Goal: Task Accomplishment & Management: Manage account settings

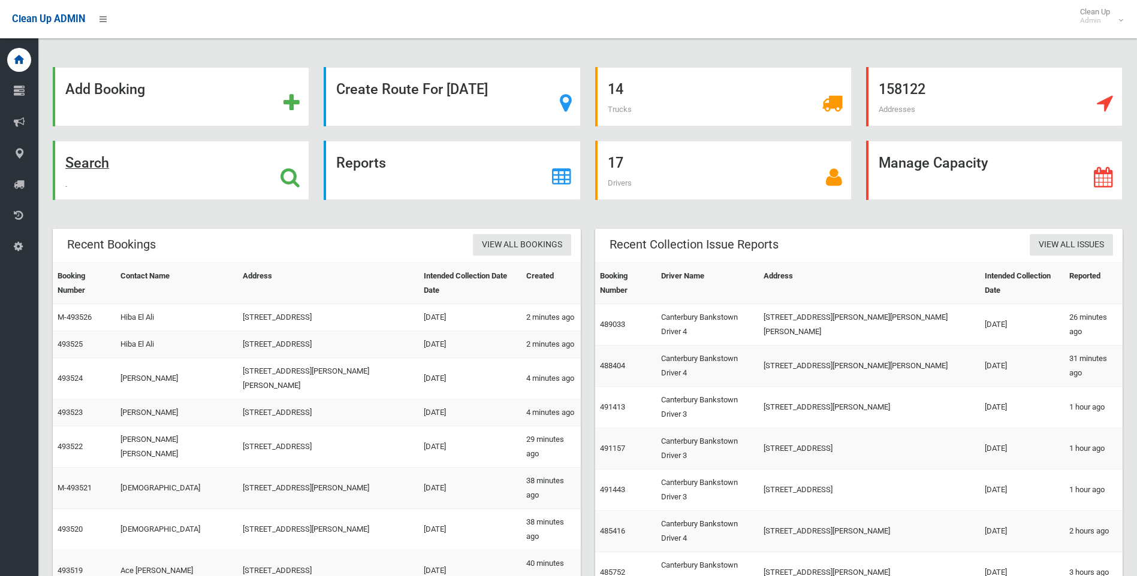
click at [289, 186] on icon at bounding box center [289, 177] width 19 height 20
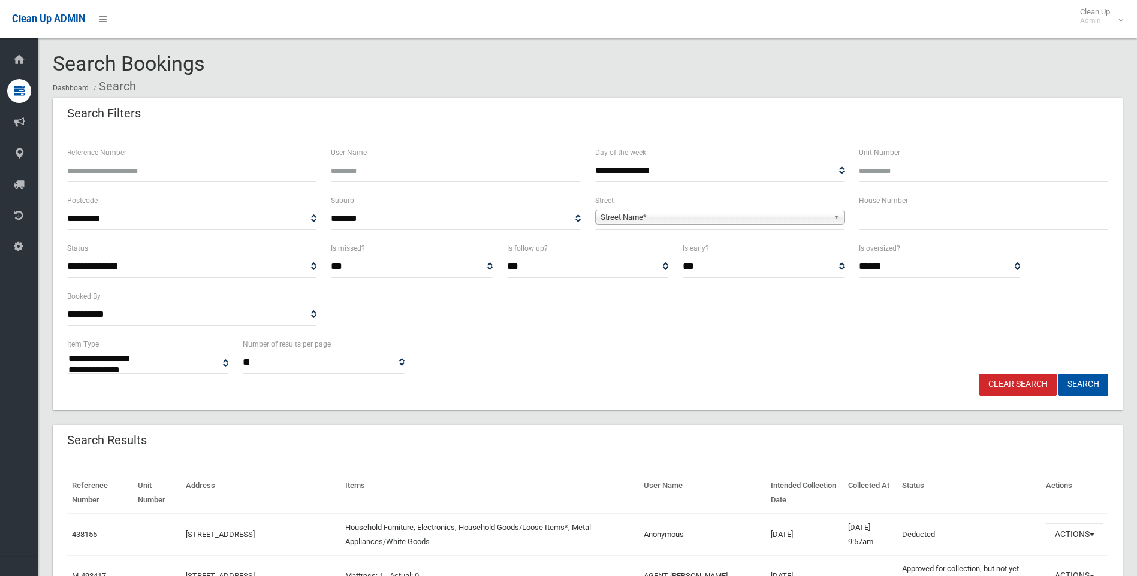
select select
click at [884, 218] on input "text" at bounding box center [983, 219] width 249 height 22
click at [960, 215] on input "text" at bounding box center [983, 219] width 249 height 22
type input "*"
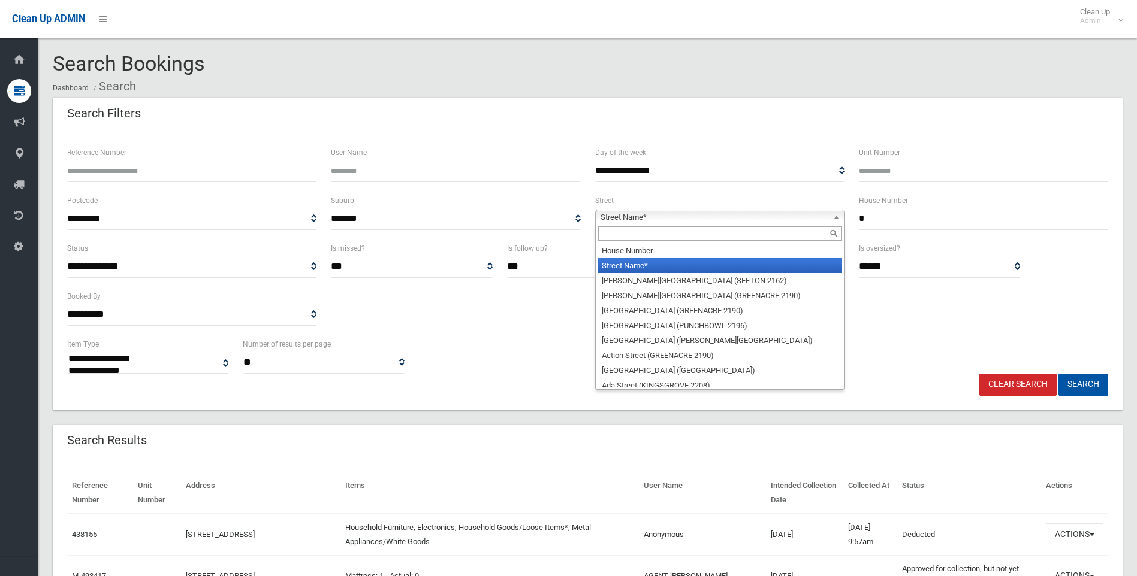
click at [701, 222] on span "Street Name*" at bounding box center [714, 217] width 228 height 14
click at [643, 230] on input "text" at bounding box center [719, 233] width 243 height 14
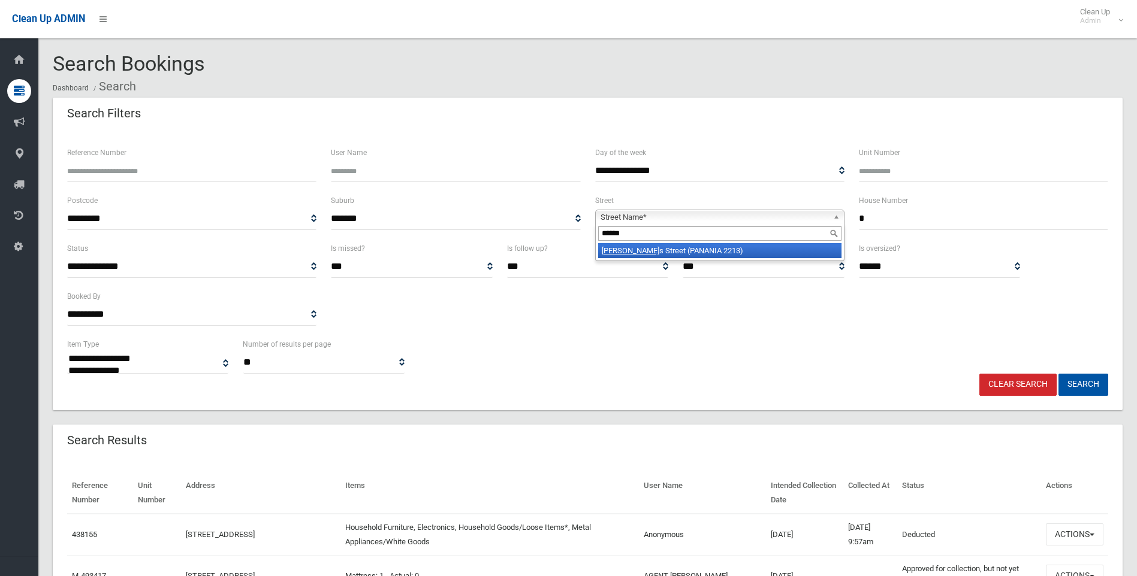
type input "******"
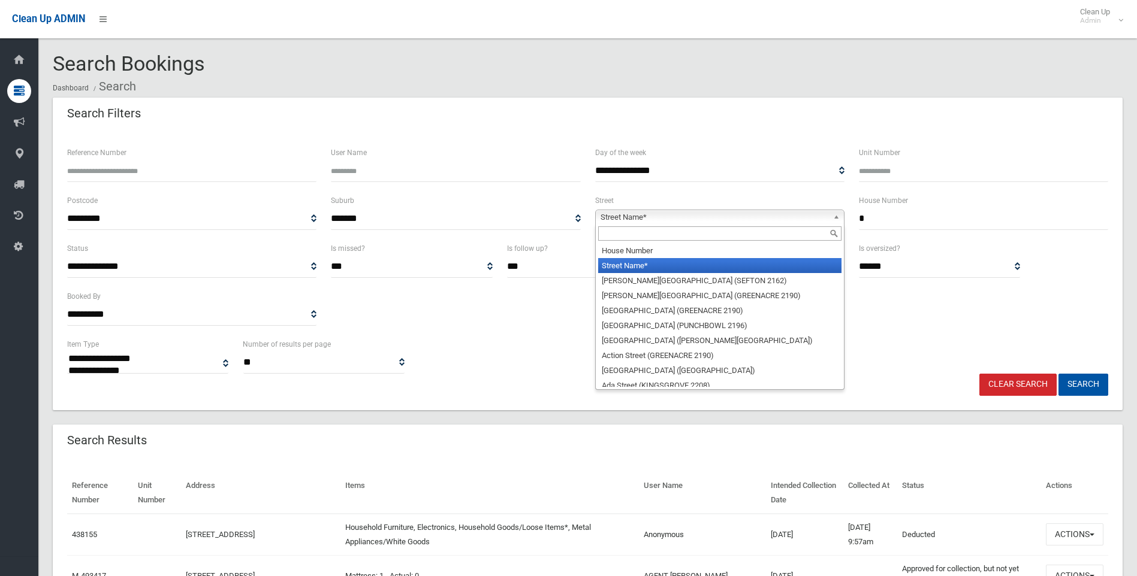
click at [634, 210] on span "Street Name*" at bounding box center [714, 217] width 228 height 14
click at [646, 232] on input "text" at bounding box center [719, 233] width 243 height 14
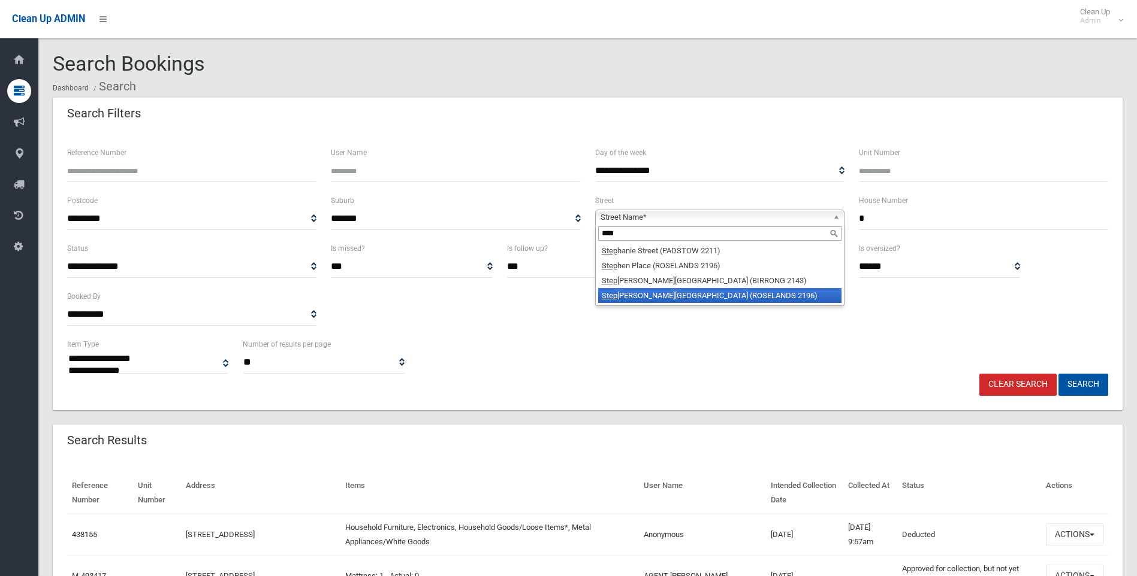
type input "****"
click at [681, 301] on li "Step henson Street (ROSELANDS 2196)" at bounding box center [719, 295] width 243 height 15
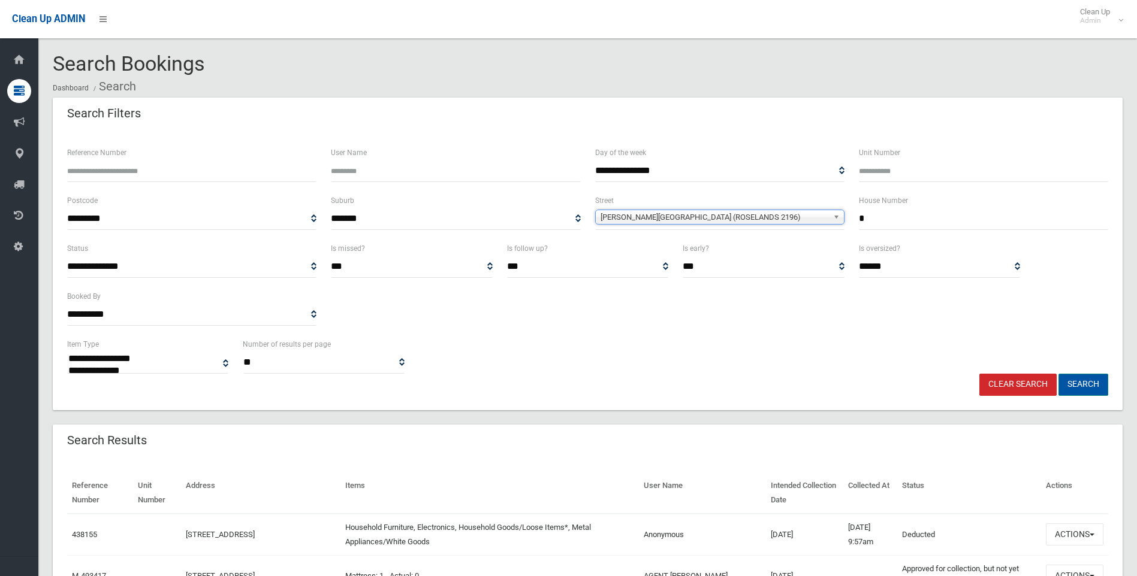
click at [1080, 377] on button "Search" at bounding box center [1083, 385] width 50 height 22
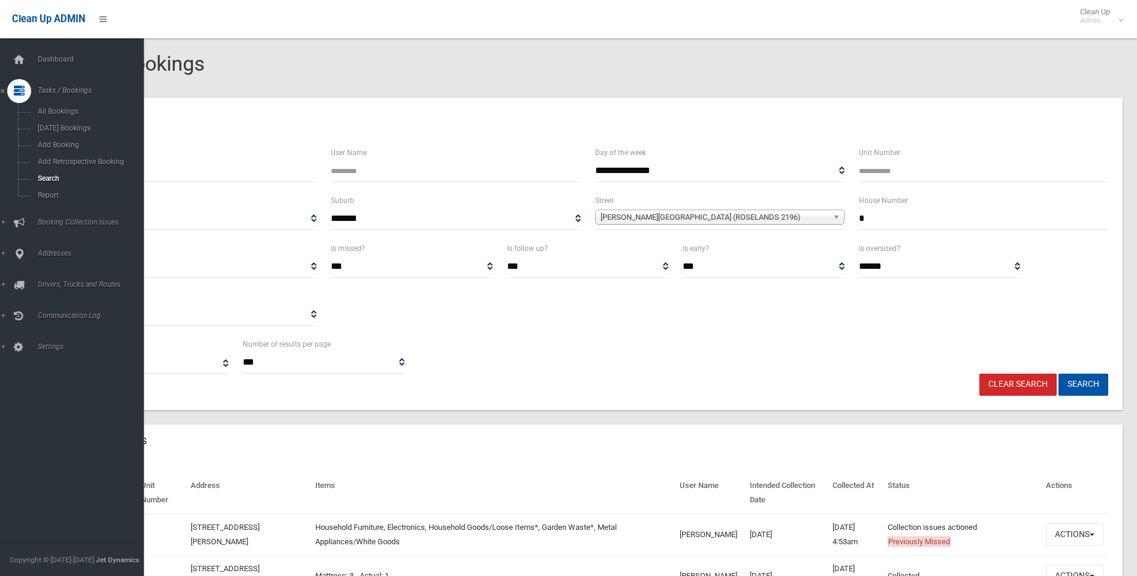
select select
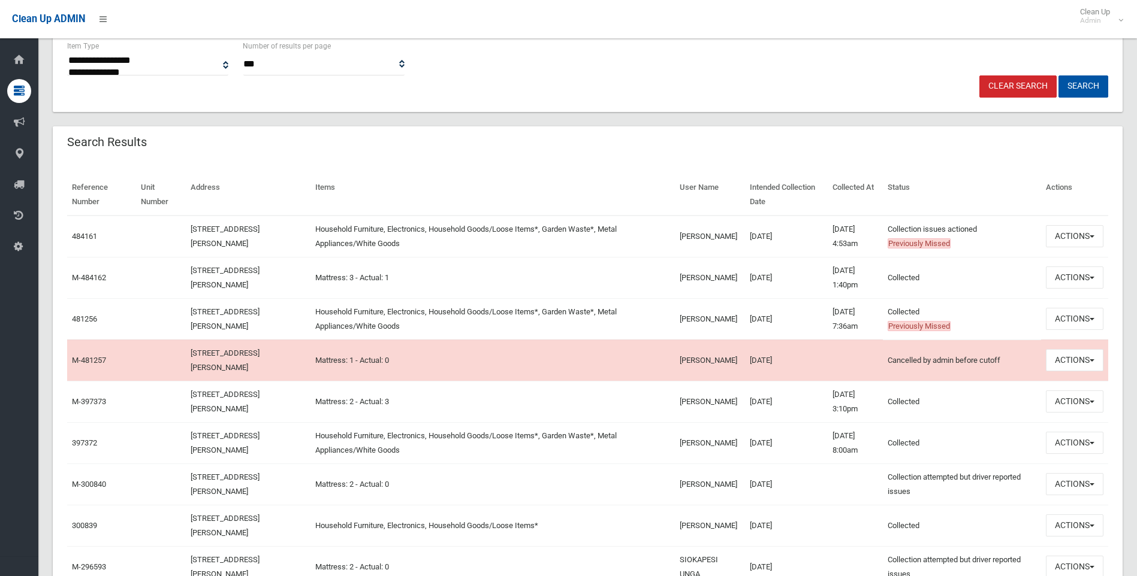
scroll to position [300, 0]
click at [1084, 234] on button "Actions" at bounding box center [1074, 235] width 58 height 22
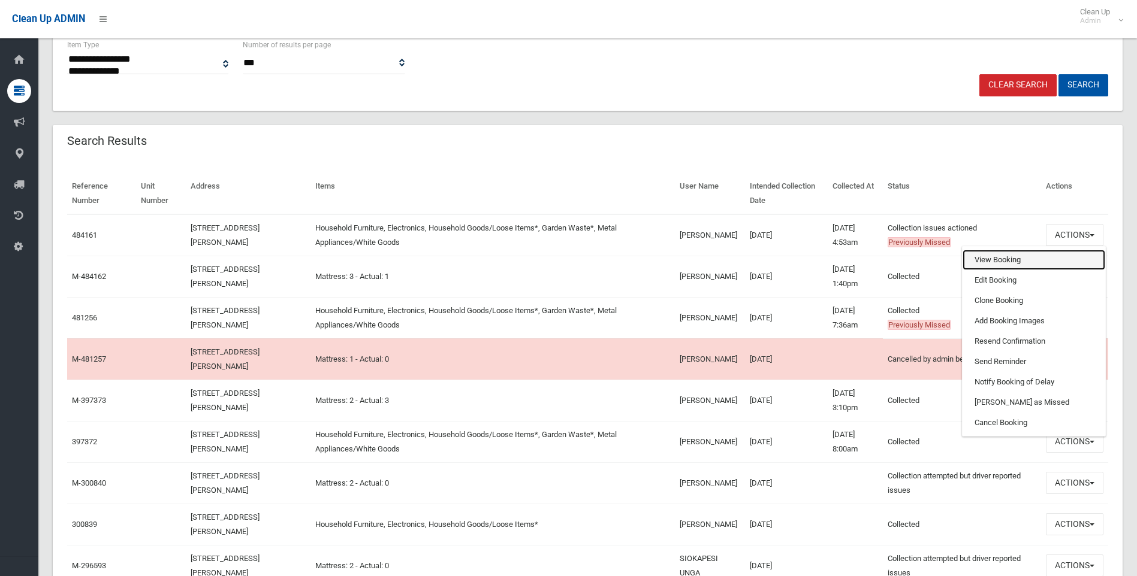
click at [1002, 258] on link "View Booking" at bounding box center [1033, 260] width 143 height 20
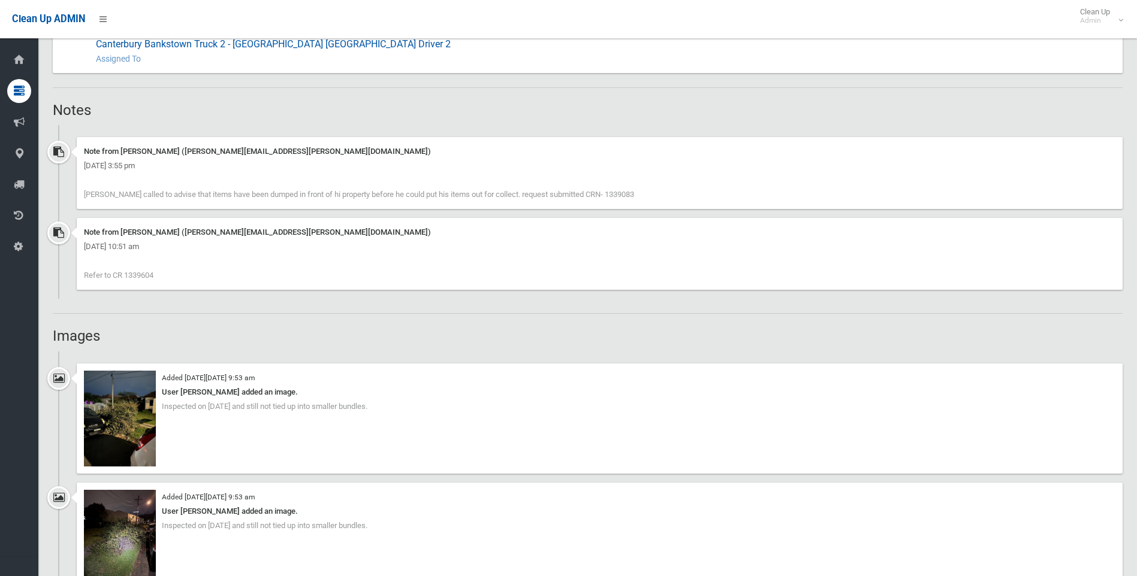
scroll to position [839, 0]
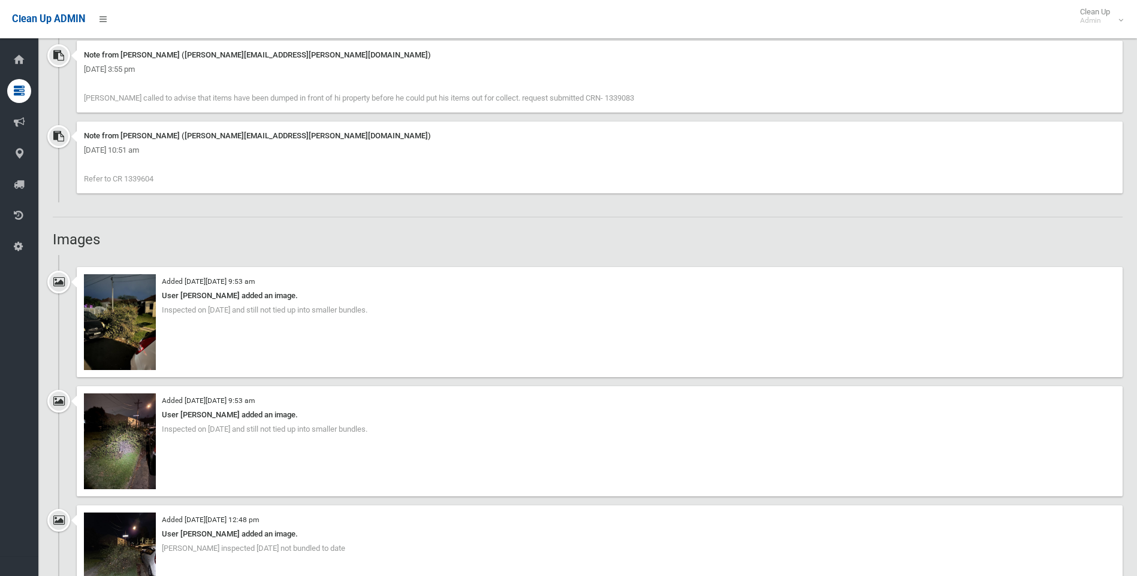
drag, startPoint x: 170, startPoint y: 179, endPoint x: 126, endPoint y: 180, distance: 44.4
click at [126, 180] on div "Note from Annette Stewart (annette.stewart@cbcity.nsw.gov.au) Wednesday 8th Oct…" at bounding box center [599, 158] width 1045 height 72
copy span "1339604"
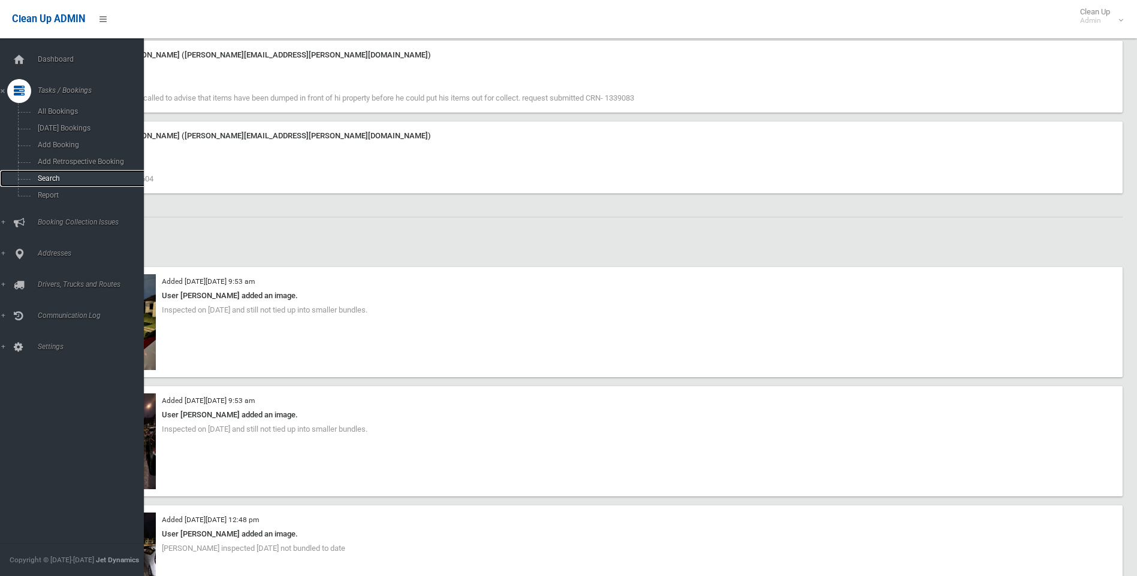
click at [56, 176] on span "Search" at bounding box center [88, 178] width 108 height 8
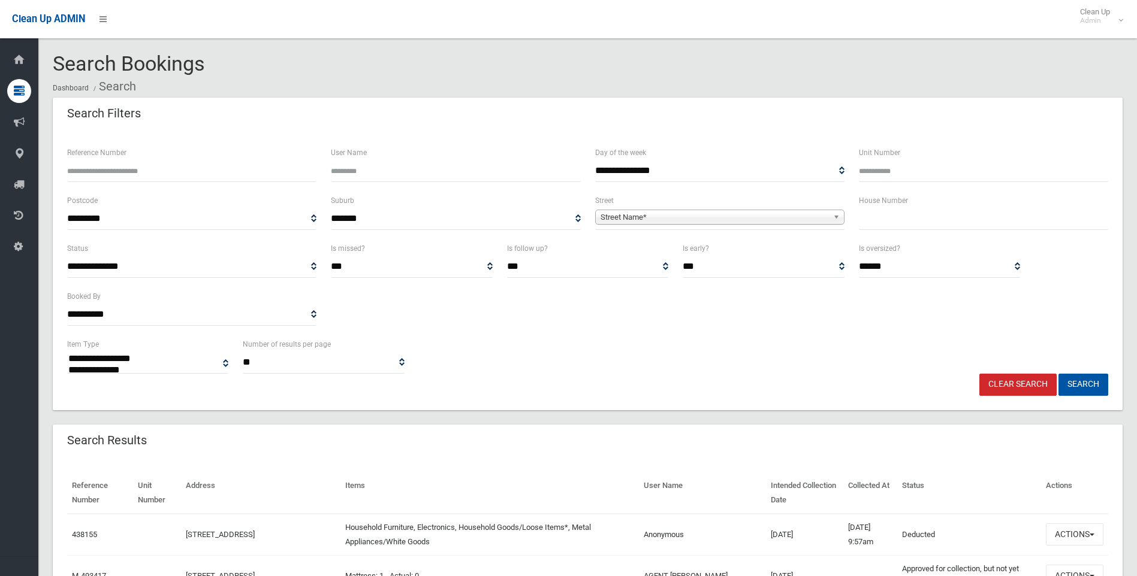
select select
click at [945, 213] on input "text" at bounding box center [983, 219] width 249 height 22
type input "**"
drag, startPoint x: 748, startPoint y: 217, endPoint x: 742, endPoint y: 220, distance: 7.0
click at [747, 217] on span "Street Name*" at bounding box center [714, 217] width 228 height 14
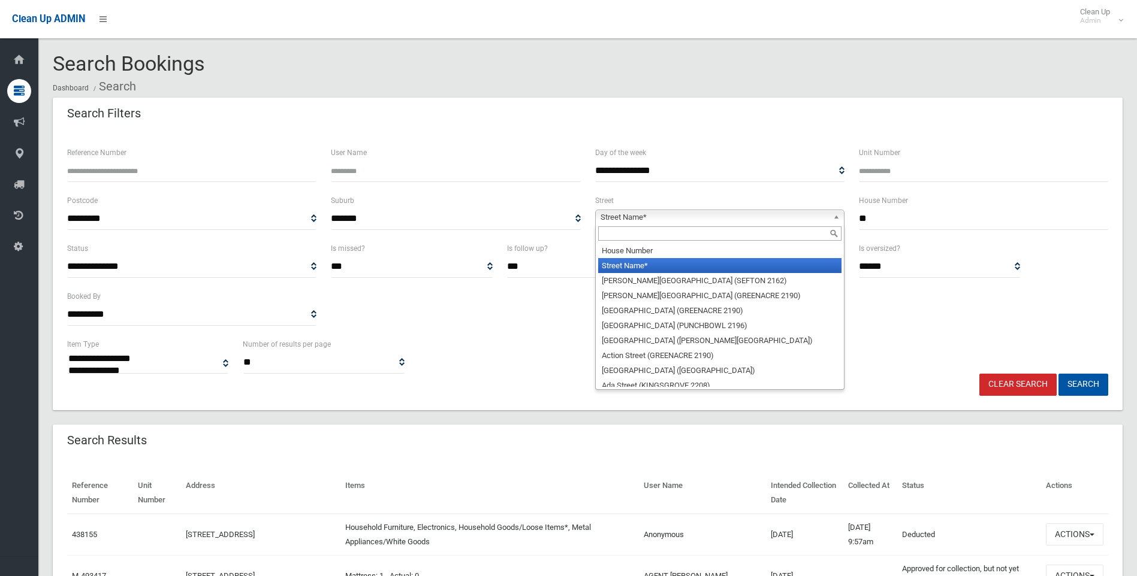
click at [660, 233] on input "text" at bounding box center [719, 233] width 243 height 14
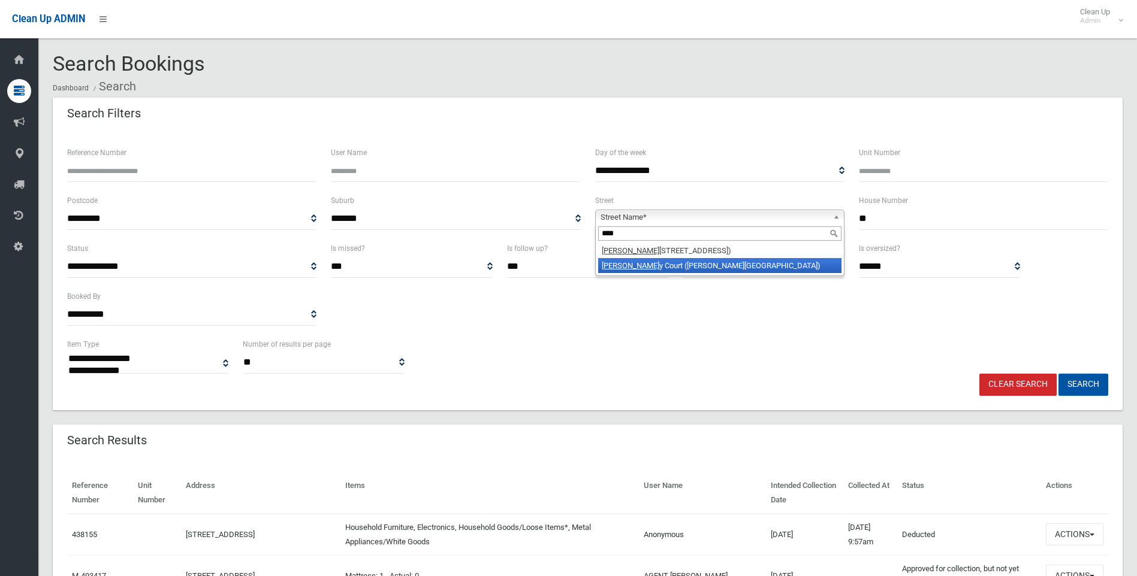
type input "****"
click at [659, 267] on li "Garr y Court (GEORGES HALL 2198)" at bounding box center [719, 265] width 243 height 15
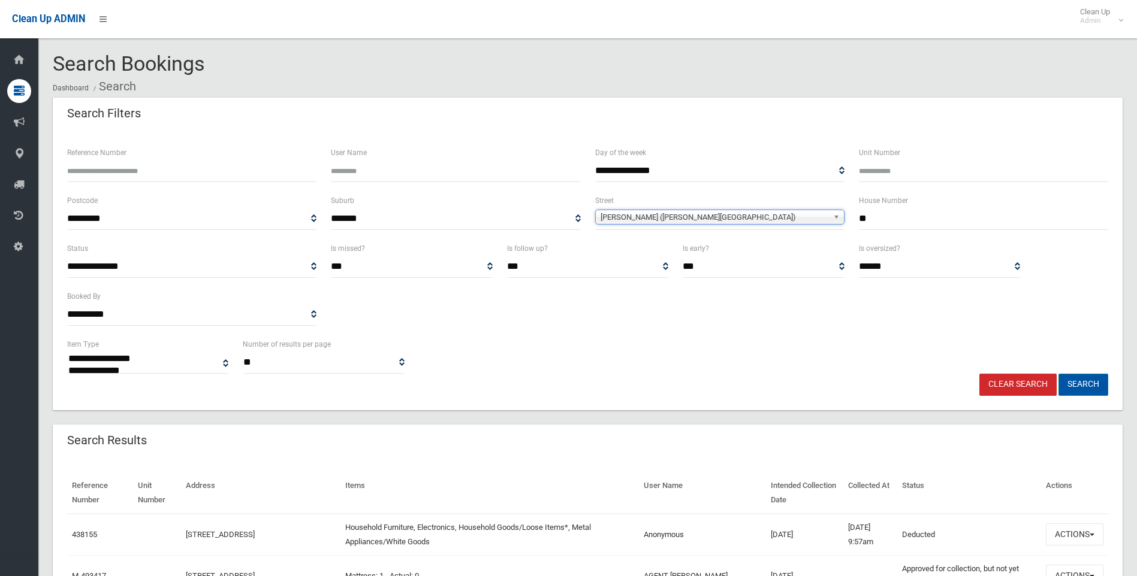
click at [1089, 388] on button "Search" at bounding box center [1083, 385] width 50 height 22
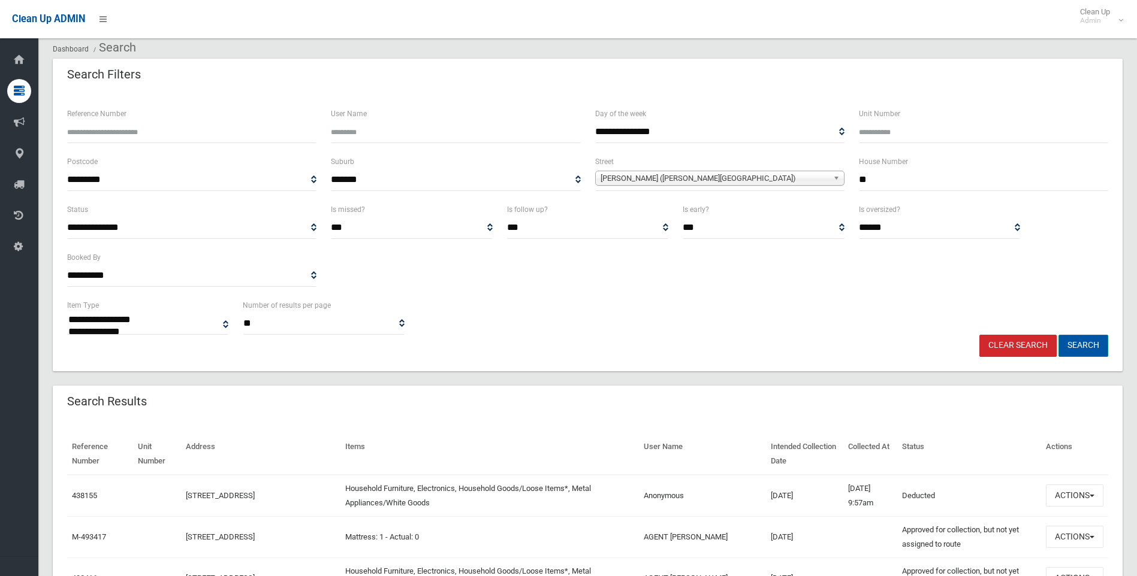
scroll to position [60, 0]
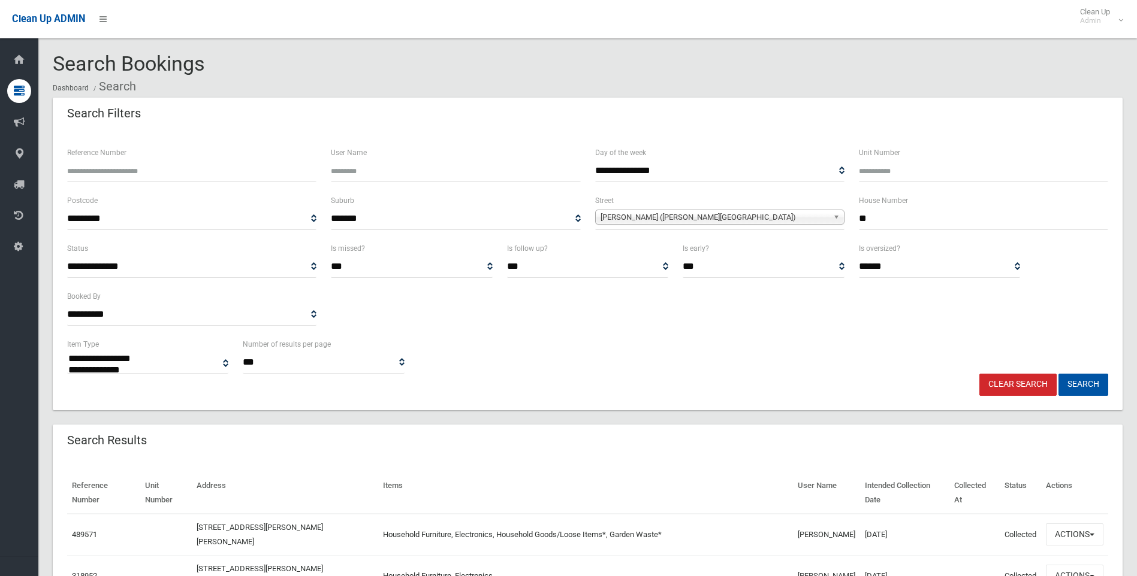
select select
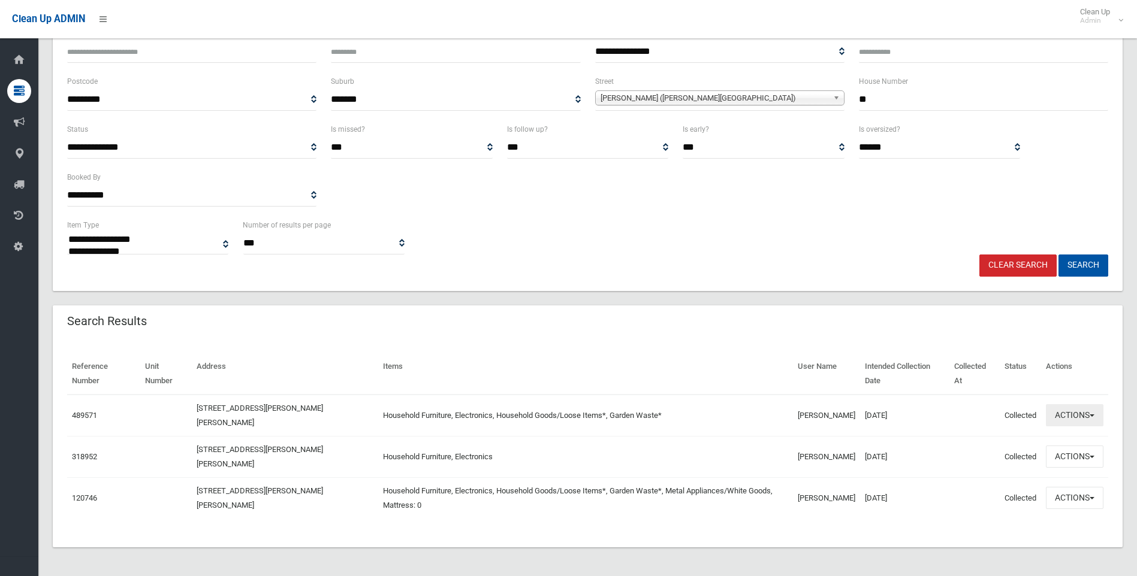
click at [1069, 424] on button "Actions" at bounding box center [1074, 415] width 58 height 22
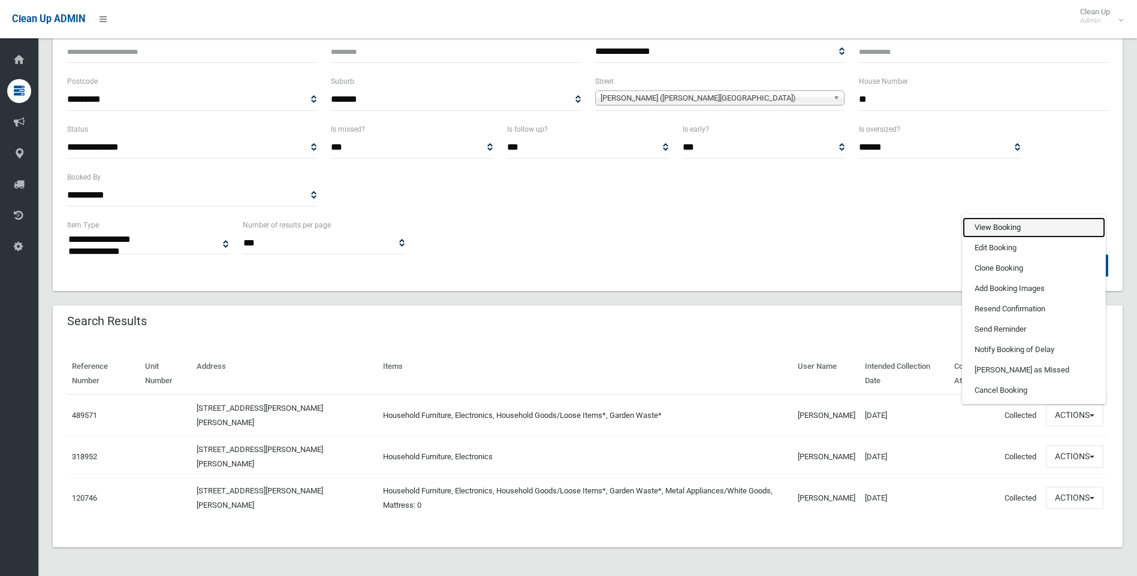
click at [985, 229] on link "View Booking" at bounding box center [1033, 227] width 143 height 20
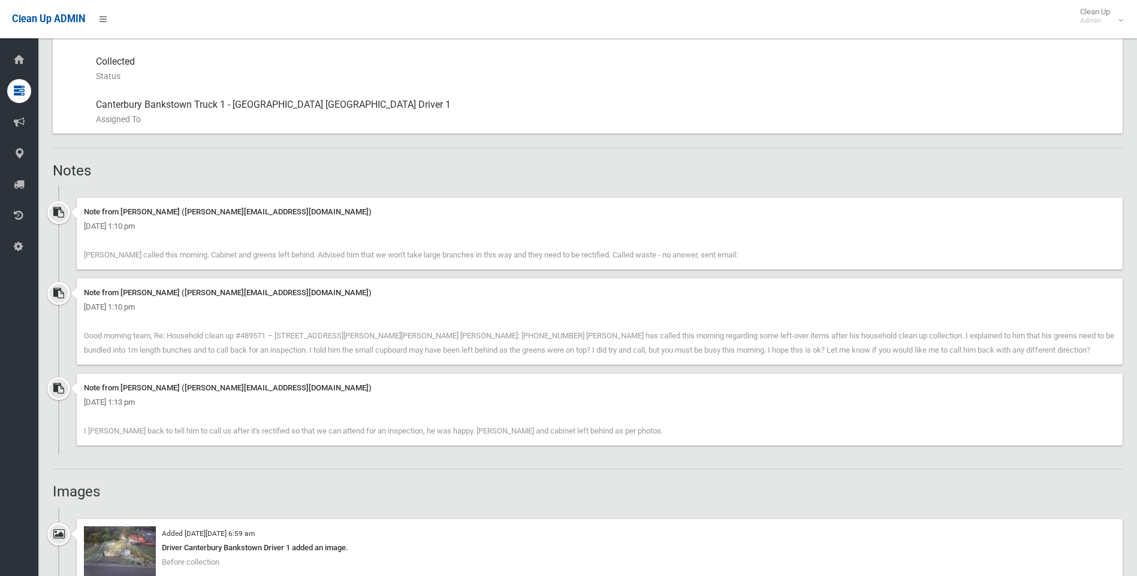
scroll to position [959, 0]
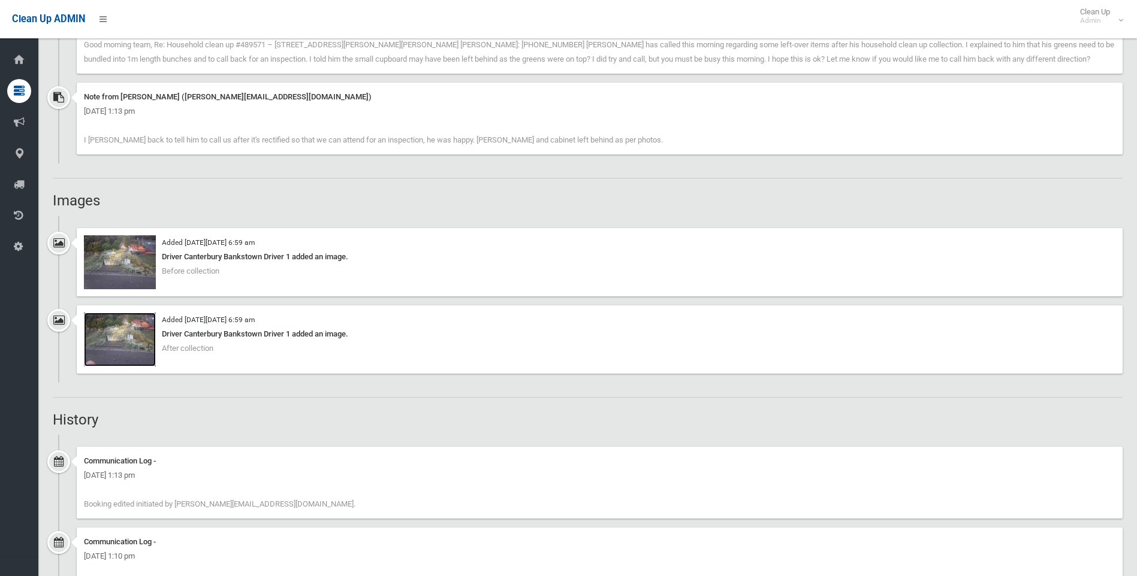
click at [146, 341] on img at bounding box center [120, 340] width 72 height 54
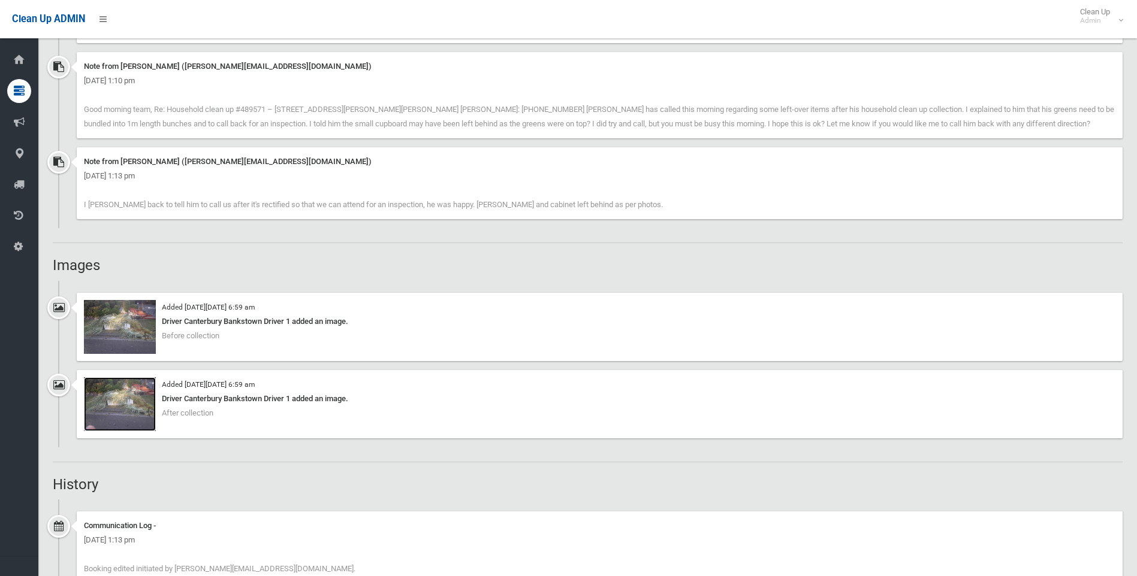
scroll to position [899, 0]
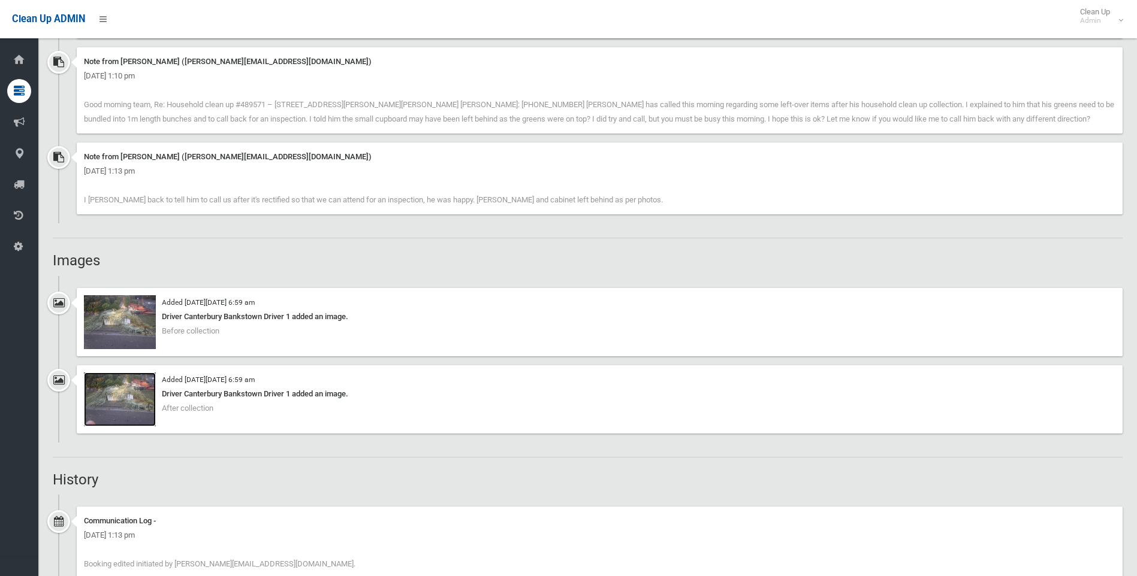
click at [123, 408] on img at bounding box center [120, 400] width 72 height 54
click at [145, 343] on img at bounding box center [120, 322] width 72 height 54
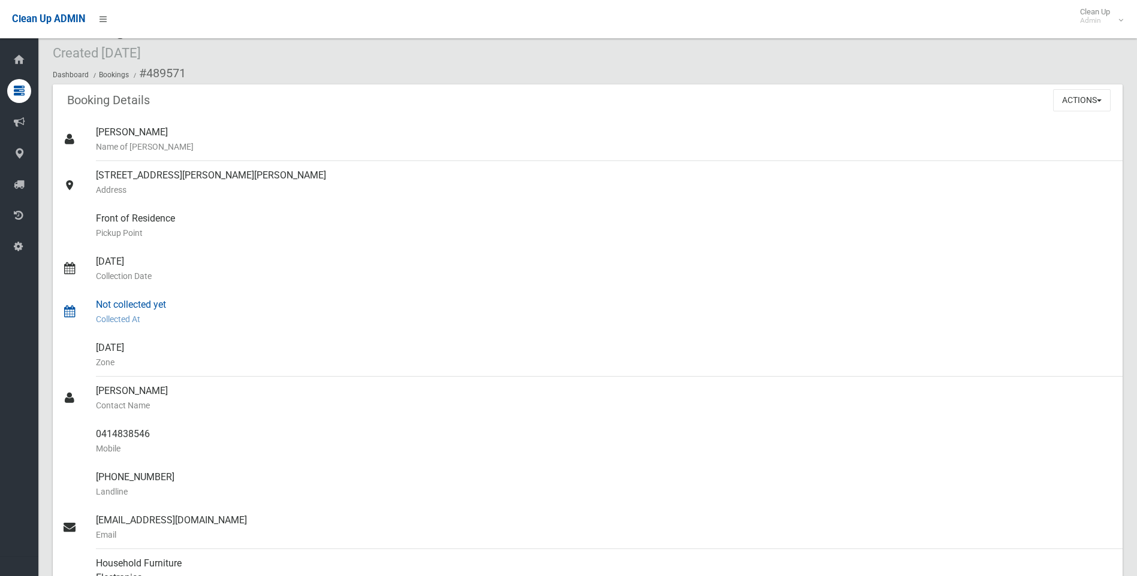
scroll to position [180, 0]
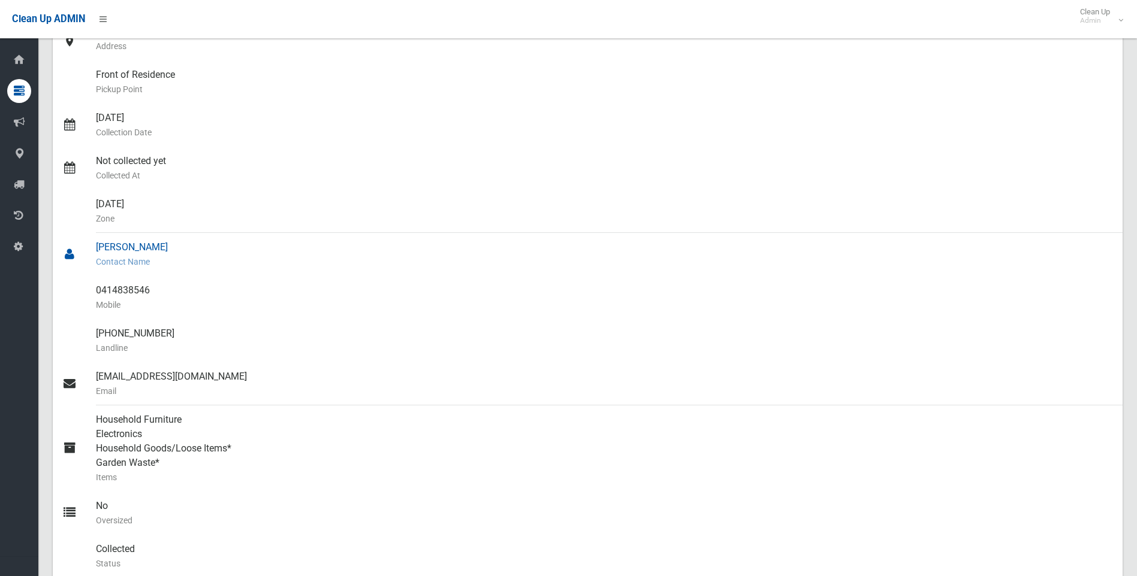
drag, startPoint x: 159, startPoint y: 246, endPoint x: 98, endPoint y: 246, distance: 60.5
click at [98, 246] on div "[PERSON_NAME] Contact Name" at bounding box center [604, 254] width 1017 height 43
copy div "[PERSON_NAME]"
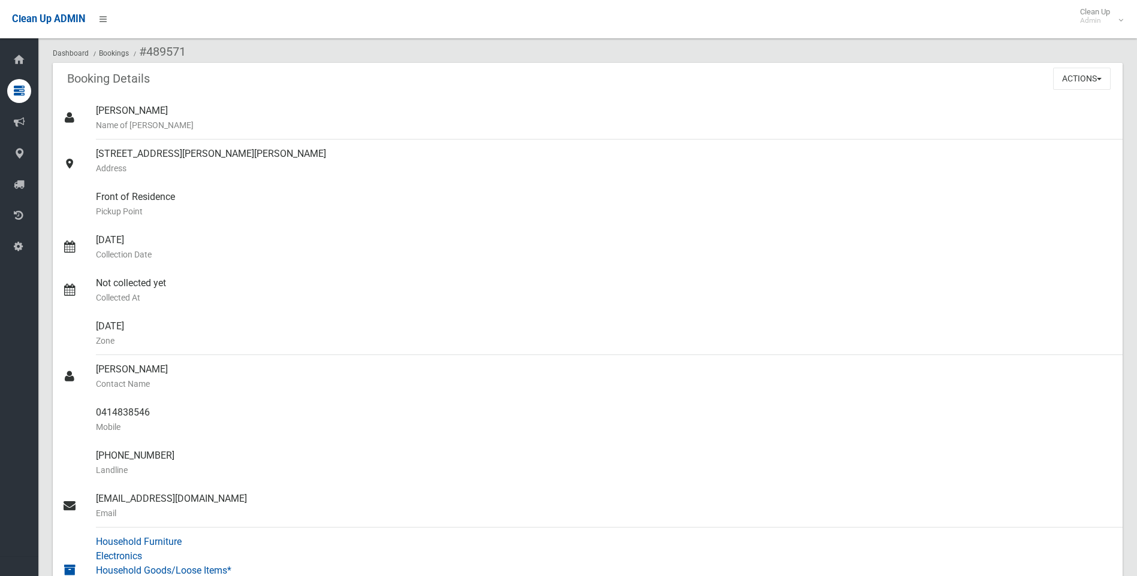
scroll to position [0, 0]
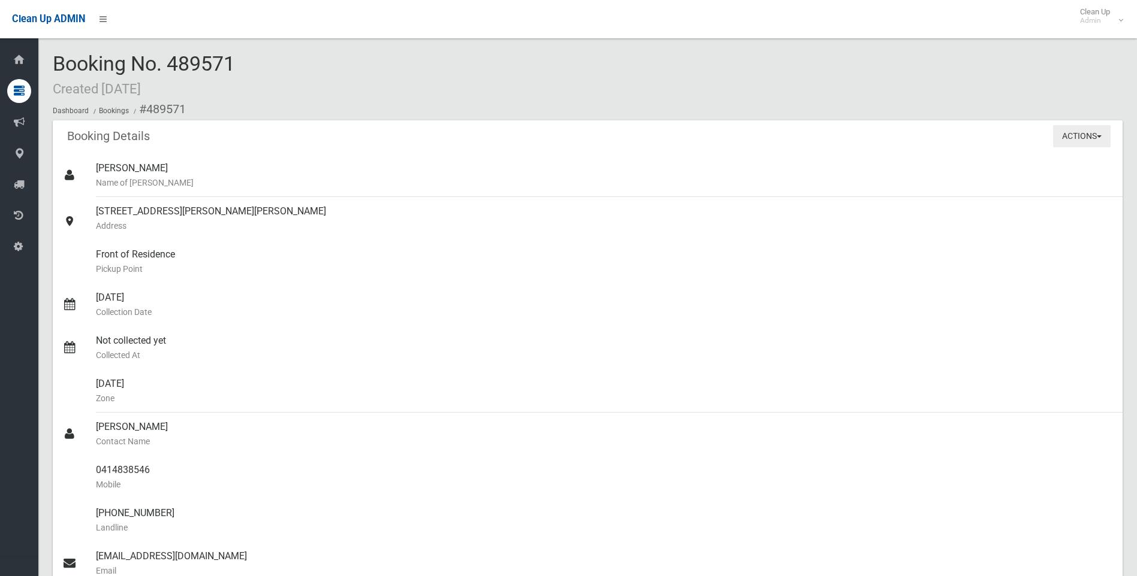
click at [1078, 144] on button "Actions" at bounding box center [1082, 136] width 58 height 22
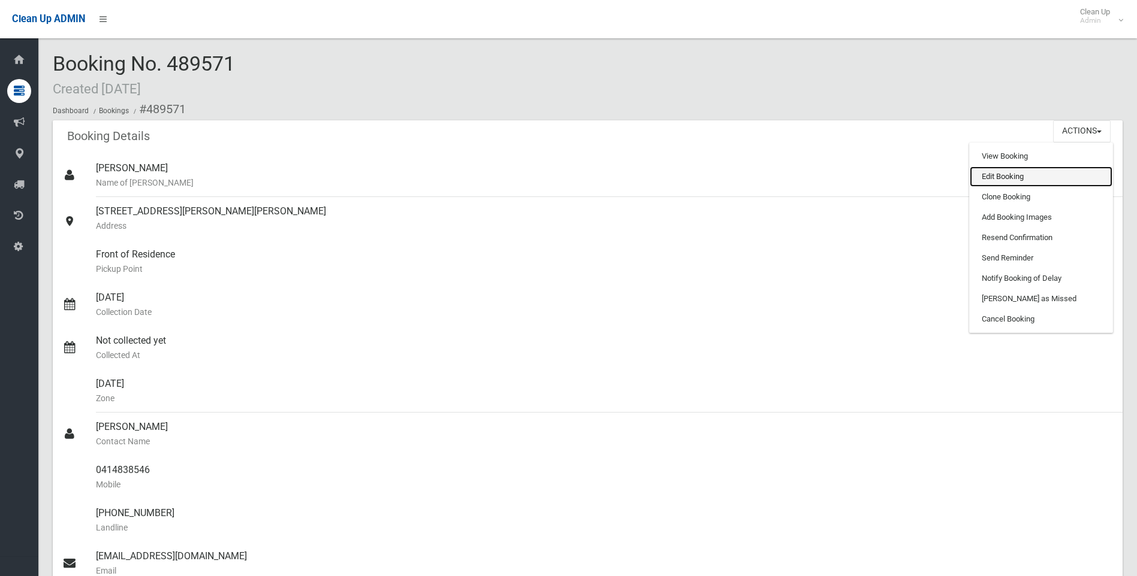
click at [995, 184] on link "Edit Booking" at bounding box center [1040, 177] width 143 height 20
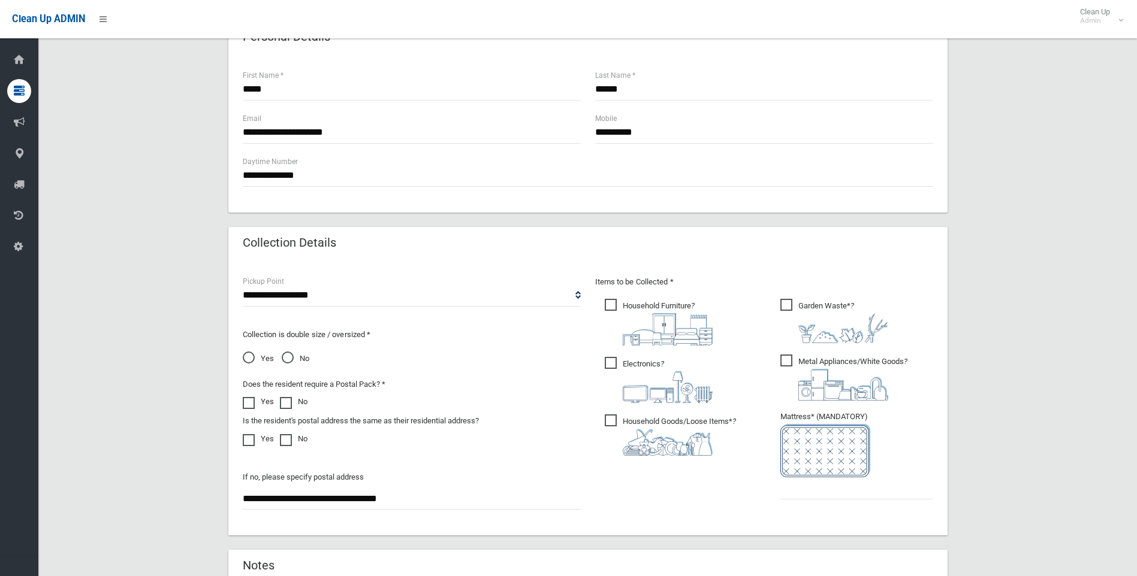
scroll to position [659, 0]
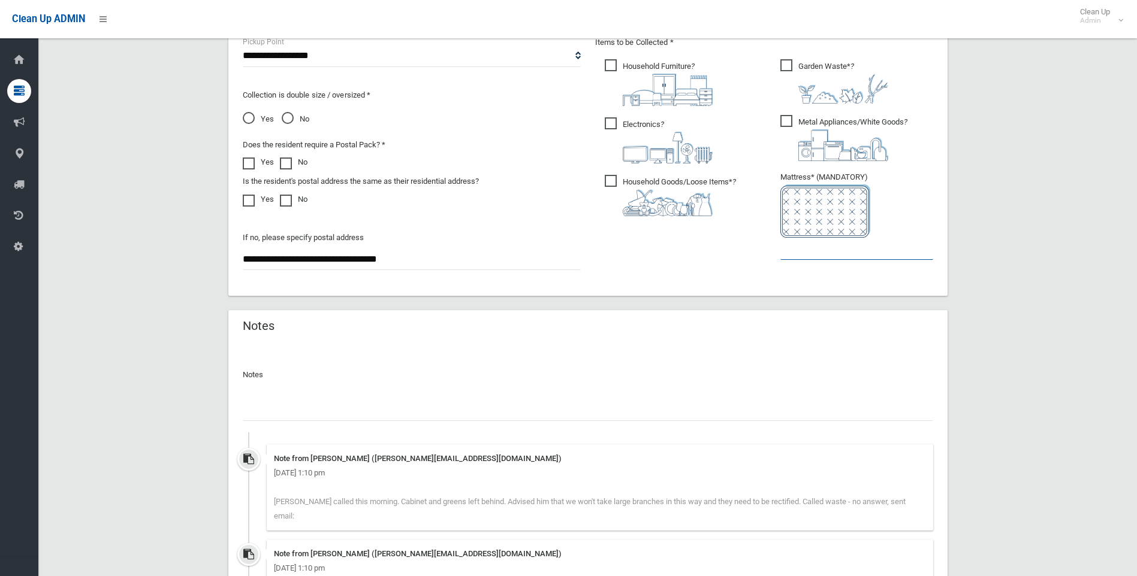
click at [827, 255] on input "text" at bounding box center [856, 249] width 153 height 22
type input "*"
click at [295, 405] on input "text" at bounding box center [588, 410] width 690 height 22
paste input "**********"
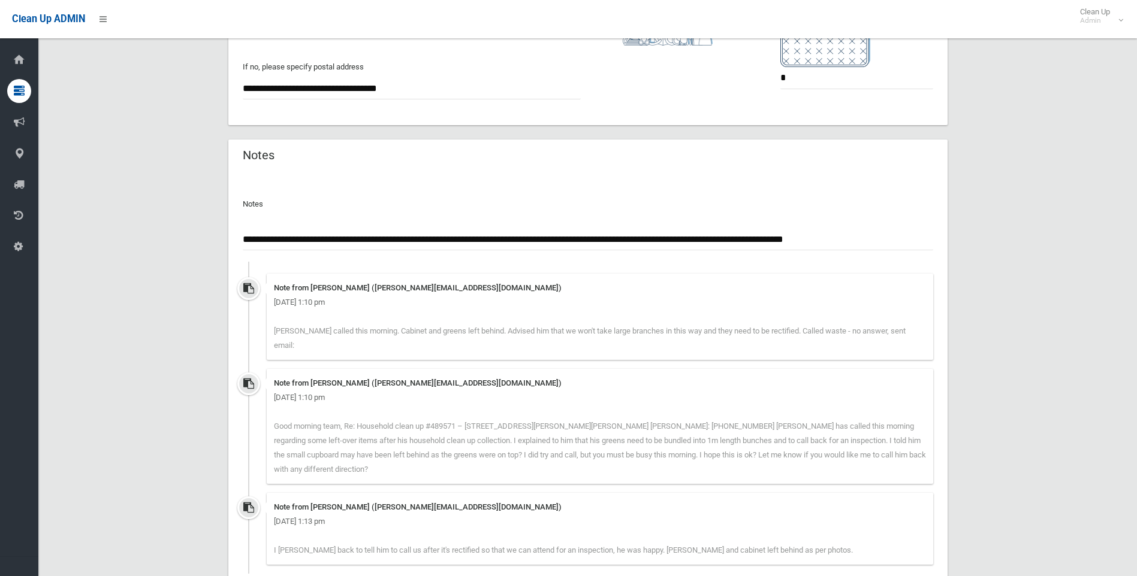
scroll to position [904, 0]
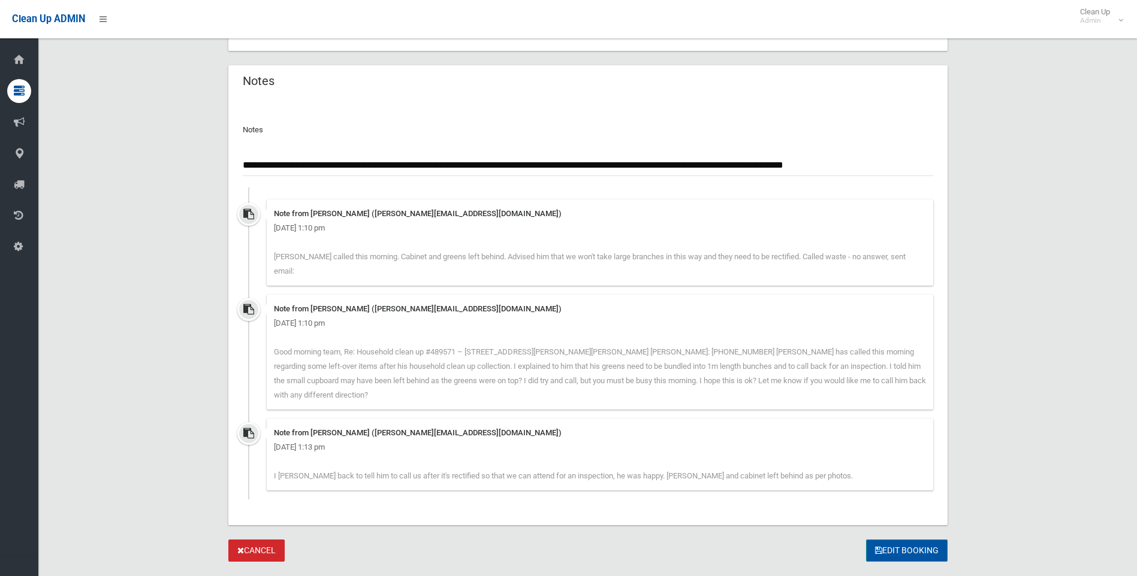
type input "**********"
click at [922, 540] on button "Edit Booking" at bounding box center [906, 551] width 81 height 22
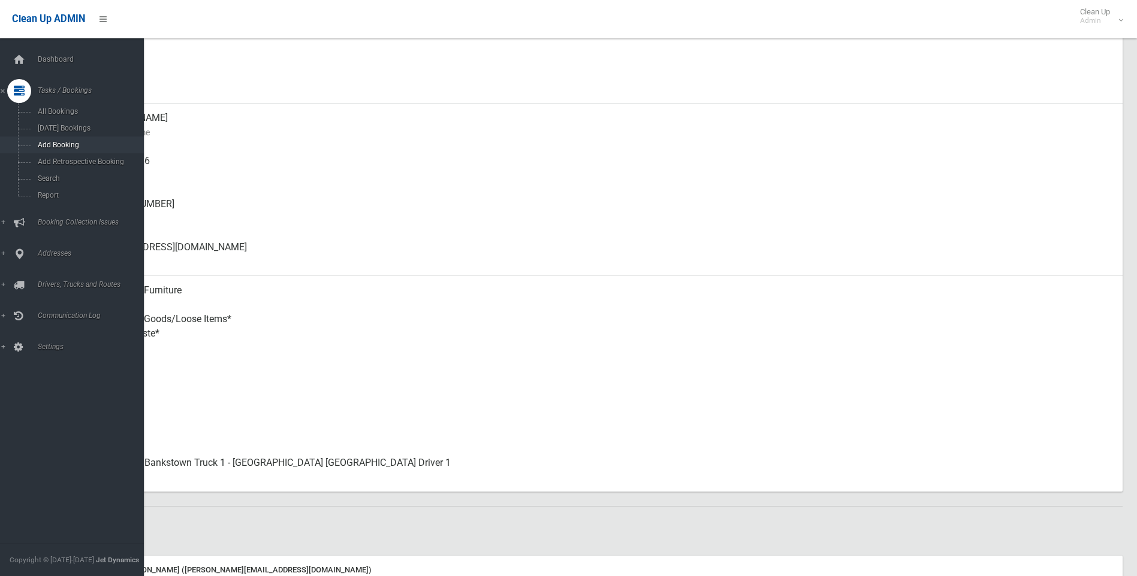
scroll to position [240, 0]
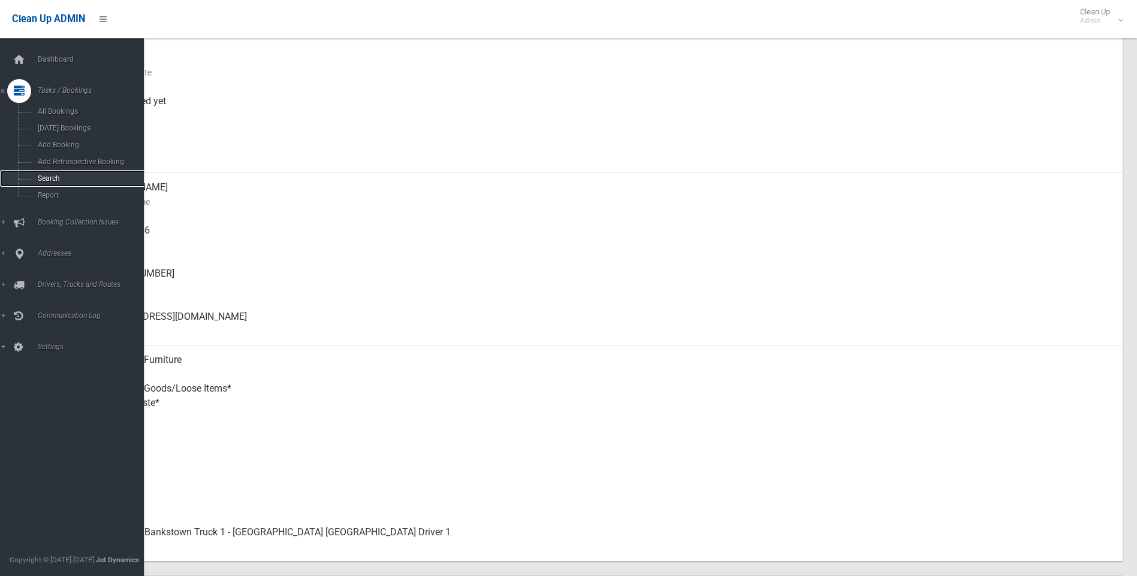
click at [45, 179] on span "Search" at bounding box center [88, 178] width 108 height 8
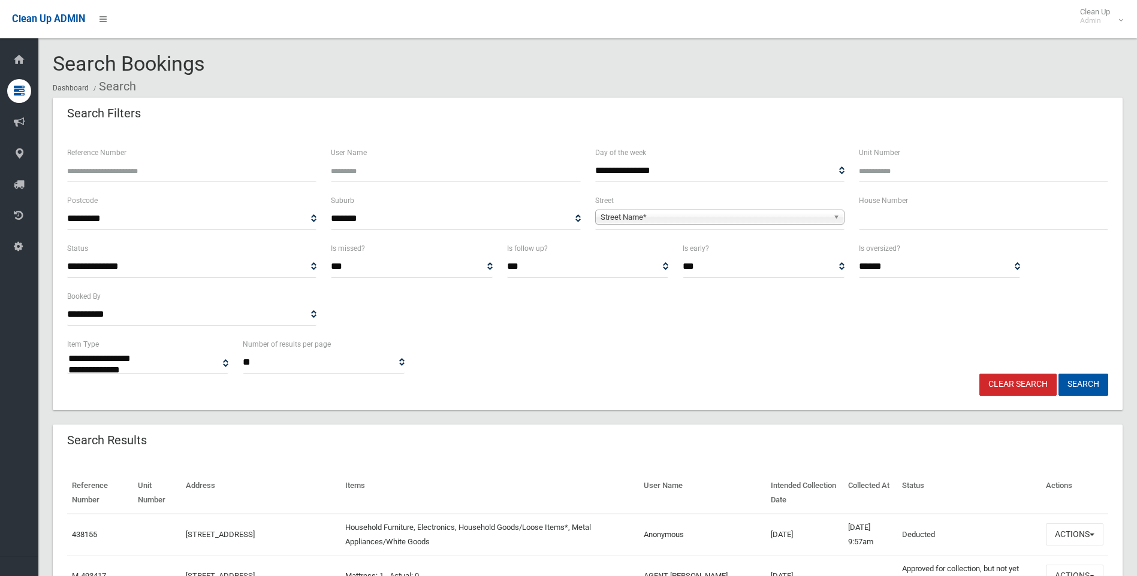
select select
click at [929, 221] on input "text" at bounding box center [983, 219] width 249 height 22
type input "***"
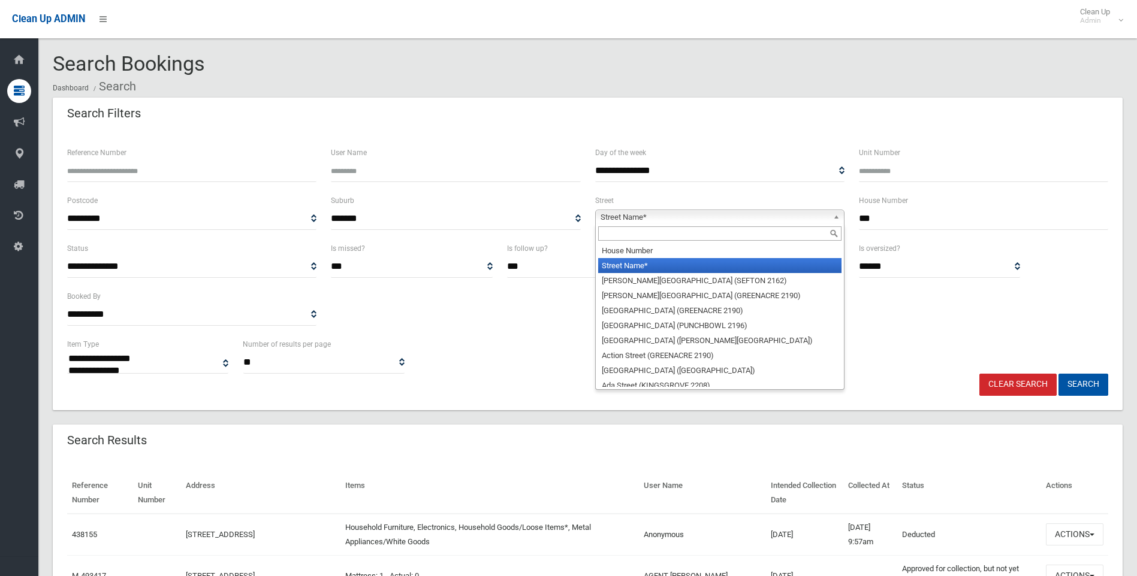
click at [764, 221] on span "Street Name*" at bounding box center [714, 217] width 228 height 14
click at [693, 233] on input "text" at bounding box center [719, 233] width 243 height 14
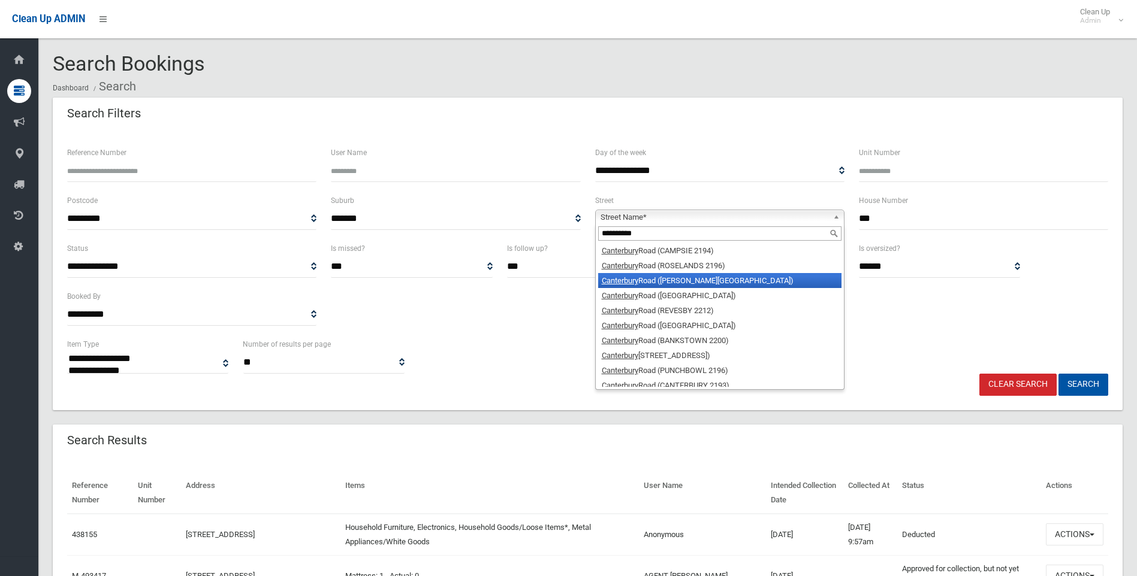
type input "**********"
click at [726, 276] on li "Canterbury Road (BELMORE 2192)" at bounding box center [719, 280] width 243 height 15
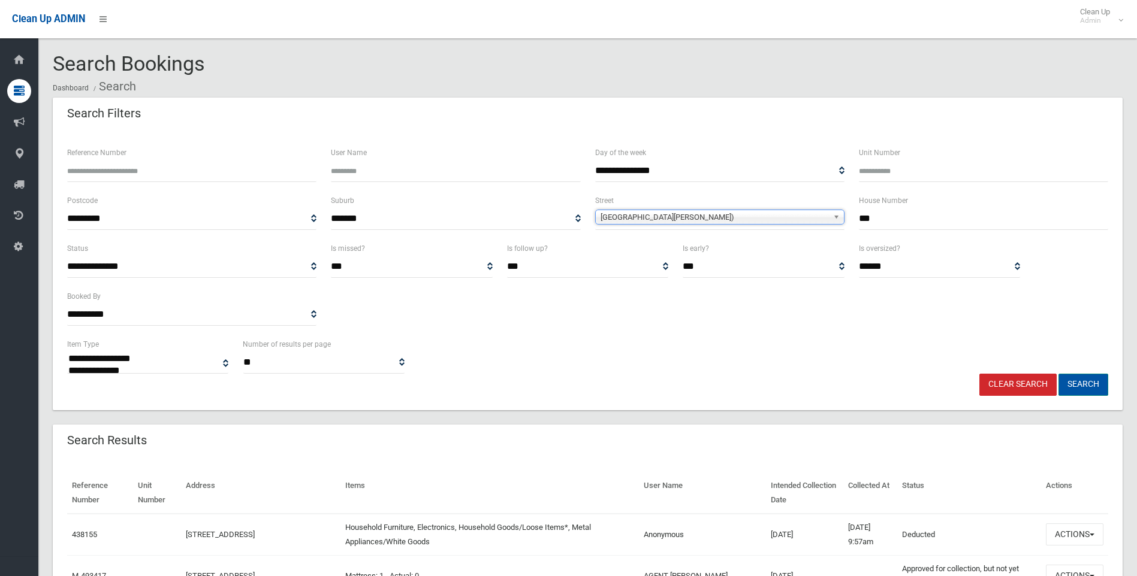
click at [1078, 379] on button "Search" at bounding box center [1083, 385] width 50 height 22
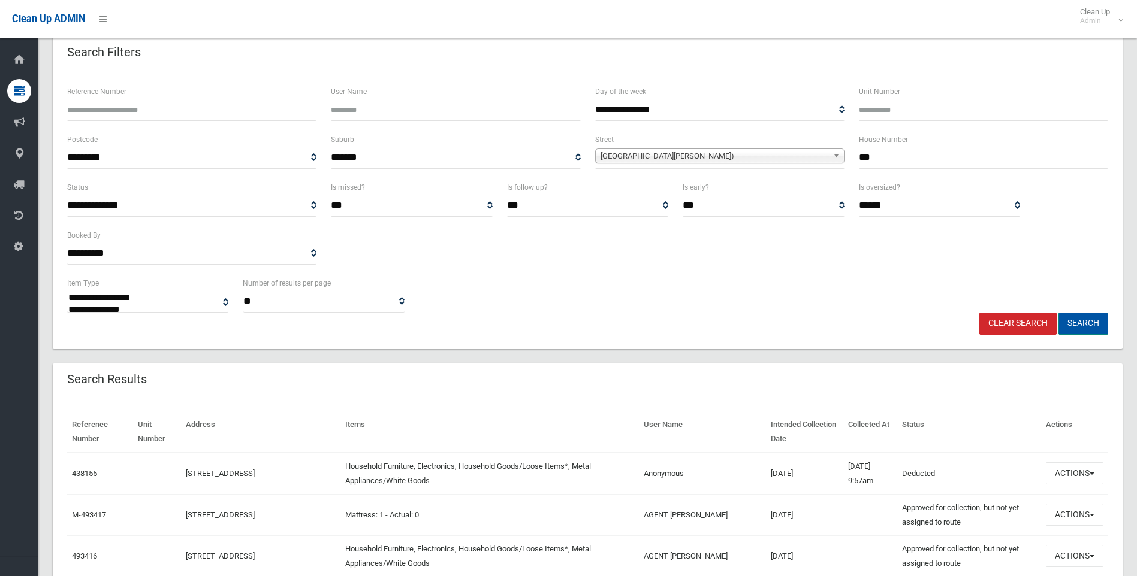
scroll to position [120, 0]
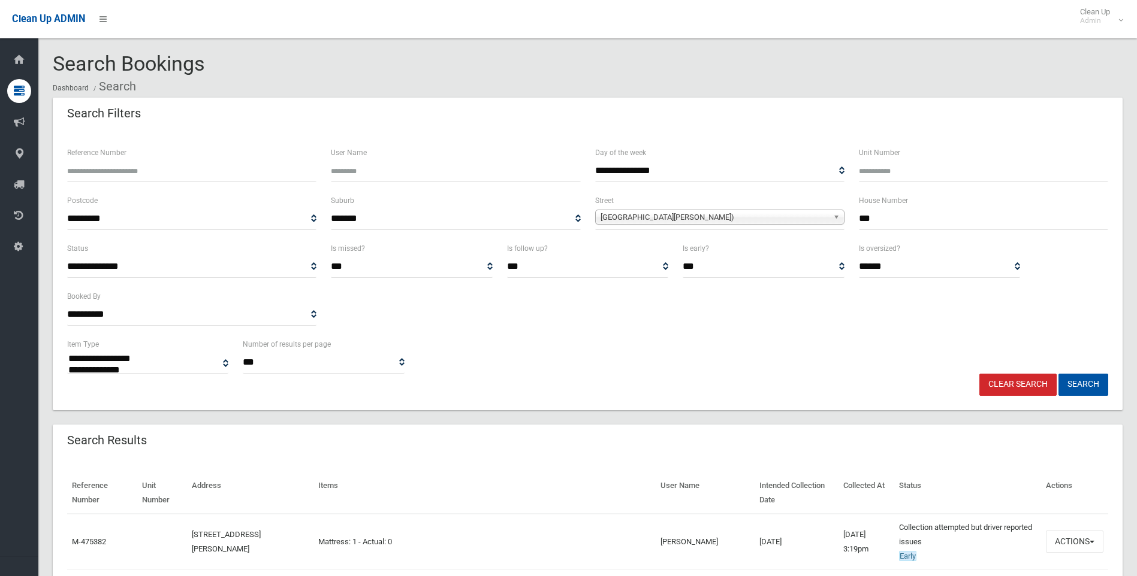
select select
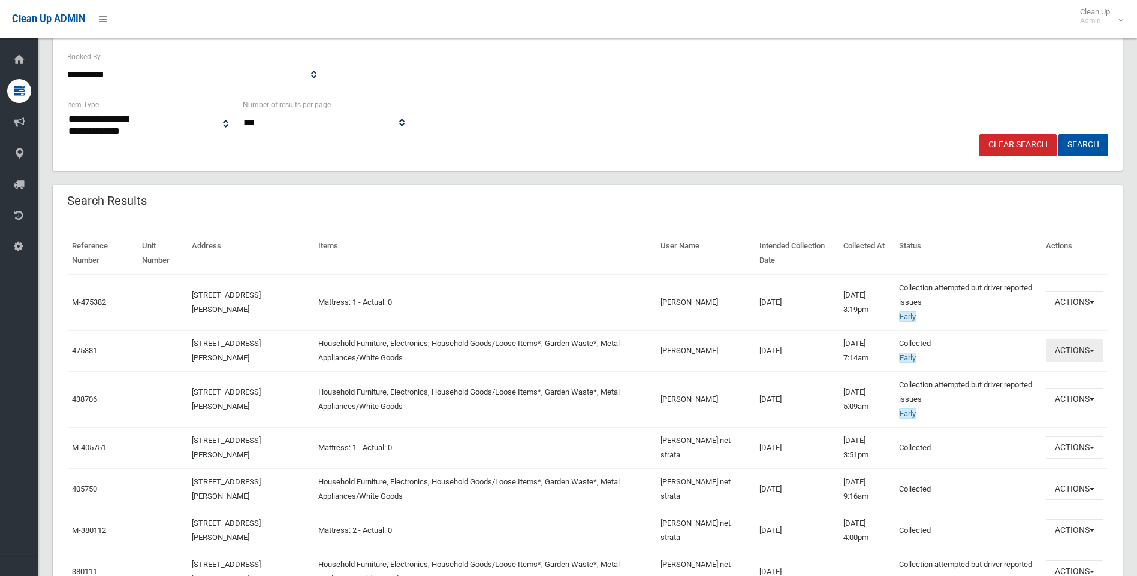
click at [1074, 356] on button "Actions" at bounding box center [1074, 351] width 58 height 22
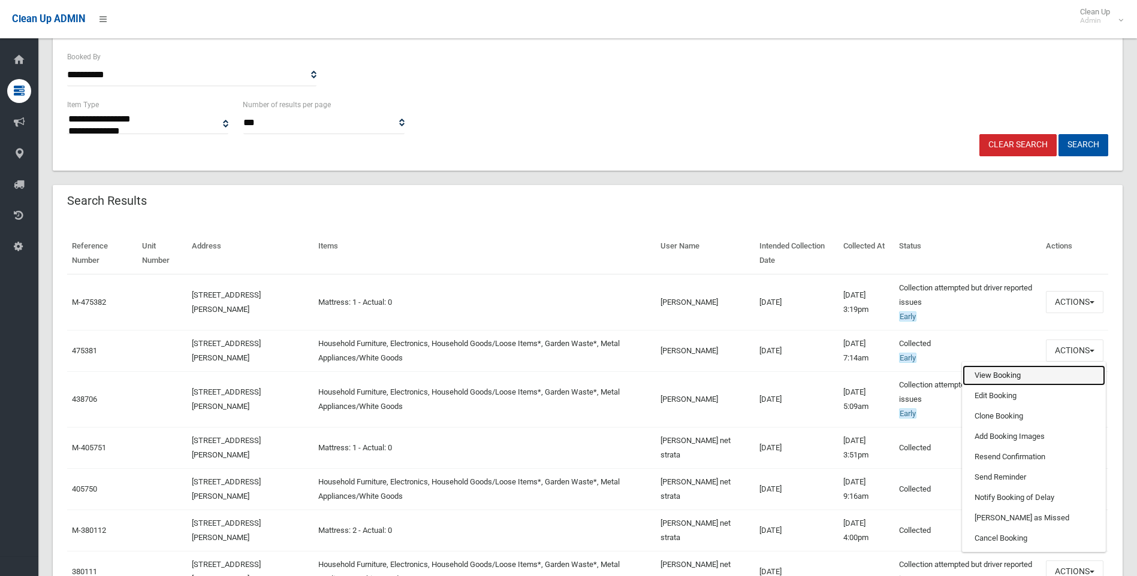
click at [1007, 380] on link "View Booking" at bounding box center [1033, 375] width 143 height 20
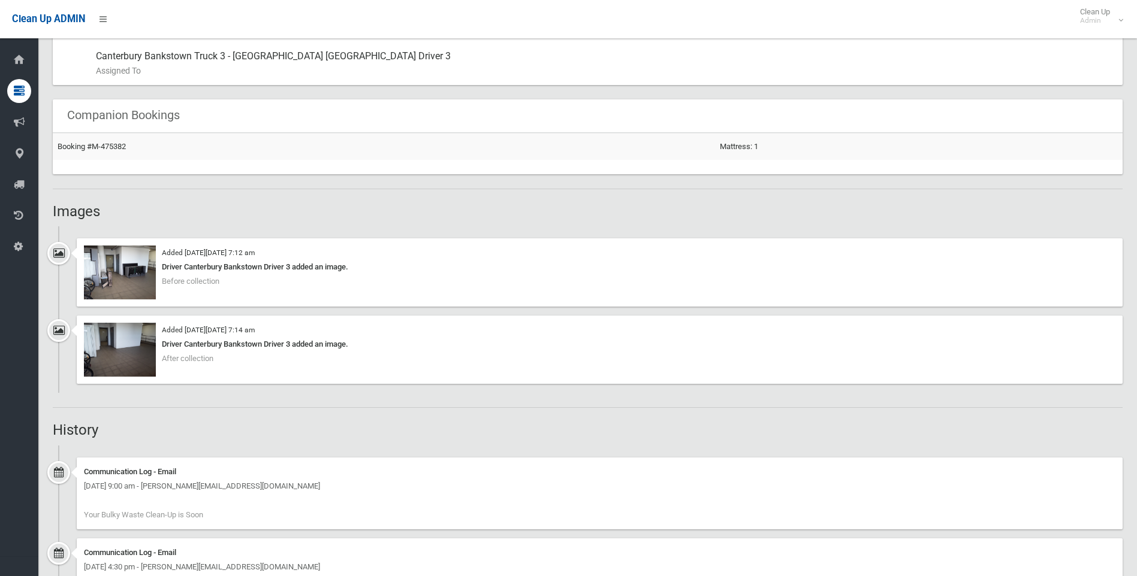
scroll to position [779, 0]
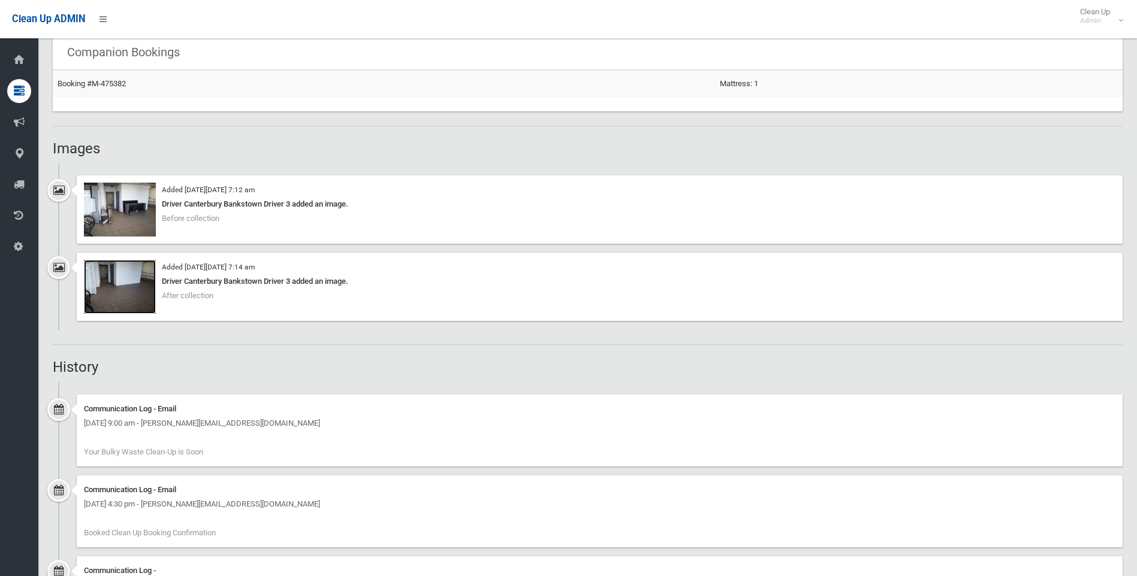
click at [128, 282] on img at bounding box center [120, 287] width 72 height 54
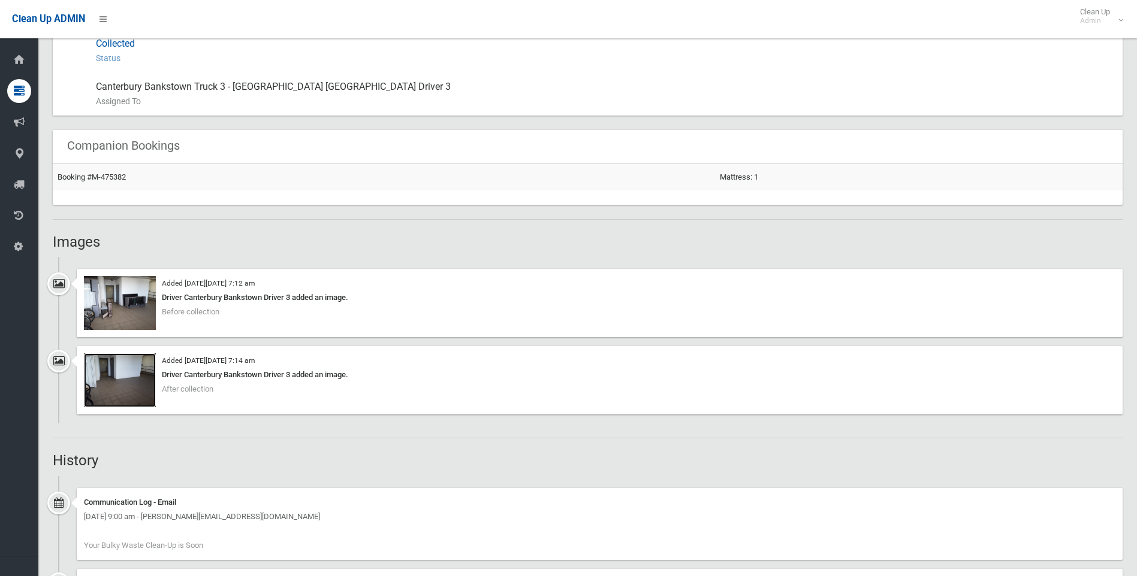
scroll to position [839, 0]
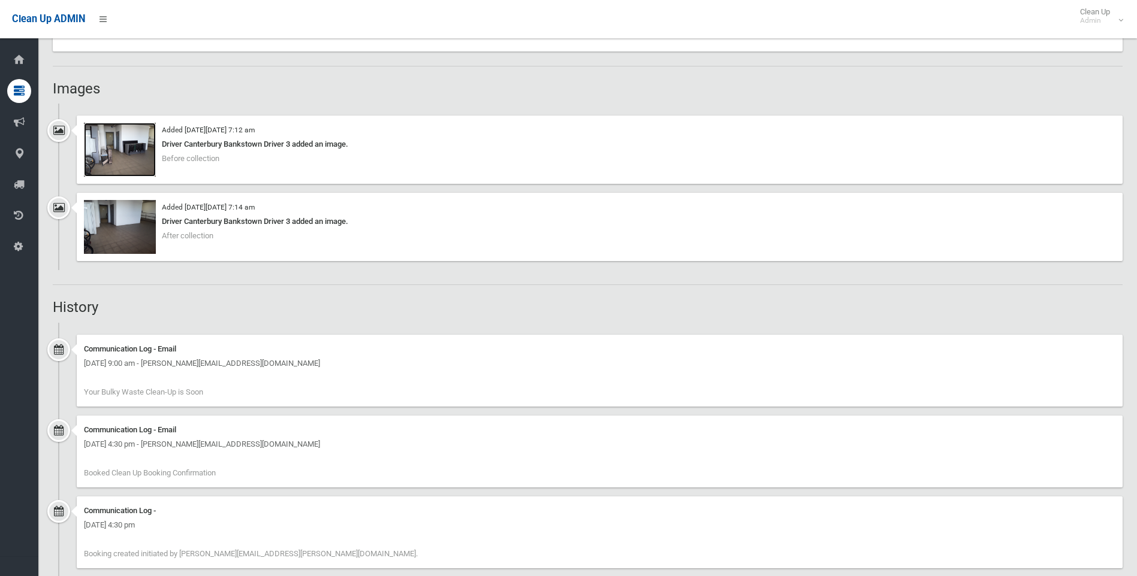
click at [139, 168] on img at bounding box center [120, 150] width 72 height 54
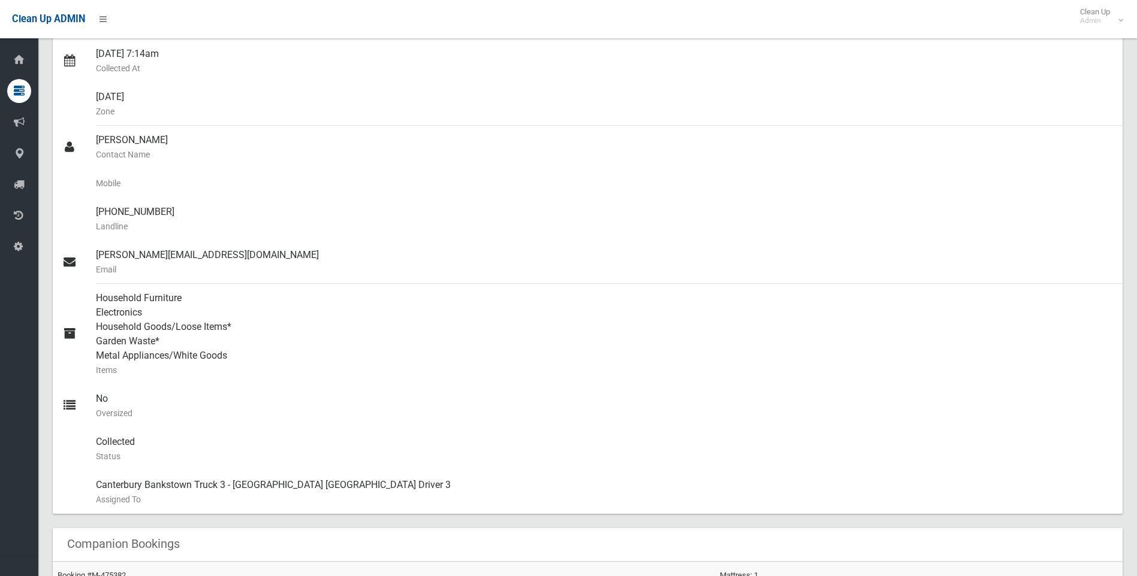
scroll to position [143, 0]
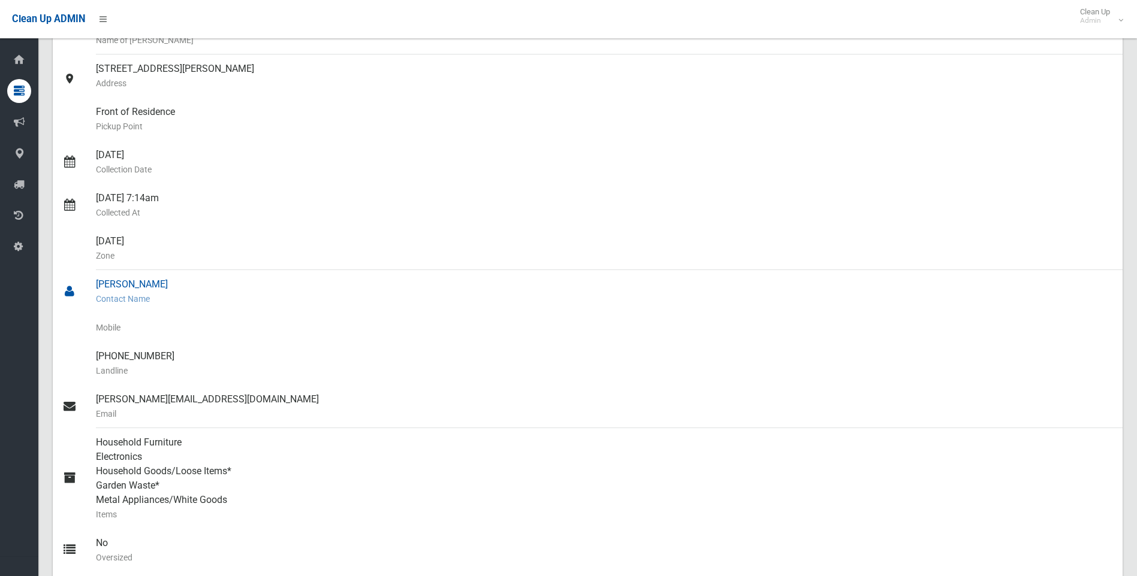
drag, startPoint x: 207, startPoint y: 288, endPoint x: 94, endPoint y: 276, distance: 113.9
click at [94, 276] on link "[PERSON_NAME] Contact Name" at bounding box center [587, 291] width 1069 height 43
drag, startPoint x: 94, startPoint y: 276, endPoint x: 79, endPoint y: 213, distance: 64.7
click at [79, 213] on div at bounding box center [79, 205] width 34 height 43
drag, startPoint x: 186, startPoint y: 282, endPoint x: 97, endPoint y: 282, distance: 89.3
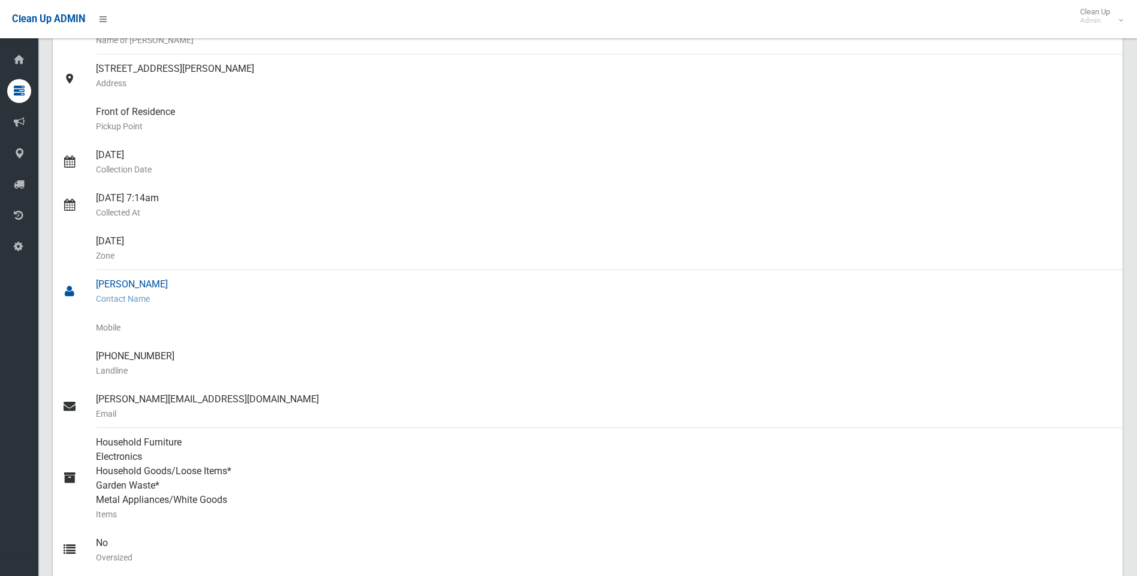
click at [97, 282] on div "[PERSON_NAME] Contact Name" at bounding box center [604, 291] width 1017 height 43
drag, startPoint x: 97, startPoint y: 282, endPoint x: 116, endPoint y: 282, distance: 19.2
copy div "[PERSON_NAME]"
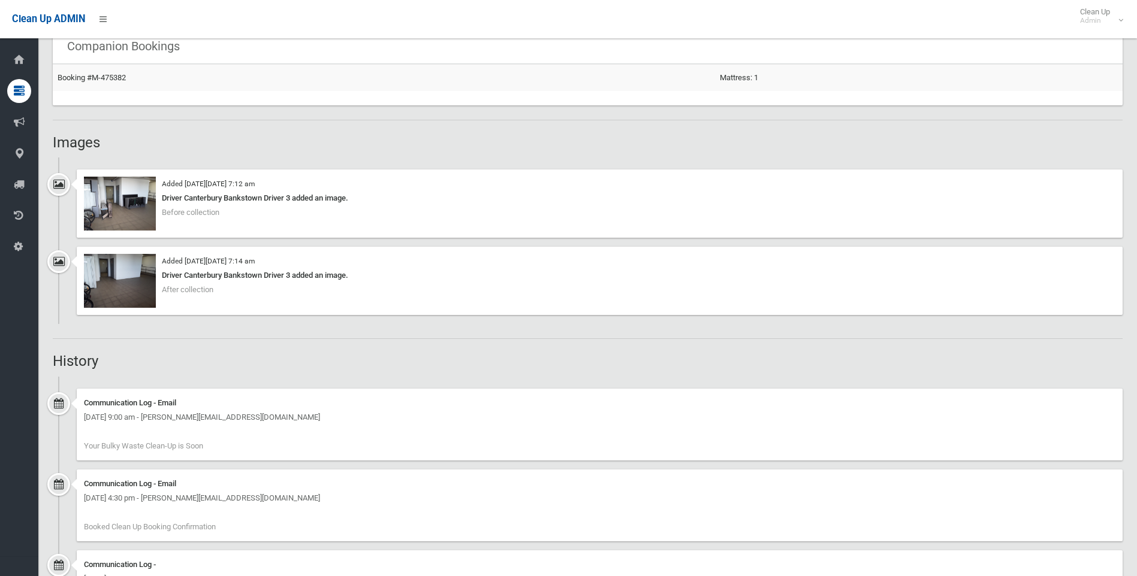
scroll to position [862, 0]
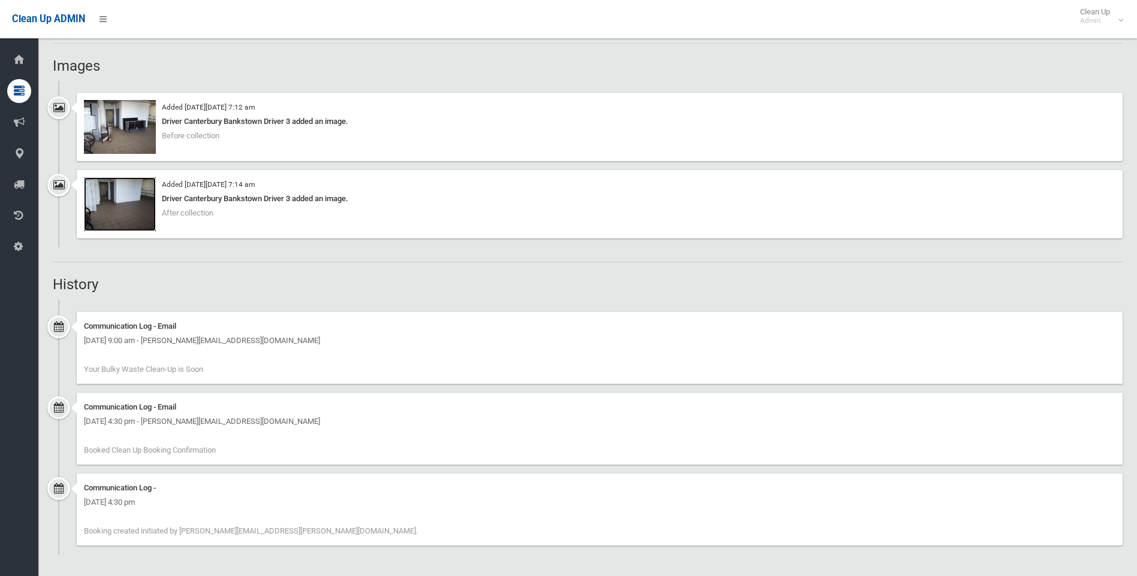
click at [121, 198] on img at bounding box center [120, 204] width 72 height 54
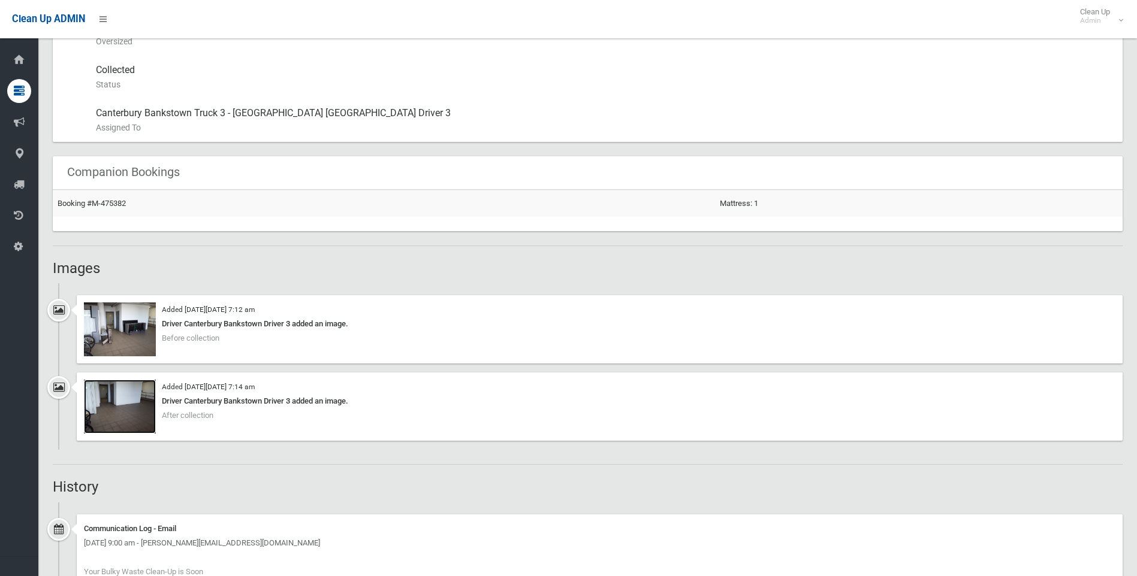
scroll to position [779, 0]
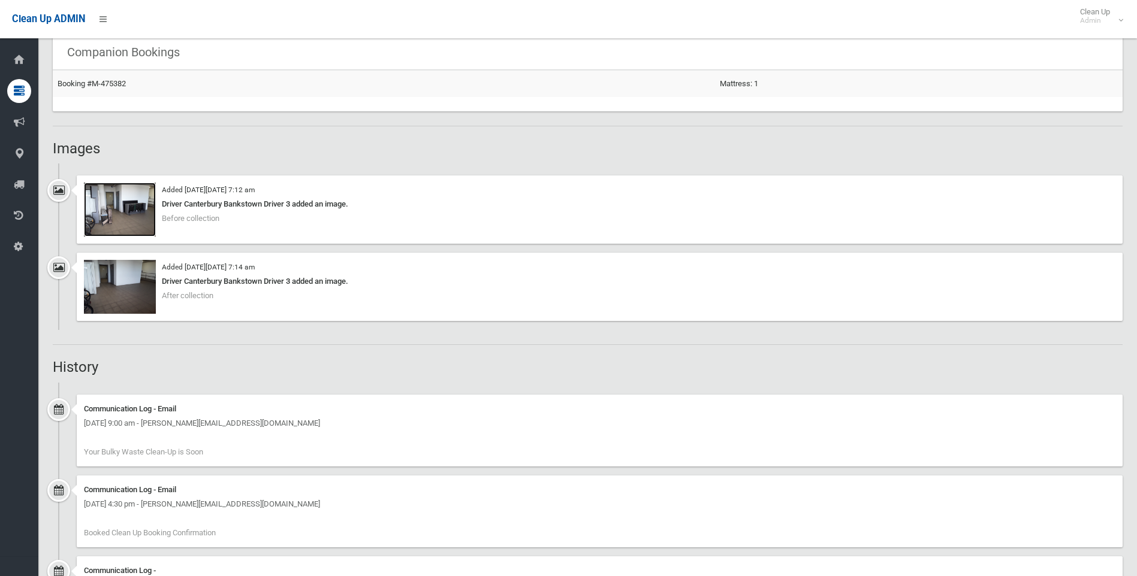
click at [109, 225] on img at bounding box center [120, 210] width 72 height 54
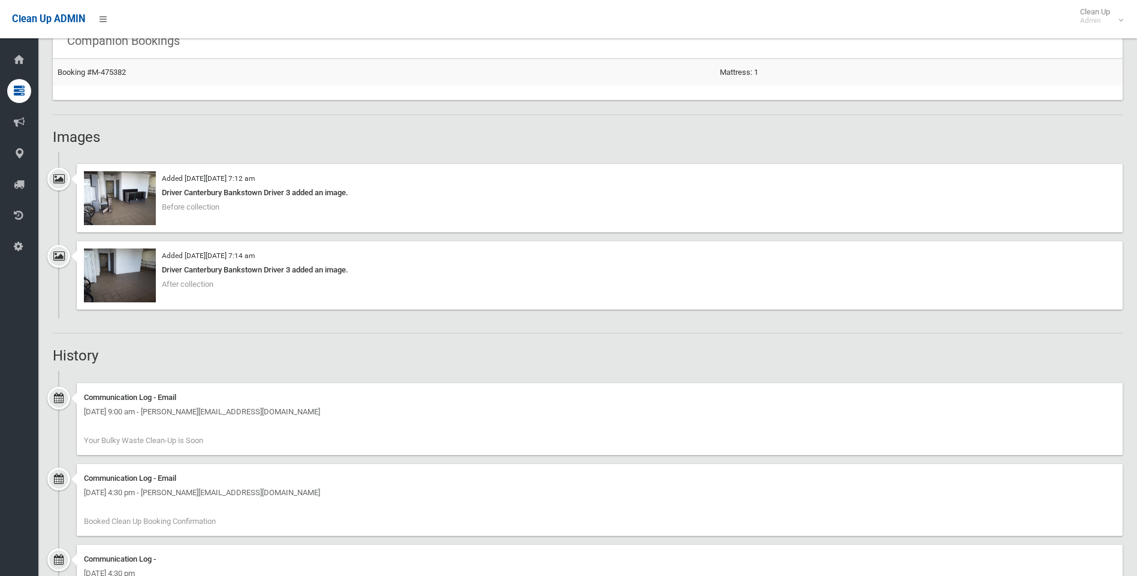
scroll to position [719, 0]
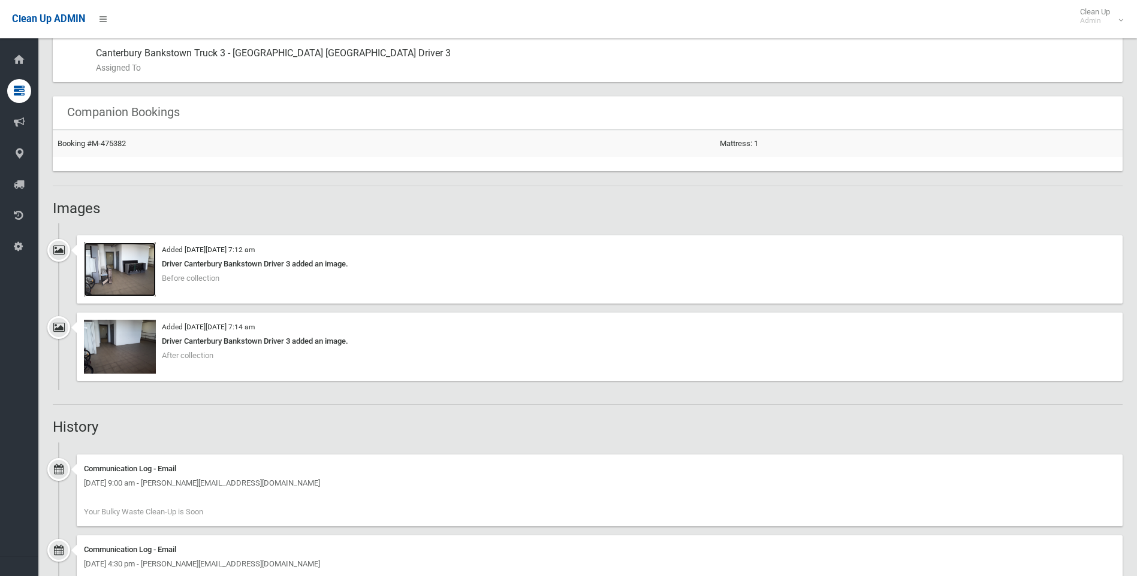
click at [104, 249] on img at bounding box center [120, 270] width 72 height 54
click at [125, 352] on img at bounding box center [120, 347] width 72 height 54
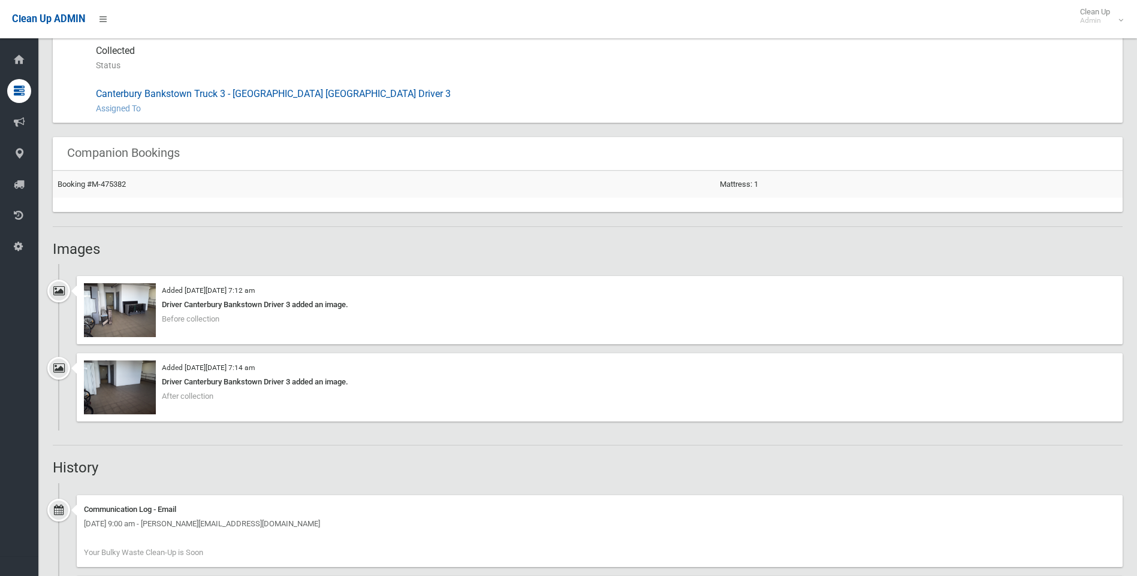
scroll to position [862, 0]
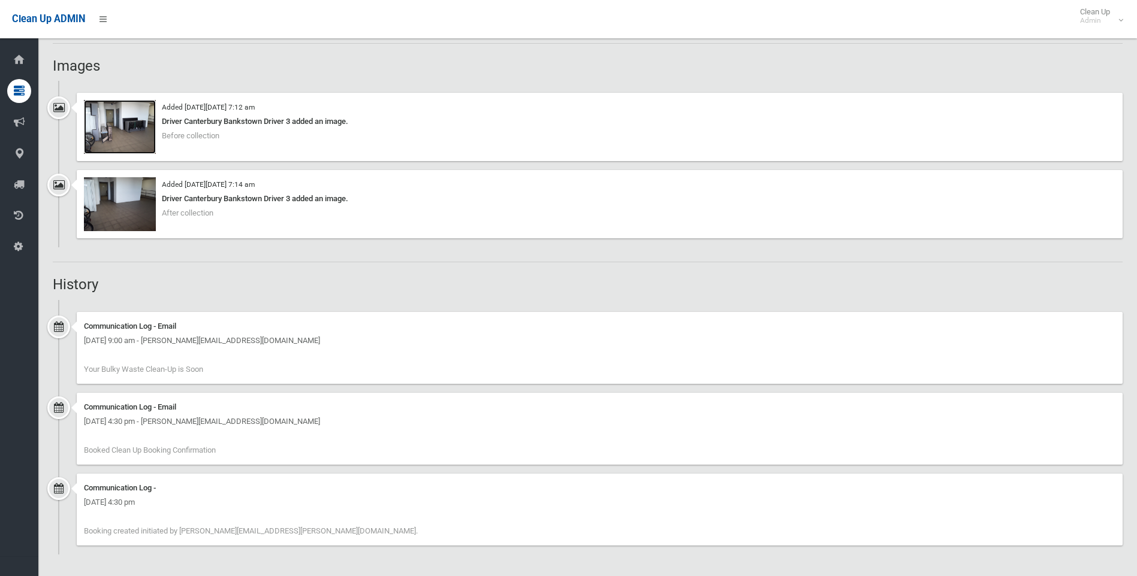
click at [128, 129] on img at bounding box center [120, 127] width 72 height 54
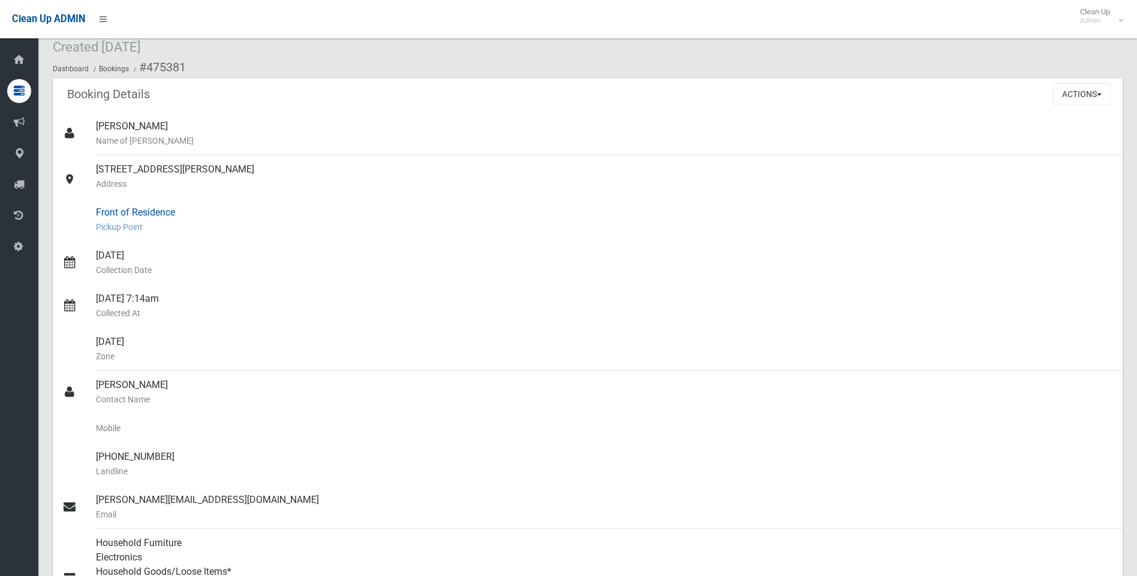
scroll to position [0, 0]
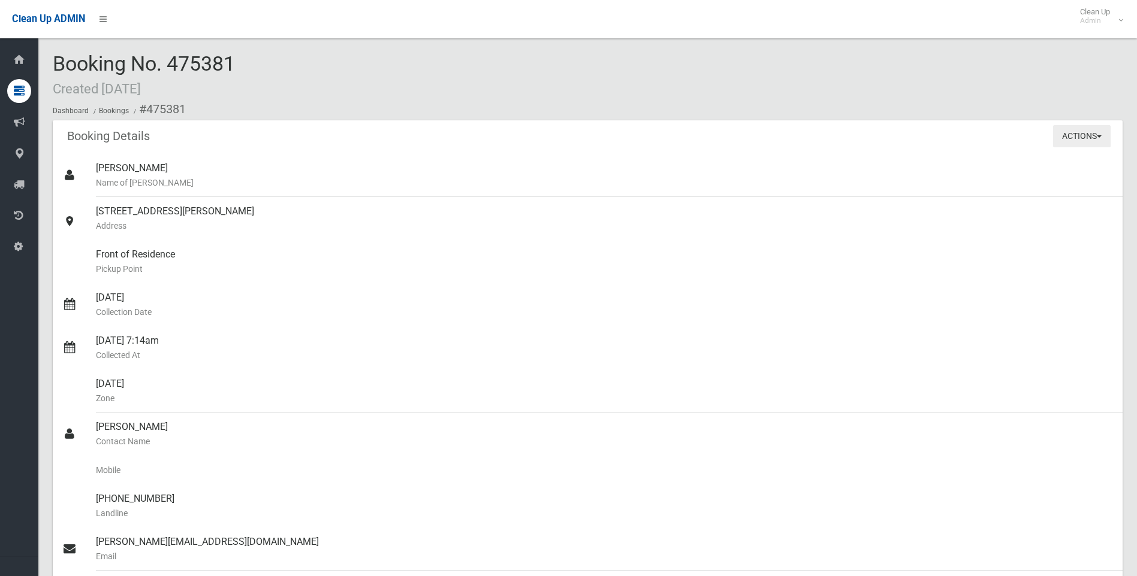
click at [1084, 134] on button "Actions" at bounding box center [1082, 136] width 58 height 22
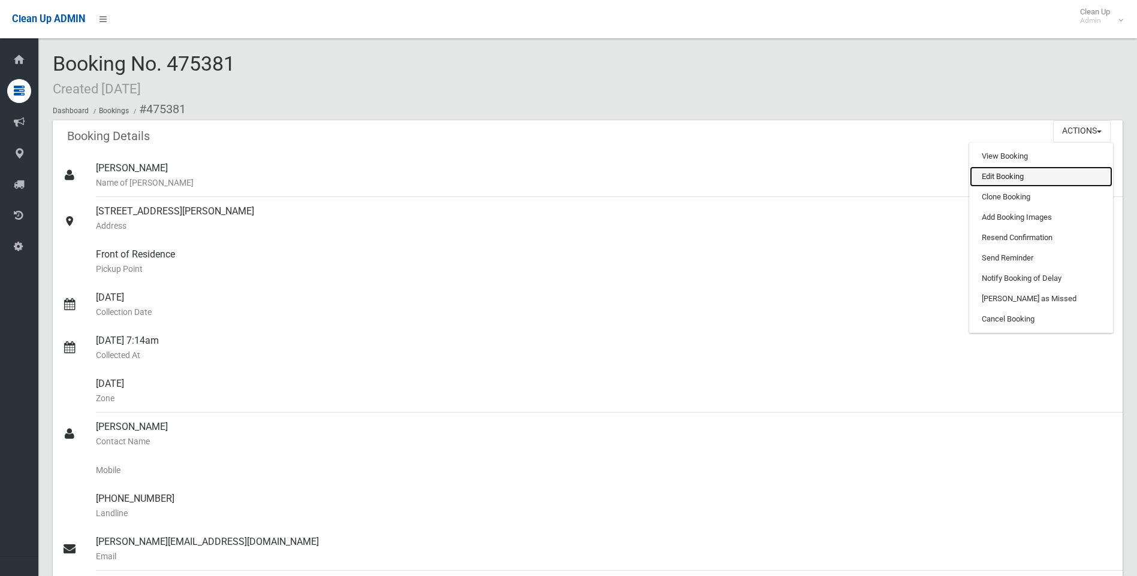
click at [1050, 179] on link "Edit Booking" at bounding box center [1040, 177] width 143 height 20
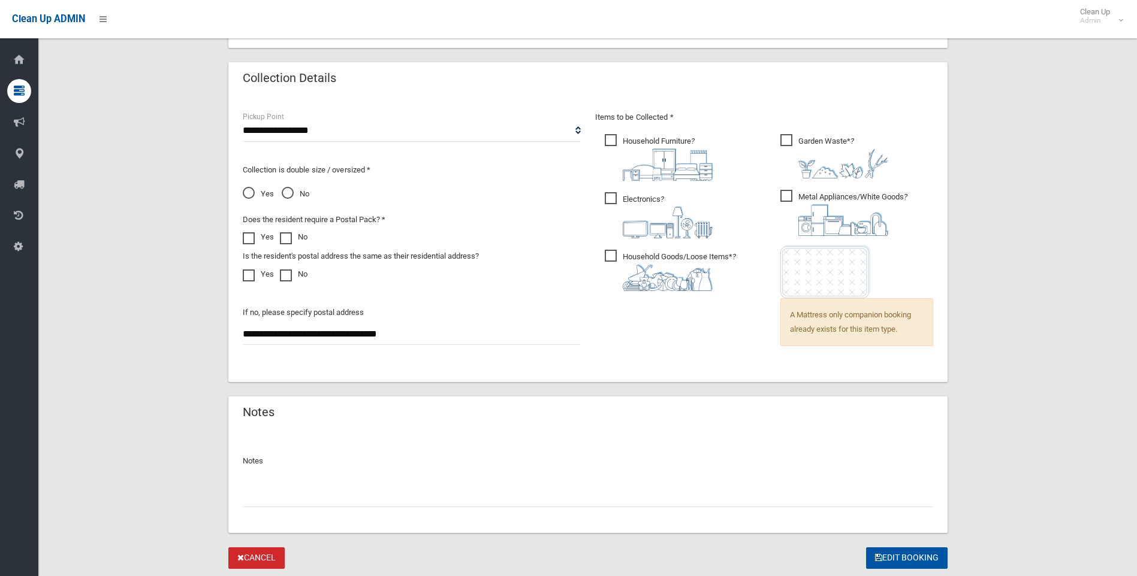
scroll to position [803, 0]
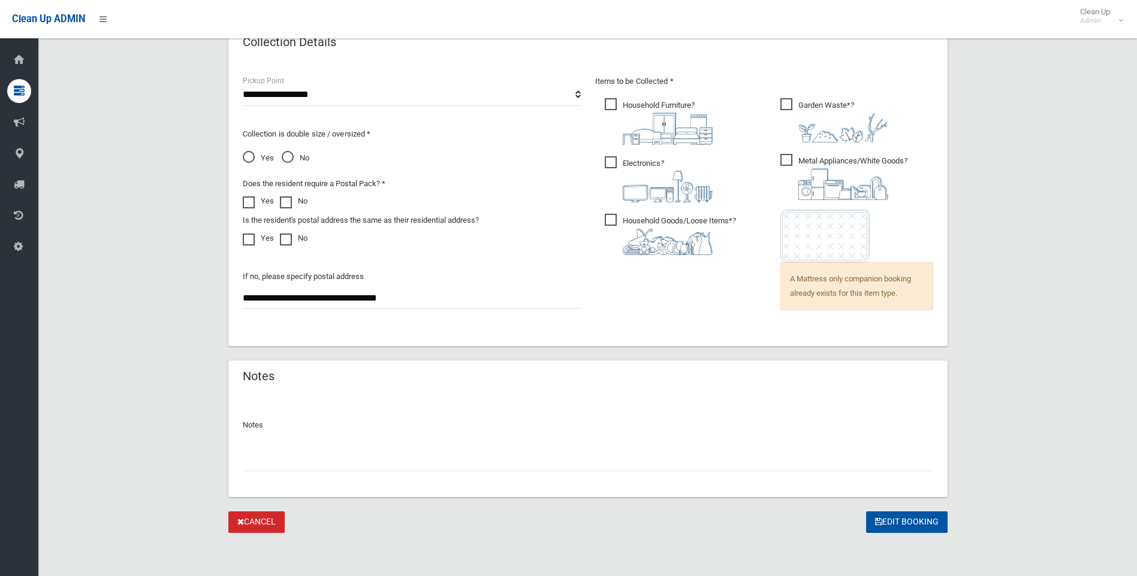
click at [322, 452] on input "text" at bounding box center [588, 460] width 690 height 22
paste input "**********"
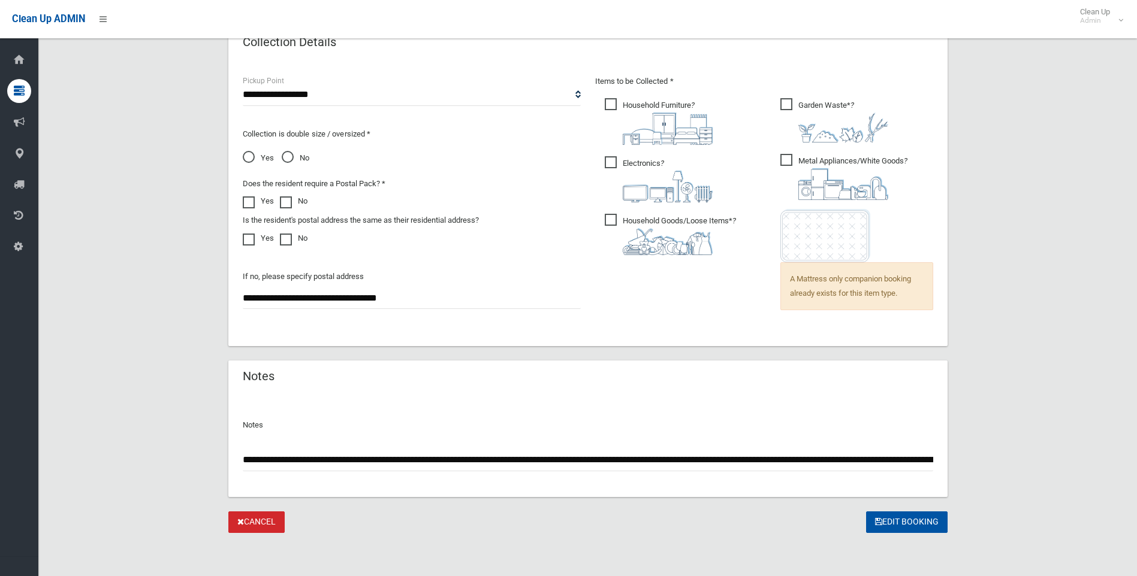
scroll to position [0, 178]
click at [743, 461] on input "**********" at bounding box center [588, 460] width 690 height 22
type input "**********"
click at [881, 524] on button "Edit Booking" at bounding box center [906, 523] width 81 height 22
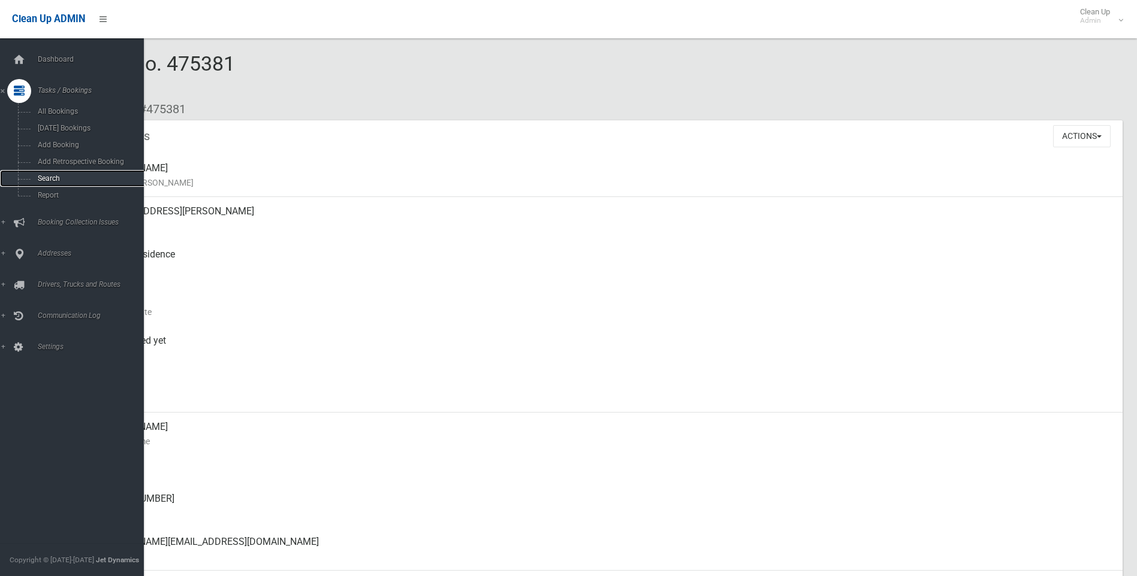
click at [37, 181] on span "Search" at bounding box center [88, 178] width 108 height 8
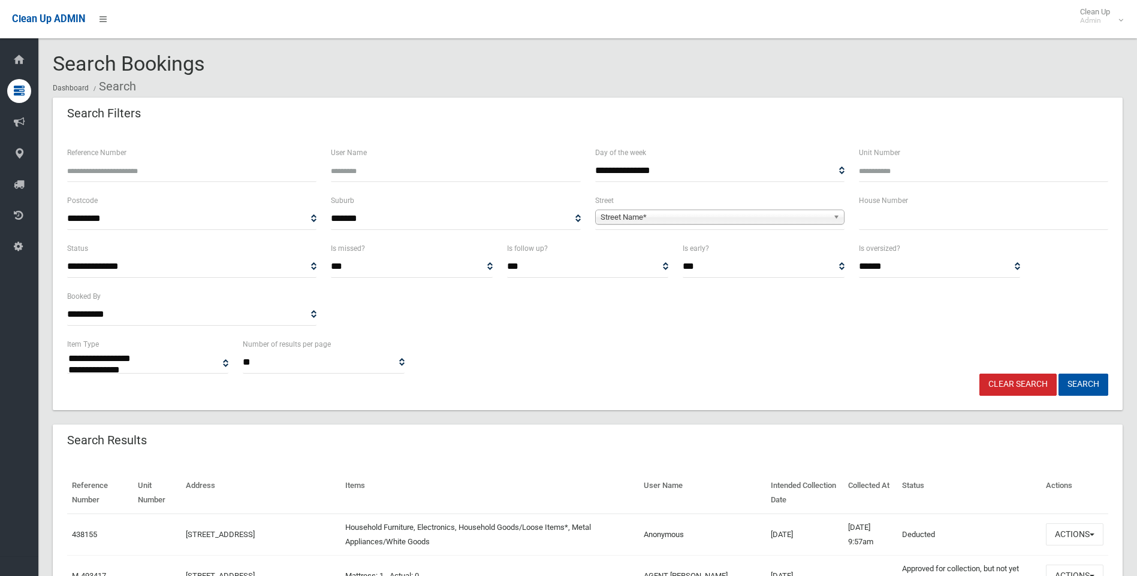
select select
type input "**"
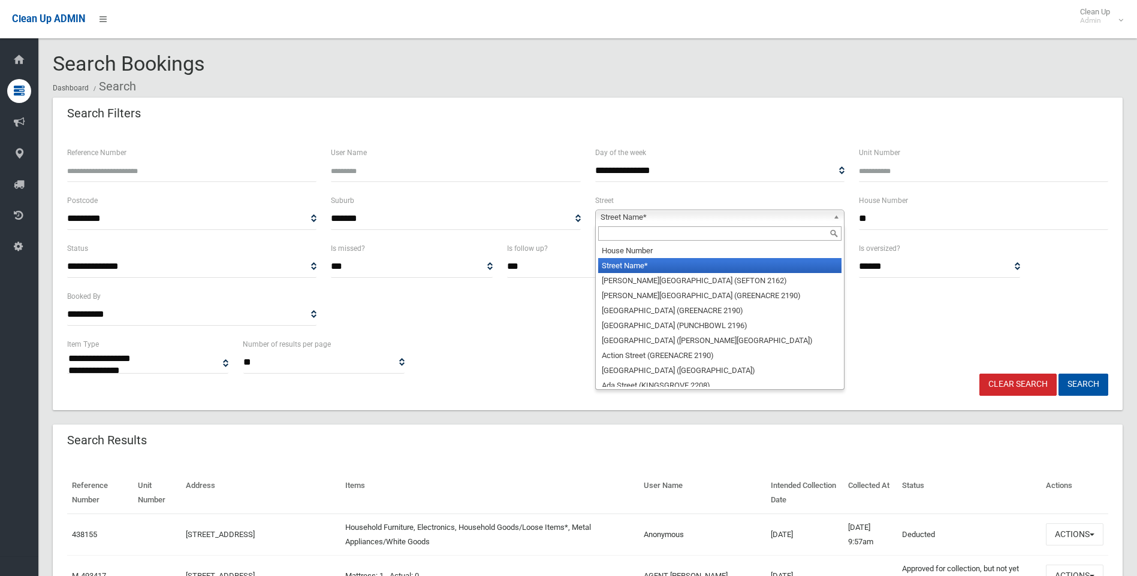
click at [698, 213] on span "Street Name*" at bounding box center [714, 217] width 228 height 14
click at [625, 234] on input "text" at bounding box center [719, 233] width 243 height 14
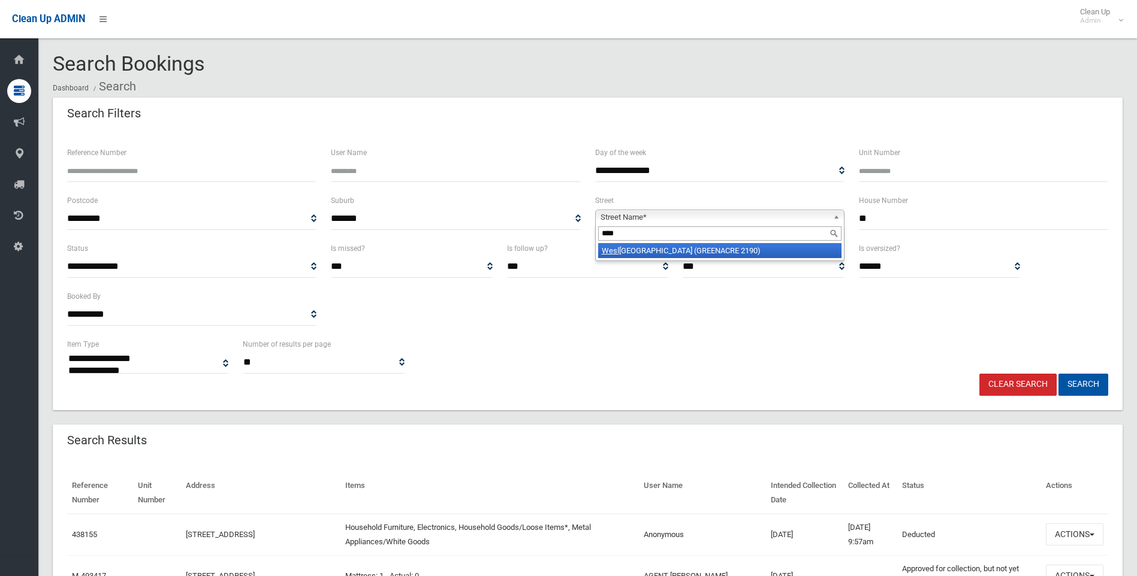
type input "****"
click at [633, 250] on li "Wesl ey Street (GREENACRE 2190)" at bounding box center [719, 250] width 243 height 15
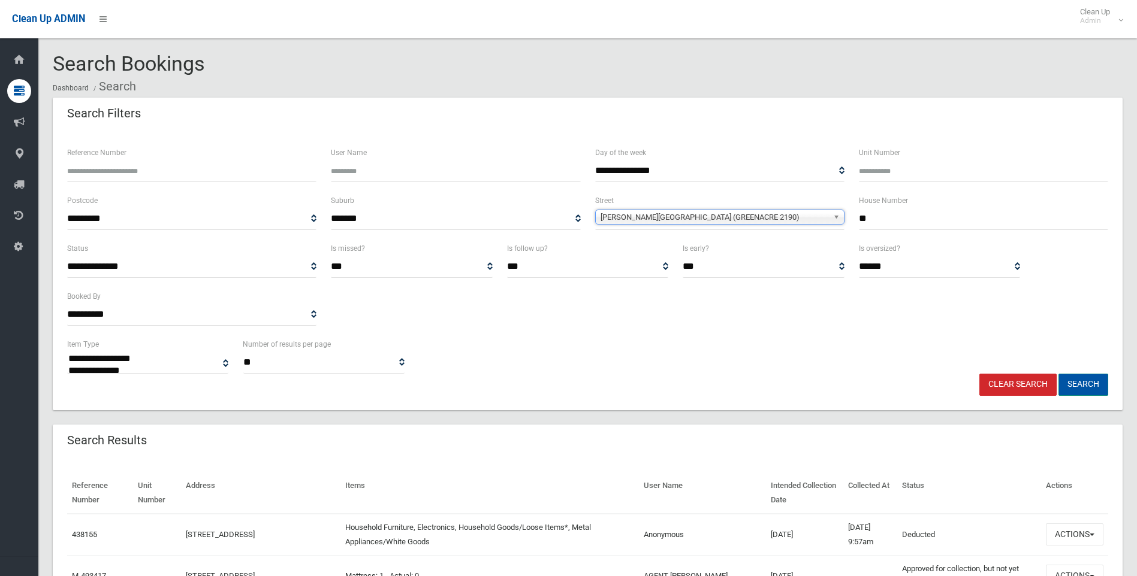
click at [1075, 387] on button "Search" at bounding box center [1083, 385] width 50 height 22
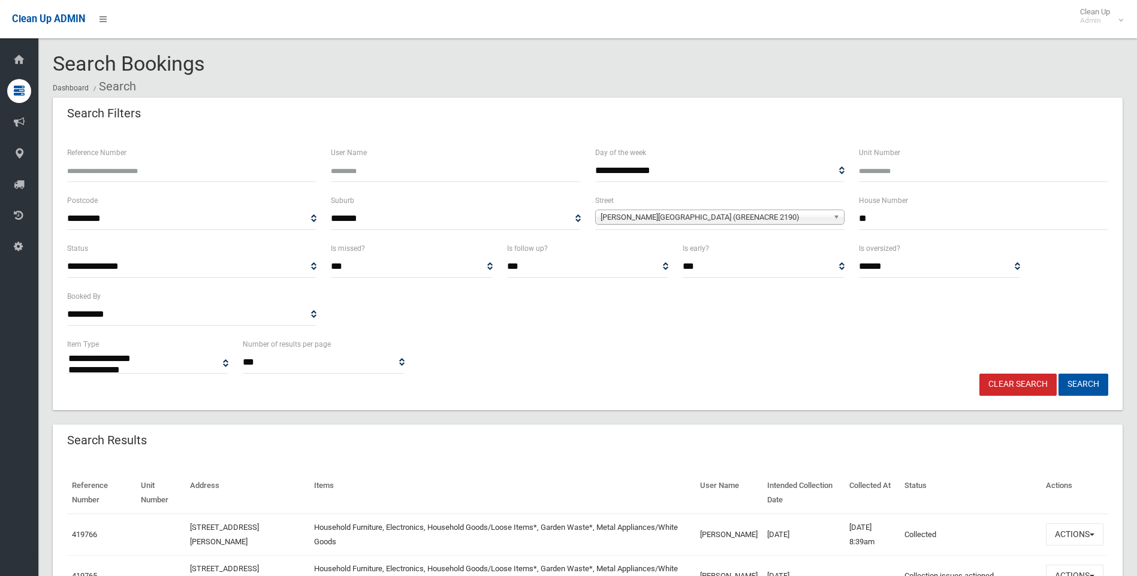
select select
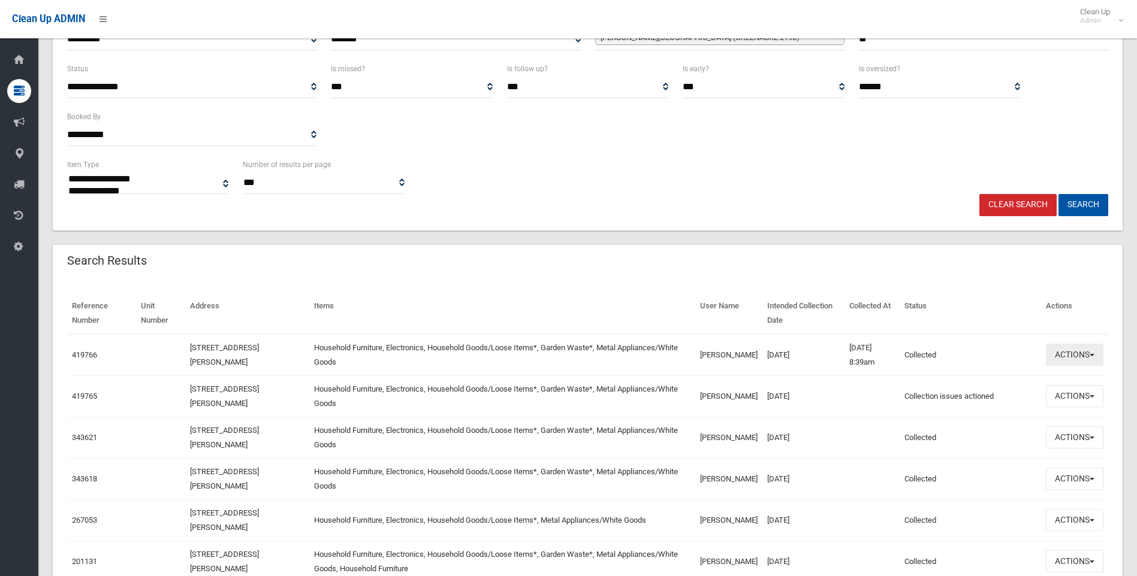
click at [1080, 350] on button "Actions" at bounding box center [1074, 355] width 58 height 22
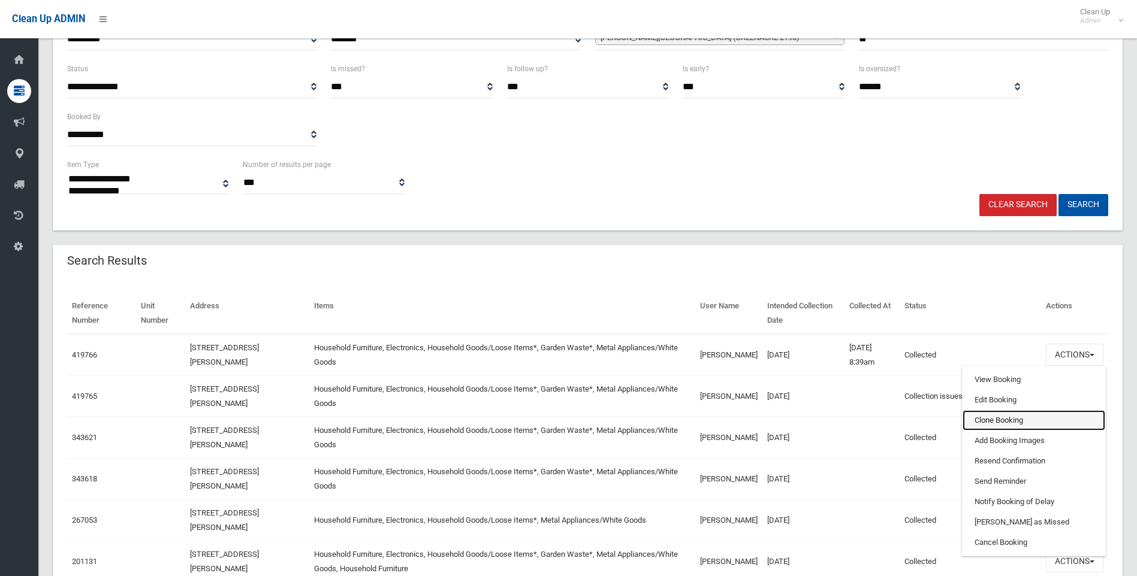
click at [1002, 418] on link "Clone Booking" at bounding box center [1033, 420] width 143 height 20
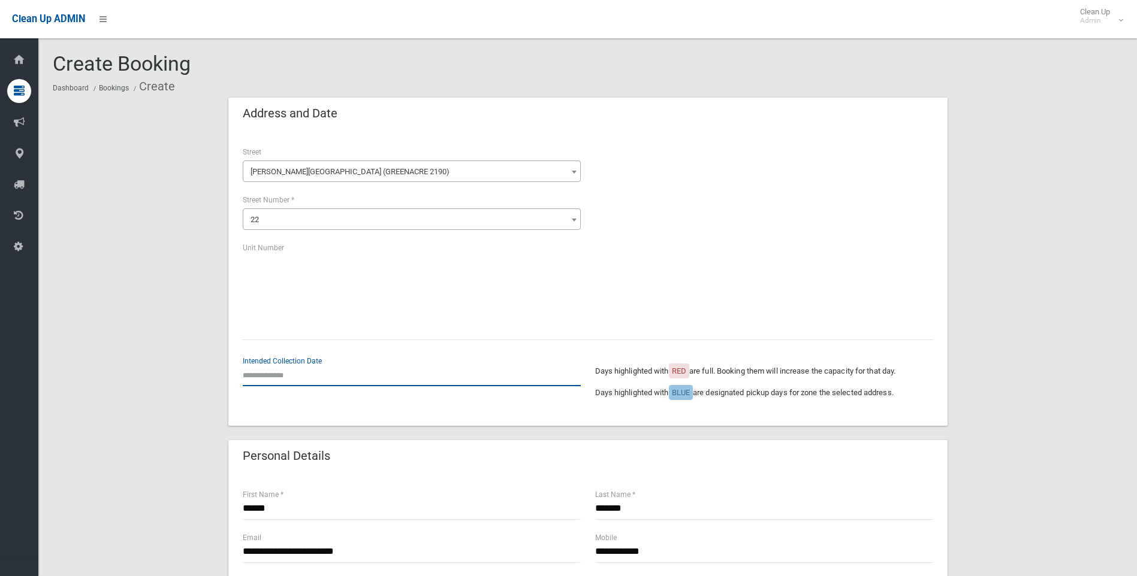
click at [273, 377] on input "text" at bounding box center [412, 375] width 338 height 22
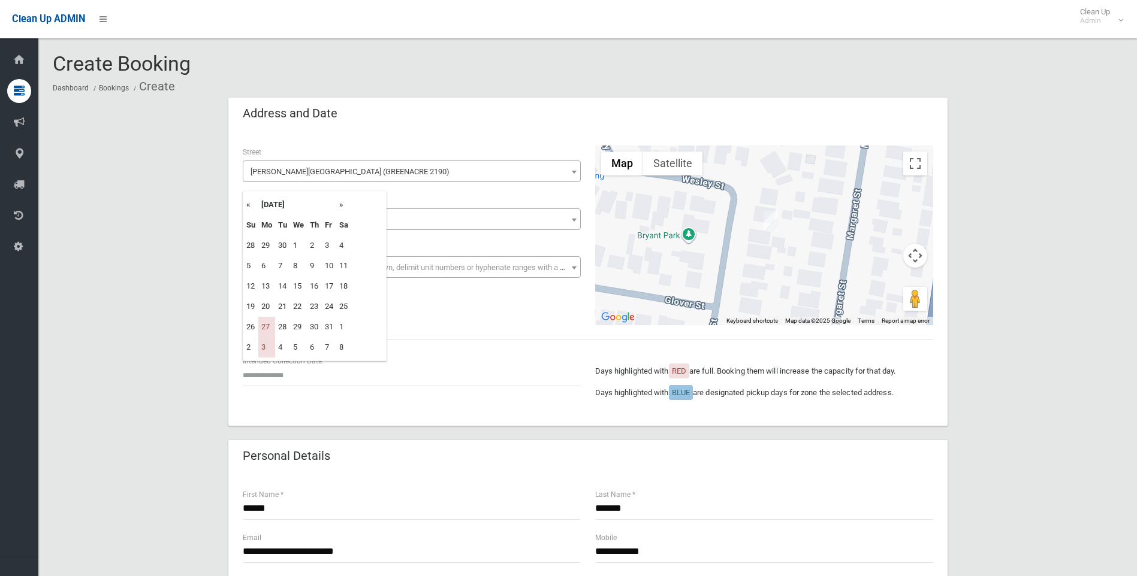
click at [341, 205] on th "»" at bounding box center [343, 205] width 15 height 20
click at [262, 287] on td "10" at bounding box center [266, 286] width 17 height 20
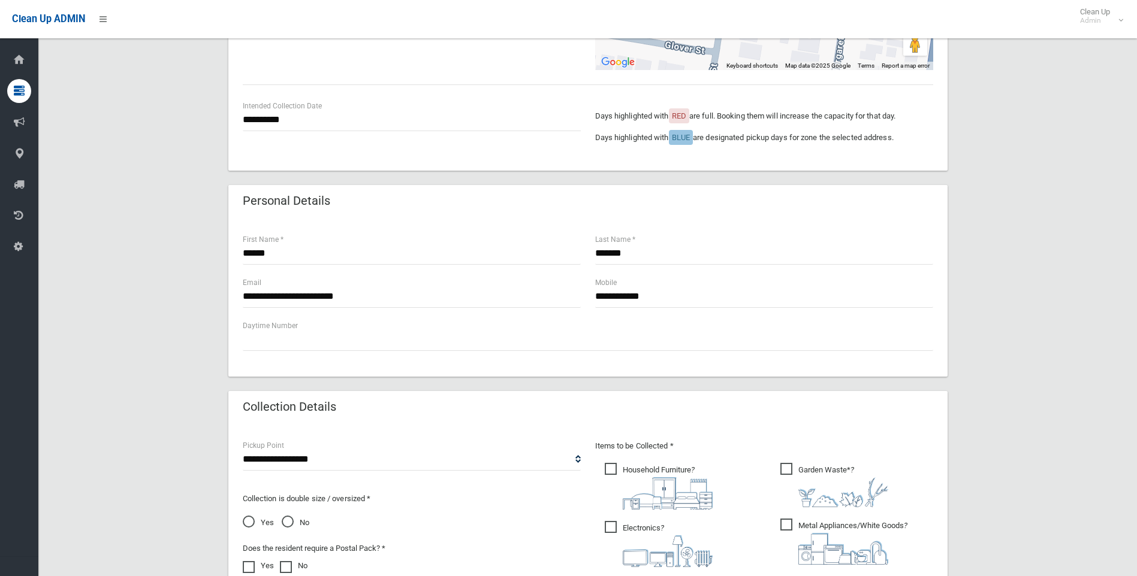
scroll to position [120, 0]
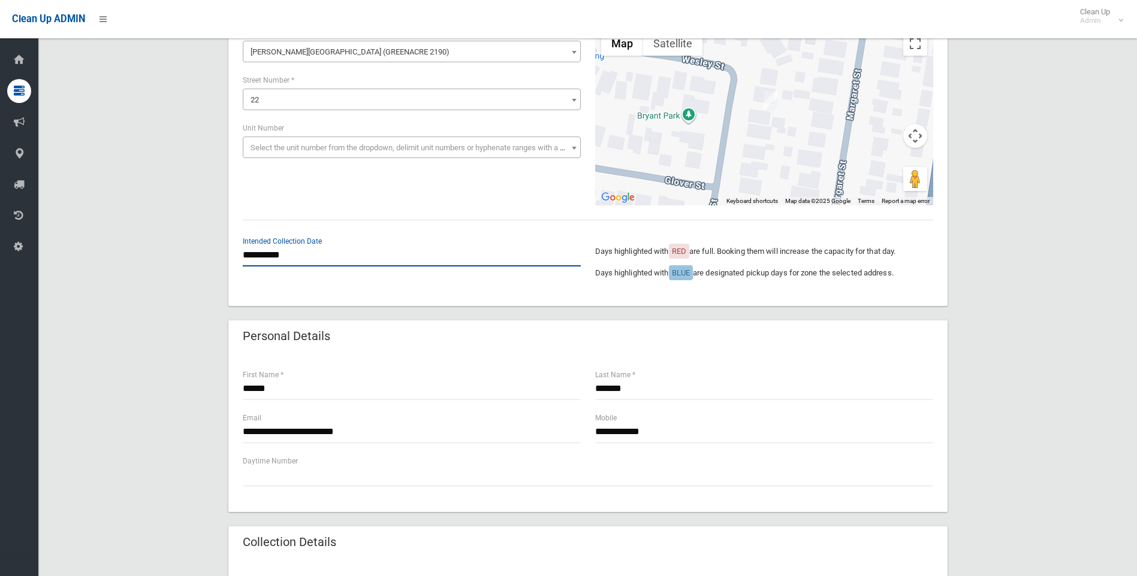
click at [283, 258] on input "**********" at bounding box center [412, 255] width 338 height 22
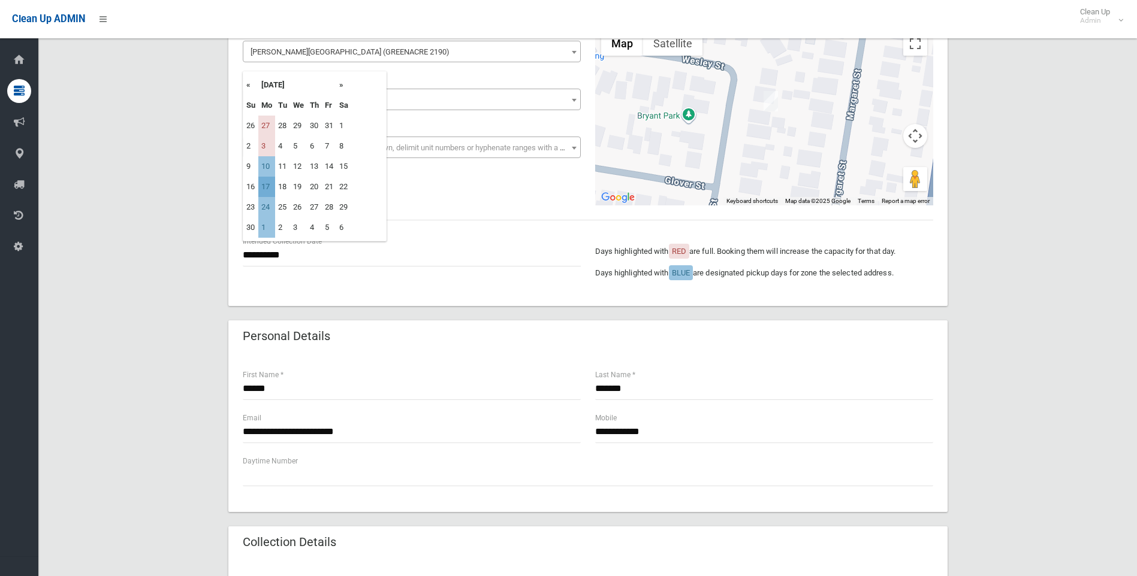
click at [266, 185] on td "17" at bounding box center [266, 187] width 17 height 20
type input "**********"
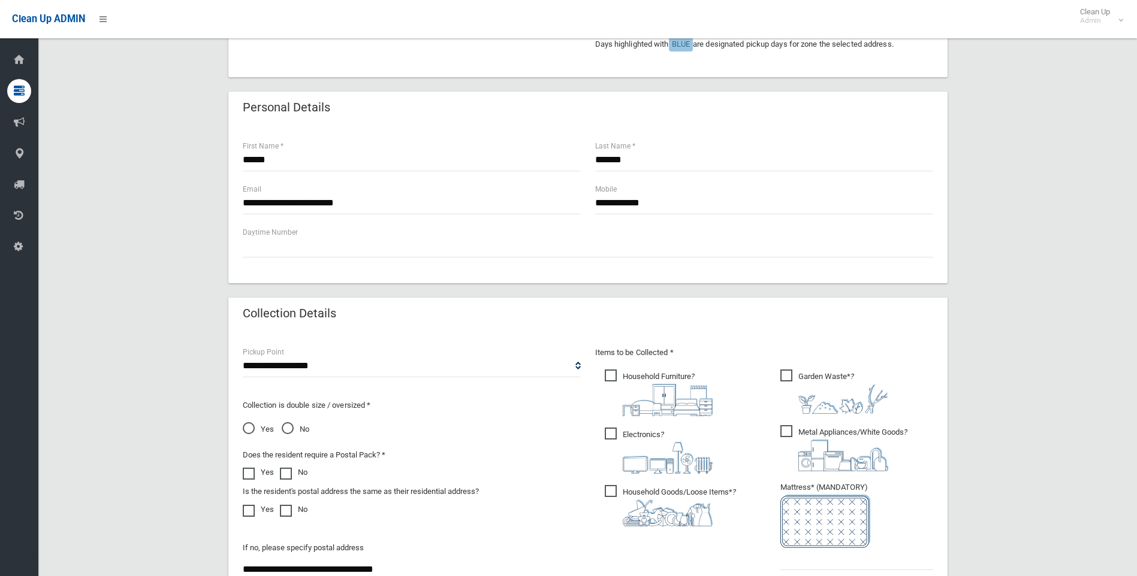
scroll to position [359, 0]
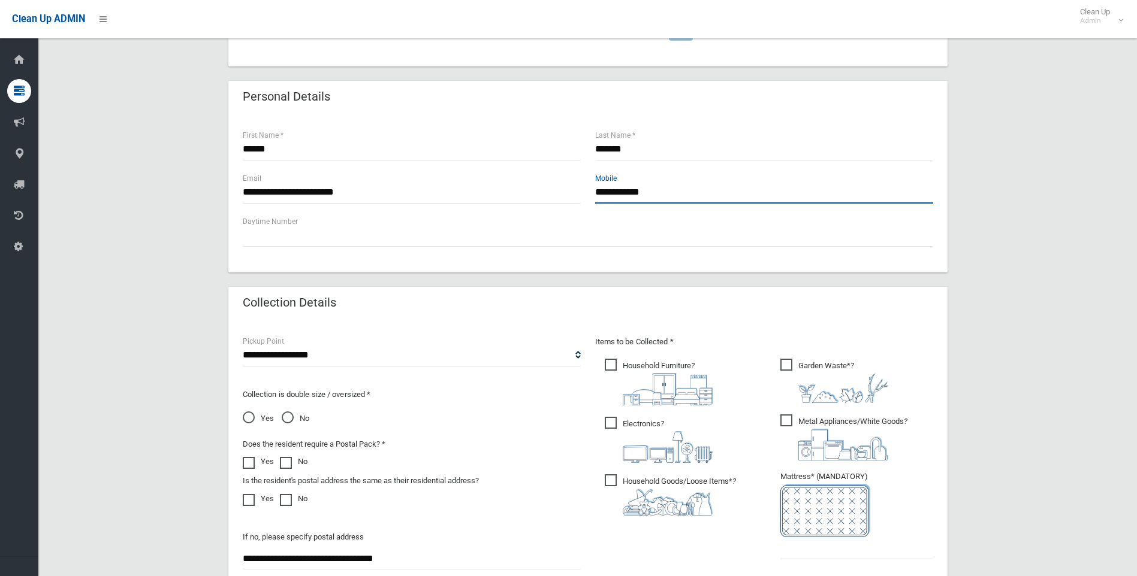
drag, startPoint x: 682, startPoint y: 197, endPoint x: 546, endPoint y: 197, distance: 136.0
click at [546, 197] on div "**********" at bounding box center [587, 193] width 705 height 43
paste input "**********"
type input "**********"
drag, startPoint x: 237, startPoint y: 192, endPoint x: 418, endPoint y: 188, distance: 180.4
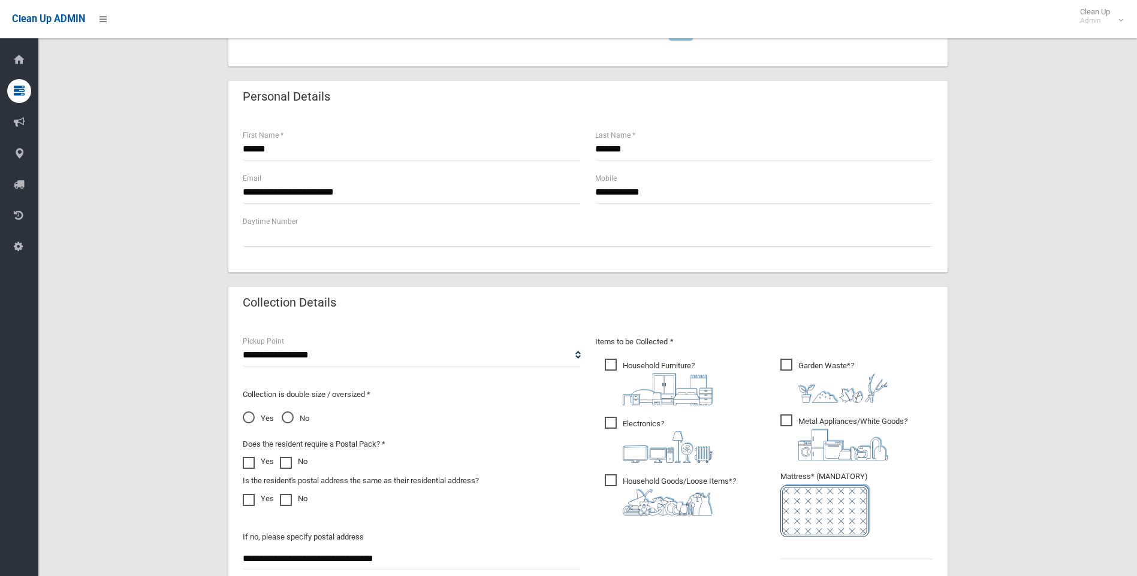
click at [418, 188] on div "**********" at bounding box center [411, 193] width 352 height 43
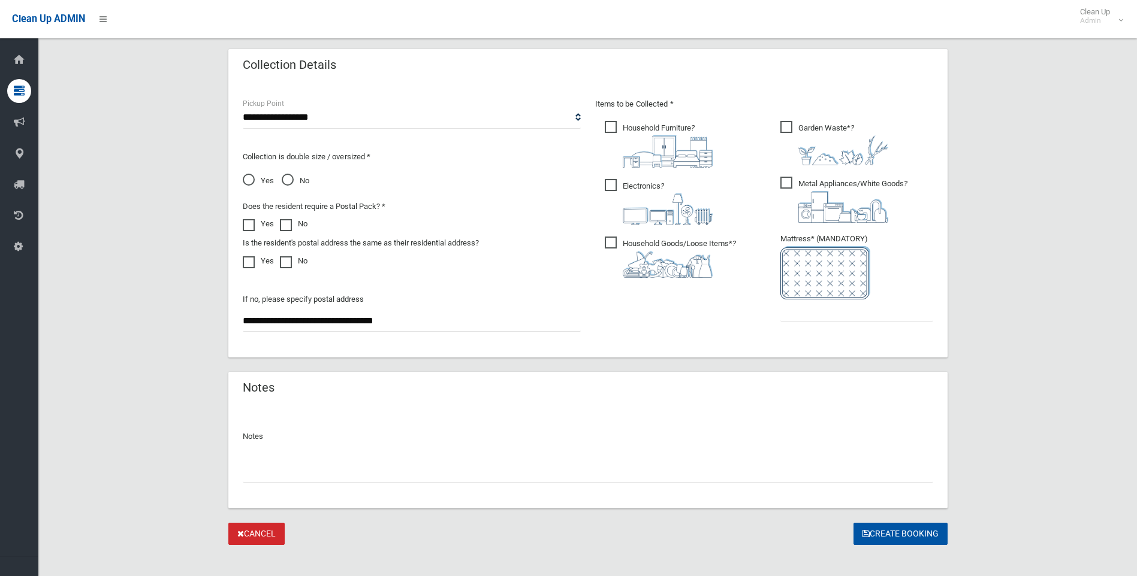
scroll to position [600, 0]
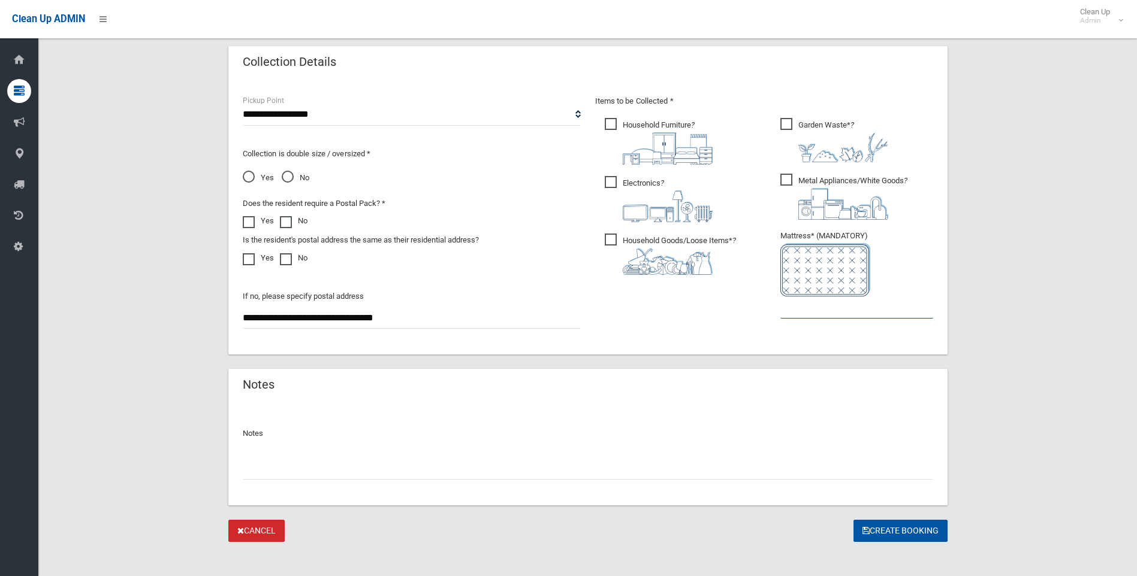
click at [803, 301] on input "text" at bounding box center [856, 308] width 153 height 22
type input "*"
click at [909, 531] on button "Create Booking" at bounding box center [900, 531] width 94 height 22
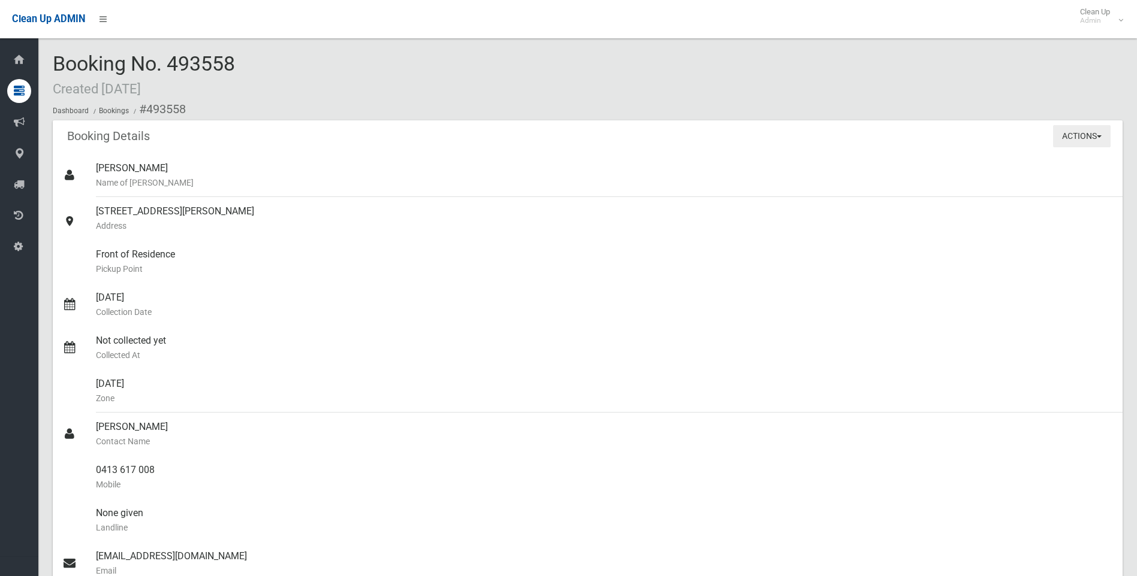
click at [1065, 134] on button "Actions" at bounding box center [1082, 136] width 58 height 22
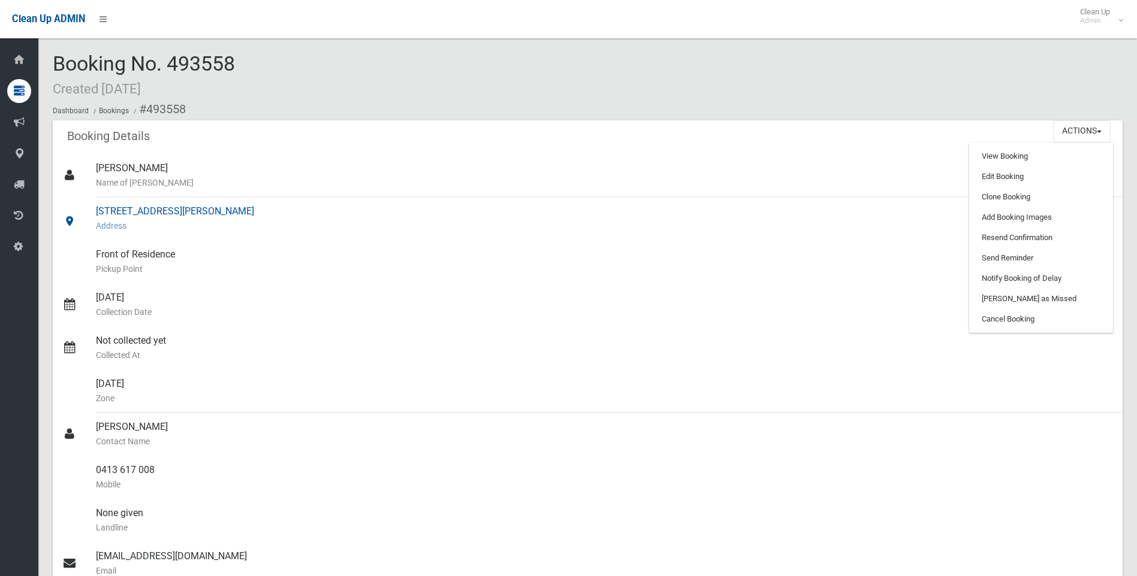
click at [512, 205] on div "[STREET_ADDRESS][PERSON_NAME] Address" at bounding box center [604, 218] width 1017 height 43
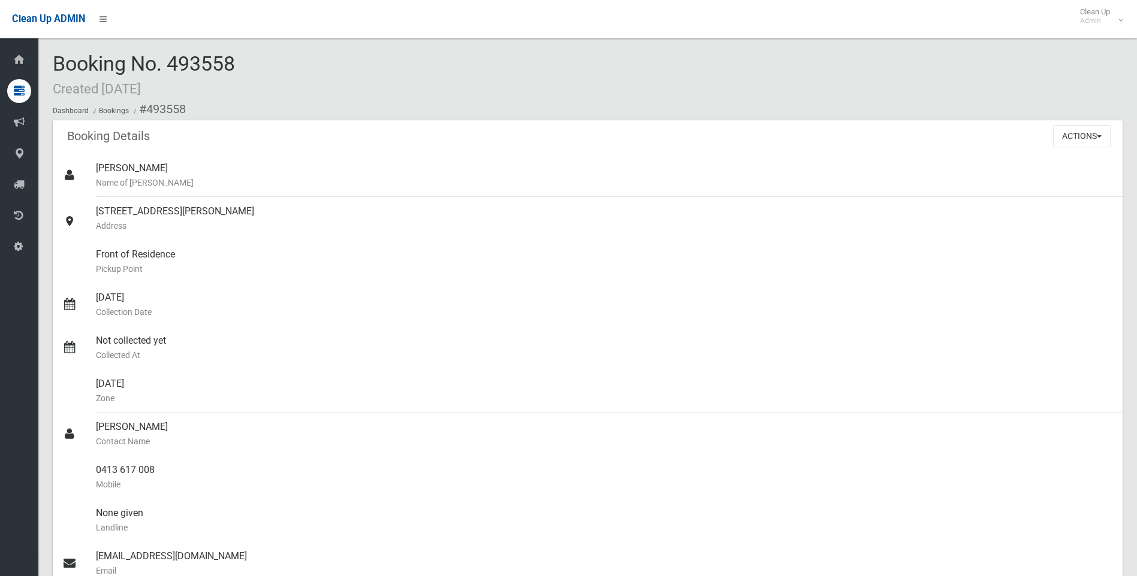
drag, startPoint x: 214, startPoint y: 69, endPoint x: 50, endPoint y: 67, distance: 164.2
click at [50, 67] on section "Booking No. 493558 Created [DATE] Dashboard Bookings #493558 Booking Details Ac…" at bounding box center [587, 496] width 1098 height 886
drag, startPoint x: 50, startPoint y: 67, endPoint x: 337, endPoint y: 69, distance: 287.0
click at [337, 69] on div "Booking No. 493558 Created [DATE] Dashboard Bookings #493558" at bounding box center [587, 87] width 1069 height 68
drag, startPoint x: 392, startPoint y: 78, endPoint x: 64, endPoint y: 60, distance: 328.8
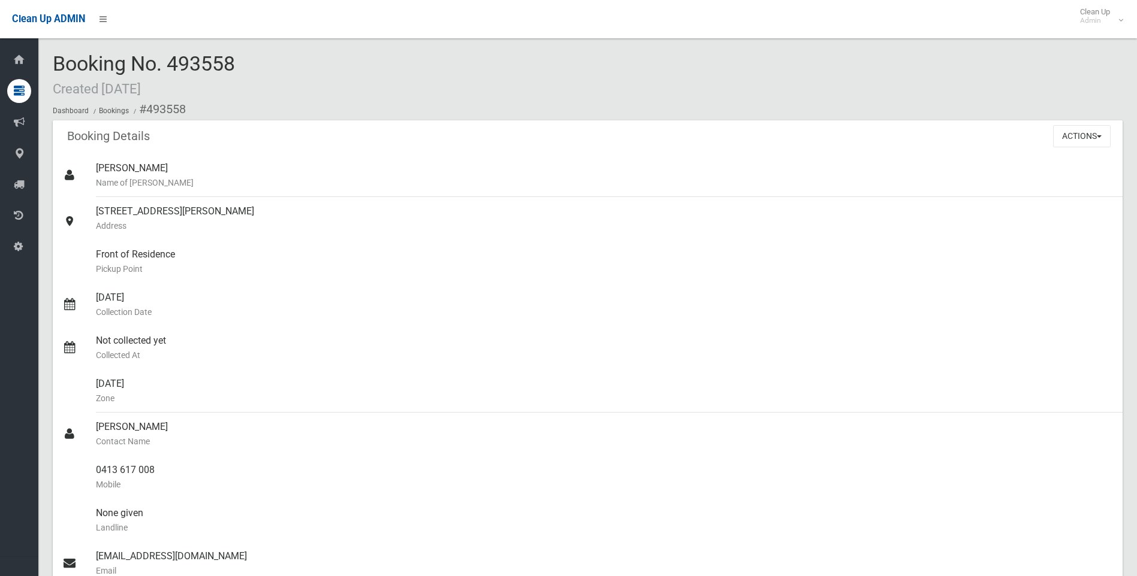
click at [64, 60] on div "Booking No. 493558 Created [DATE] Dashboard Bookings #493558" at bounding box center [587, 87] width 1069 height 68
drag, startPoint x: 64, startPoint y: 60, endPoint x: 277, endPoint y: 65, distance: 214.0
click at [270, 63] on div "Booking No. 493558 Created [DATE] Dashboard Bookings #493558" at bounding box center [587, 87] width 1069 height 68
click at [312, 69] on div "Booking No. 493558 Created [DATE] Dashboard Bookings #493558" at bounding box center [587, 87] width 1069 height 68
click at [1085, 137] on button "Actions" at bounding box center [1082, 136] width 58 height 22
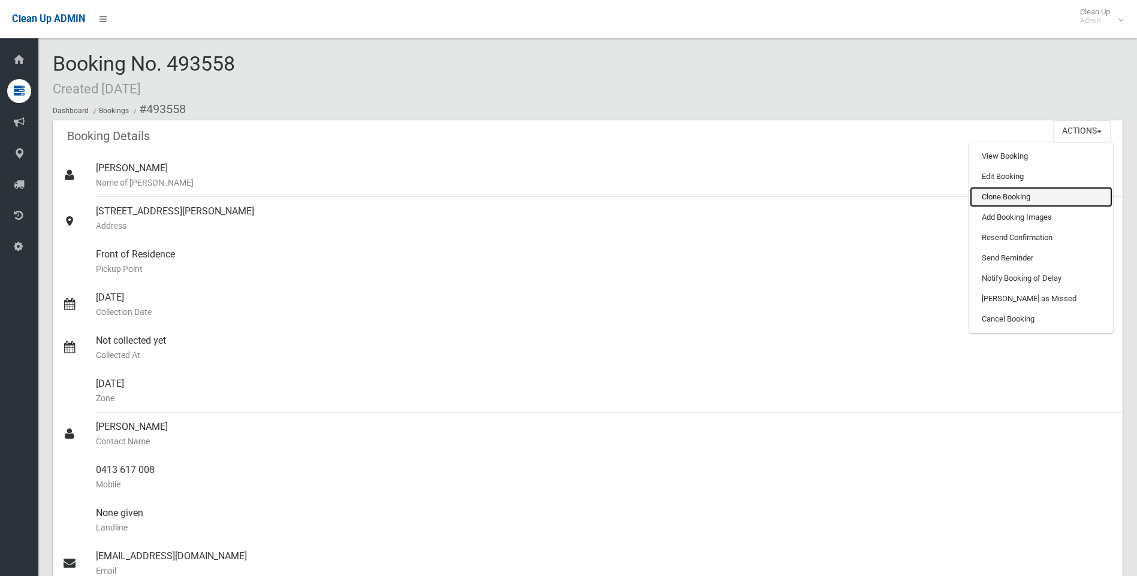
click at [1029, 200] on link "Clone Booking" at bounding box center [1040, 197] width 143 height 20
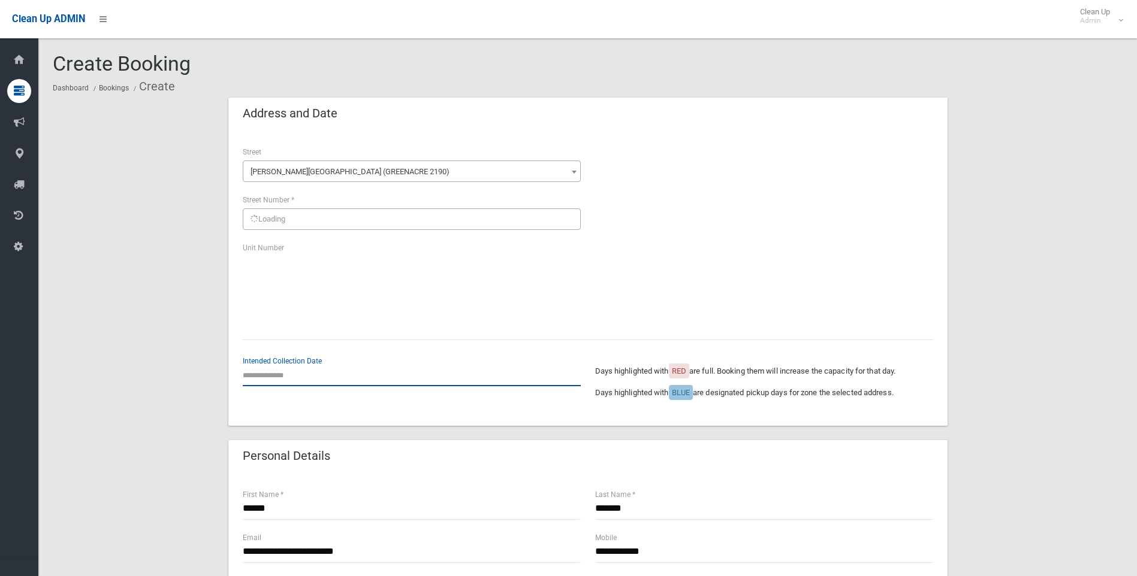
click at [296, 373] on input "text" at bounding box center [412, 375] width 338 height 22
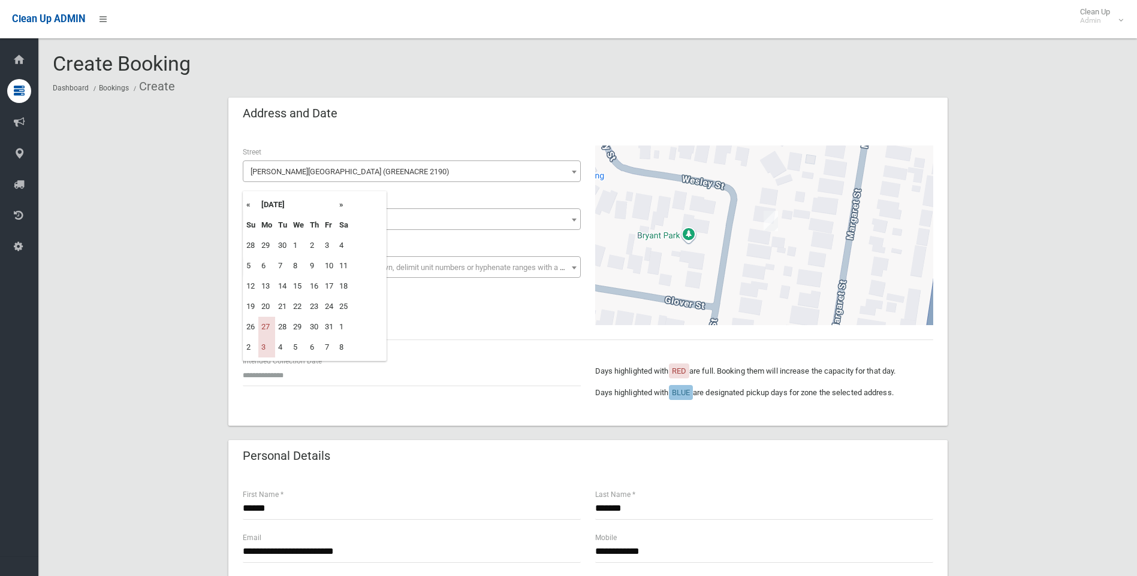
click at [349, 206] on th "»" at bounding box center [343, 205] width 15 height 20
click at [344, 206] on th "»" at bounding box center [343, 205] width 15 height 20
click at [343, 207] on th "»" at bounding box center [343, 205] width 15 height 20
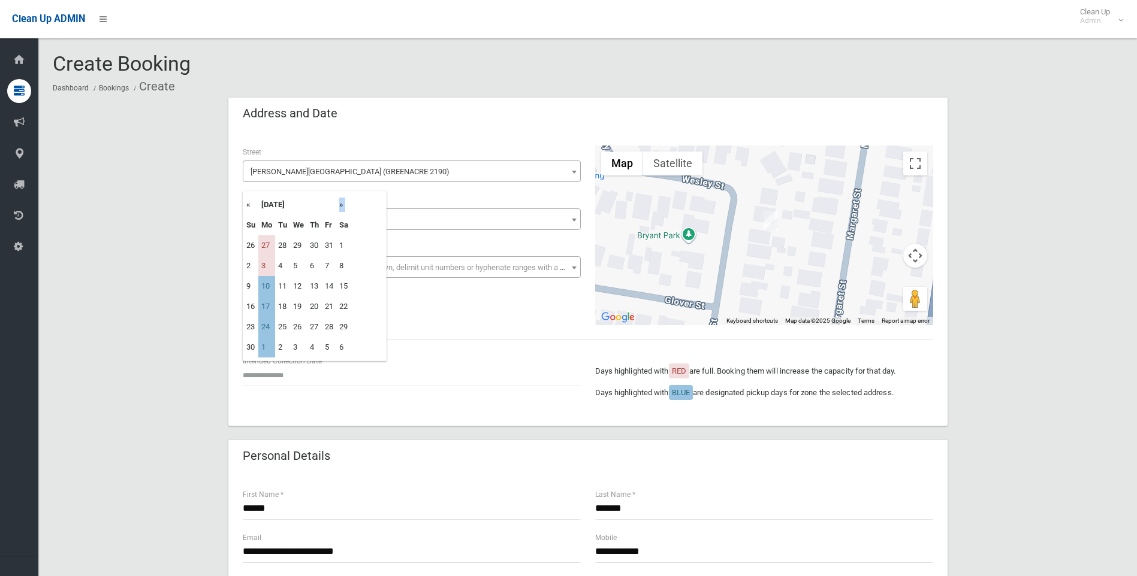
click at [343, 207] on th "»" at bounding box center [343, 205] width 15 height 20
click at [270, 264] on td "8" at bounding box center [266, 266] width 17 height 20
type input "**********"
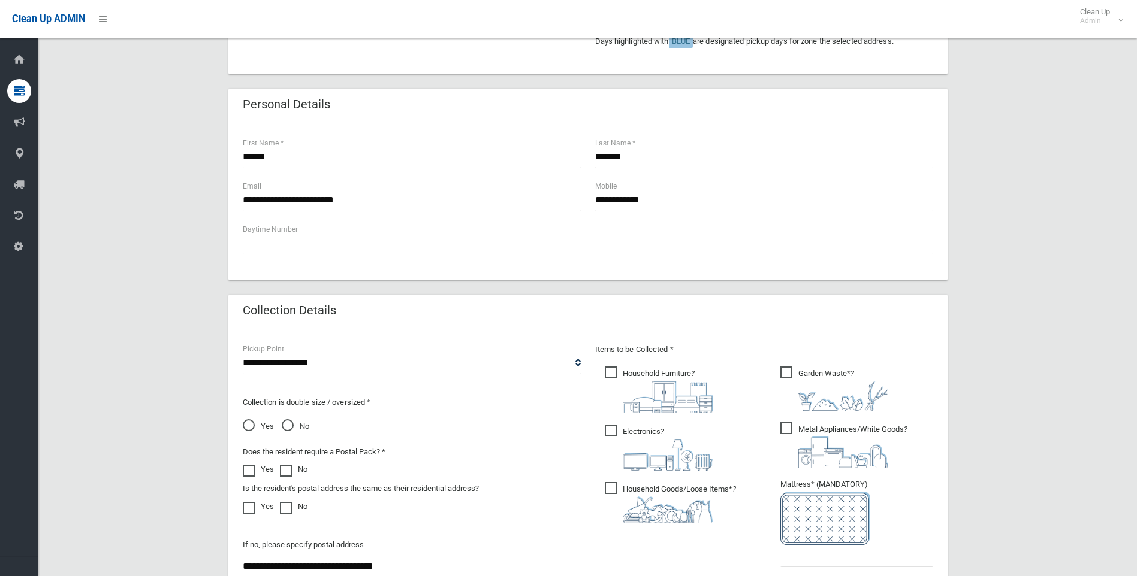
scroll to position [479, 0]
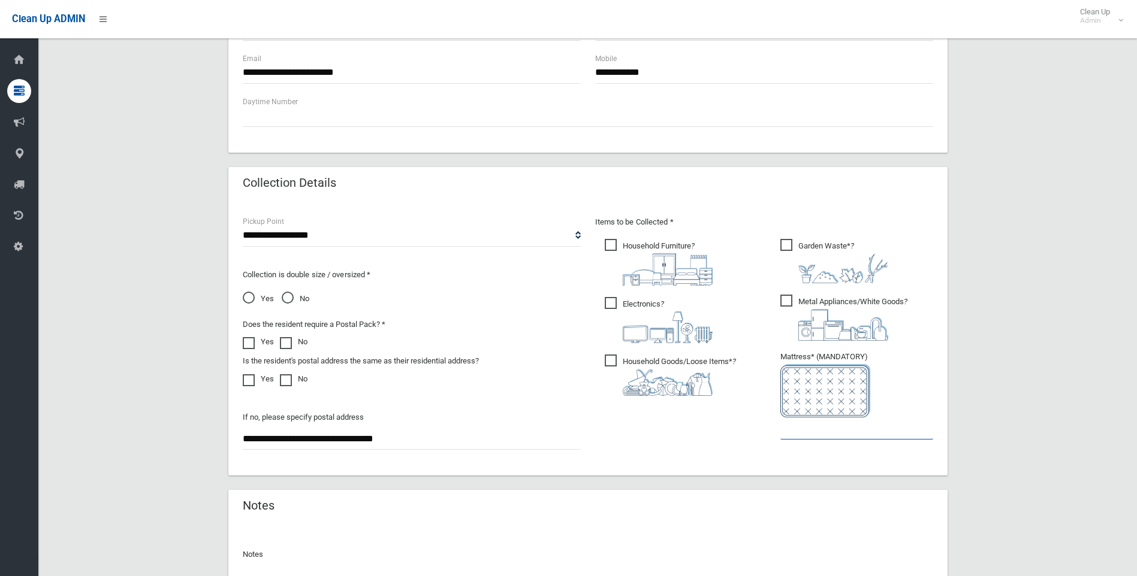
click at [820, 433] on input "text" at bounding box center [856, 429] width 153 height 22
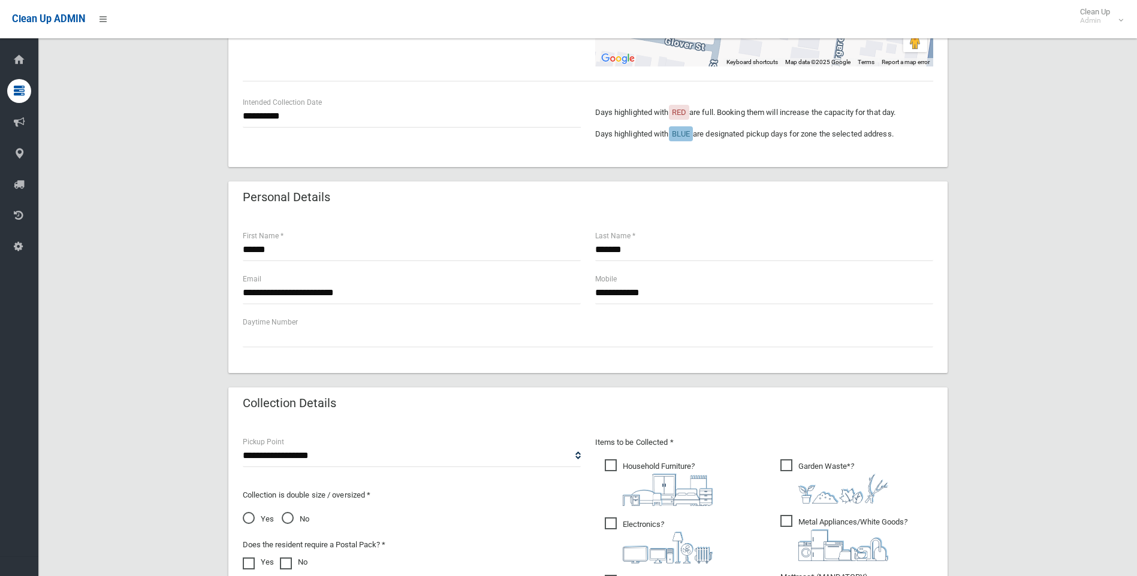
scroll to position [240, 0]
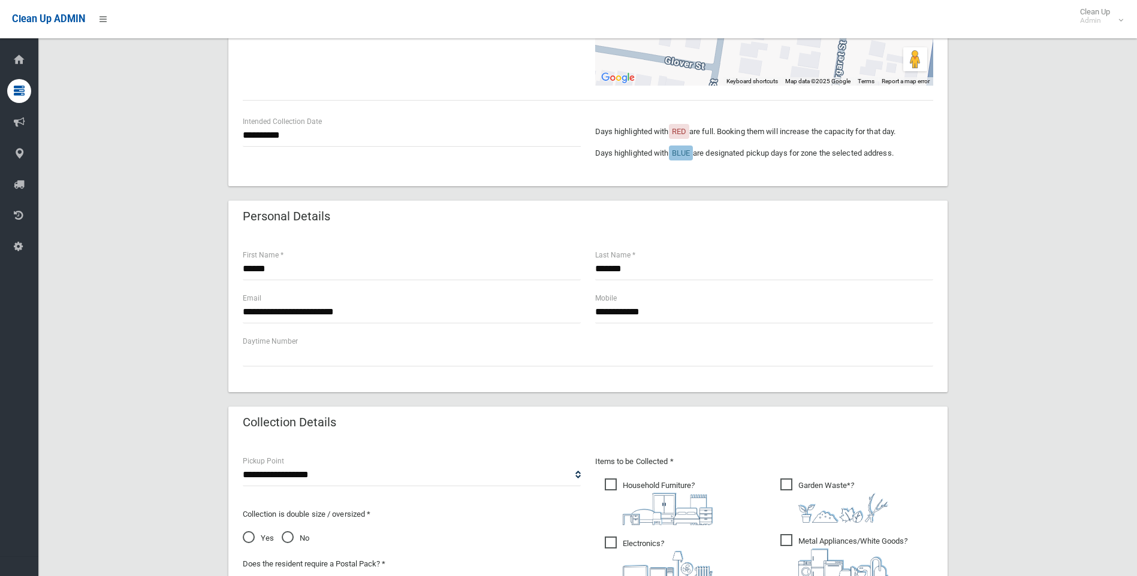
type input "*"
click at [292, 146] on input "**********" at bounding box center [412, 136] width 338 height 22
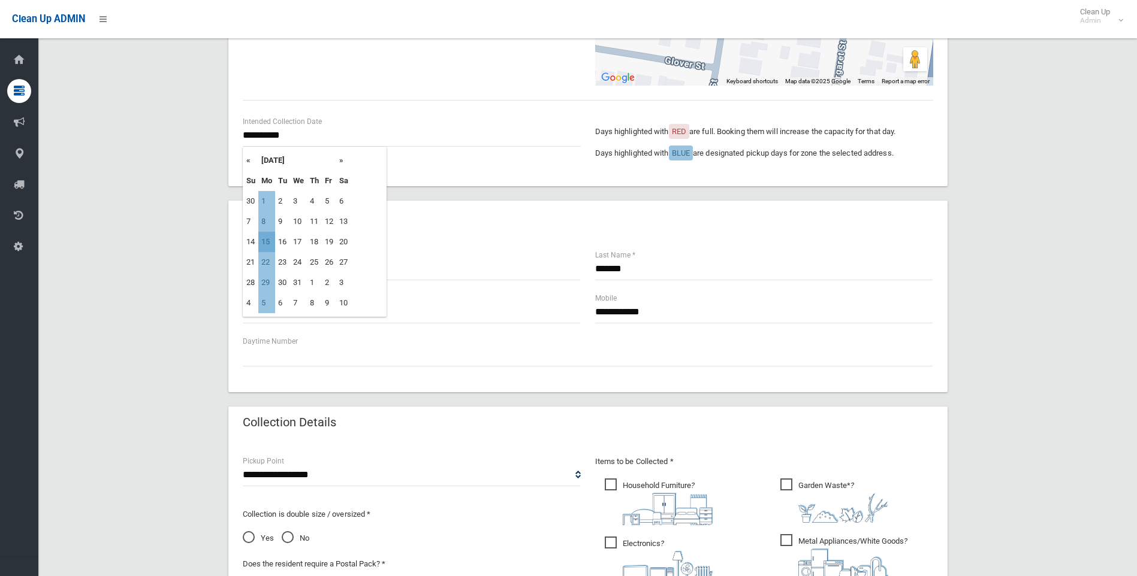
click at [266, 243] on td "15" at bounding box center [266, 242] width 17 height 20
type input "**********"
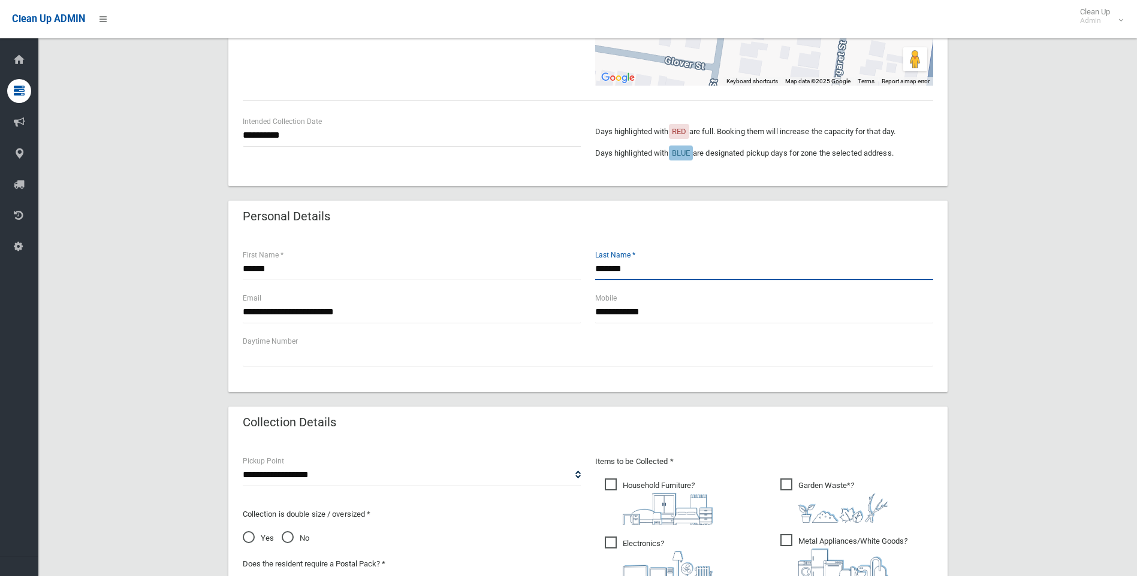
click at [772, 280] on input "*******" at bounding box center [764, 269] width 338 height 22
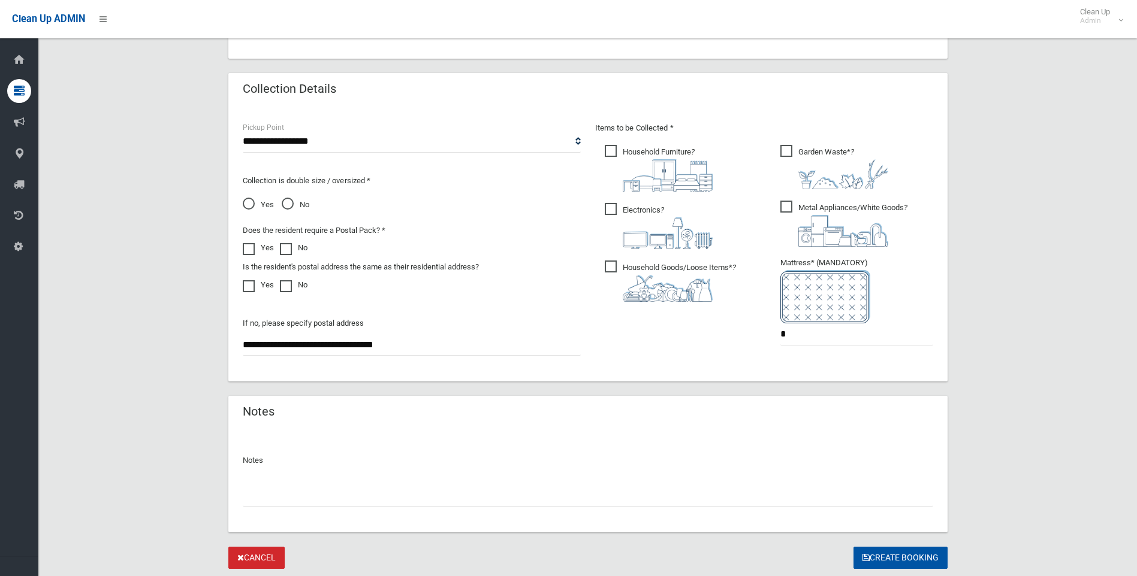
scroll to position [598, 0]
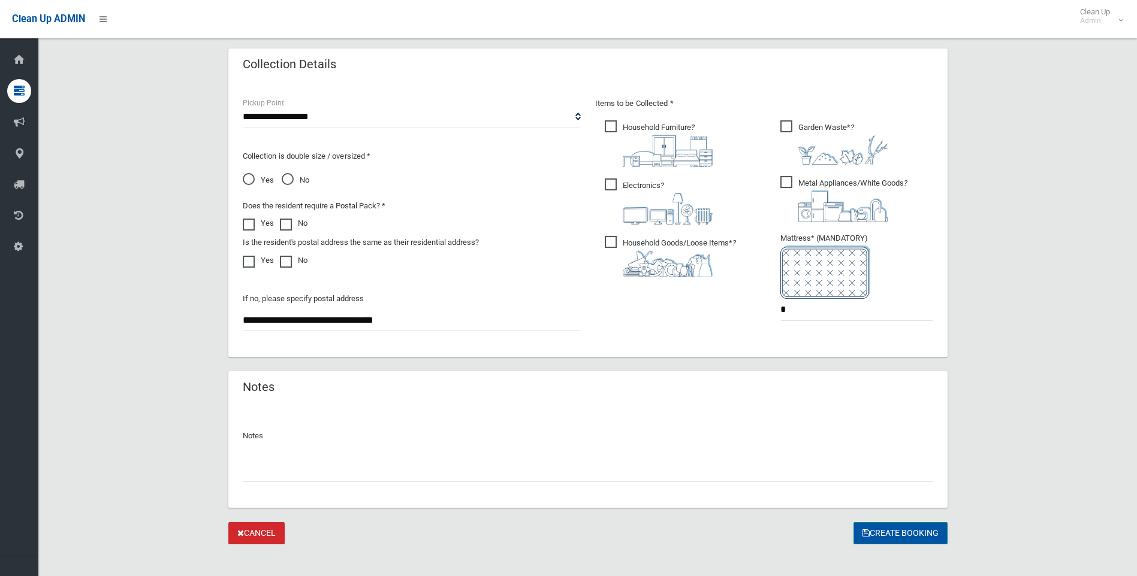
click at [874, 536] on button "Create Booking" at bounding box center [900, 533] width 94 height 22
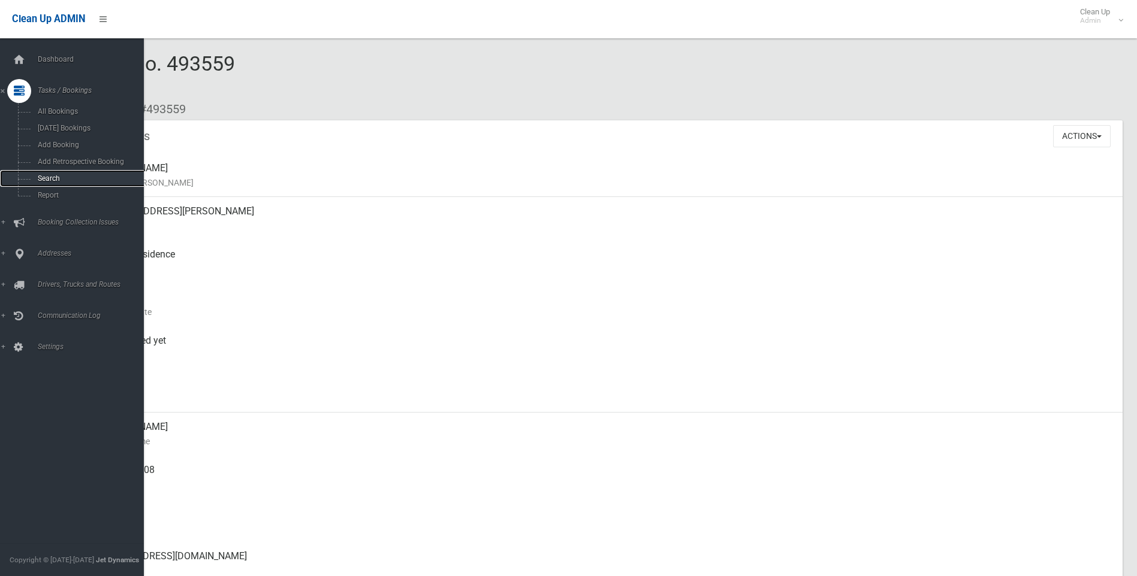
click at [56, 180] on span "Search" at bounding box center [88, 178] width 108 height 8
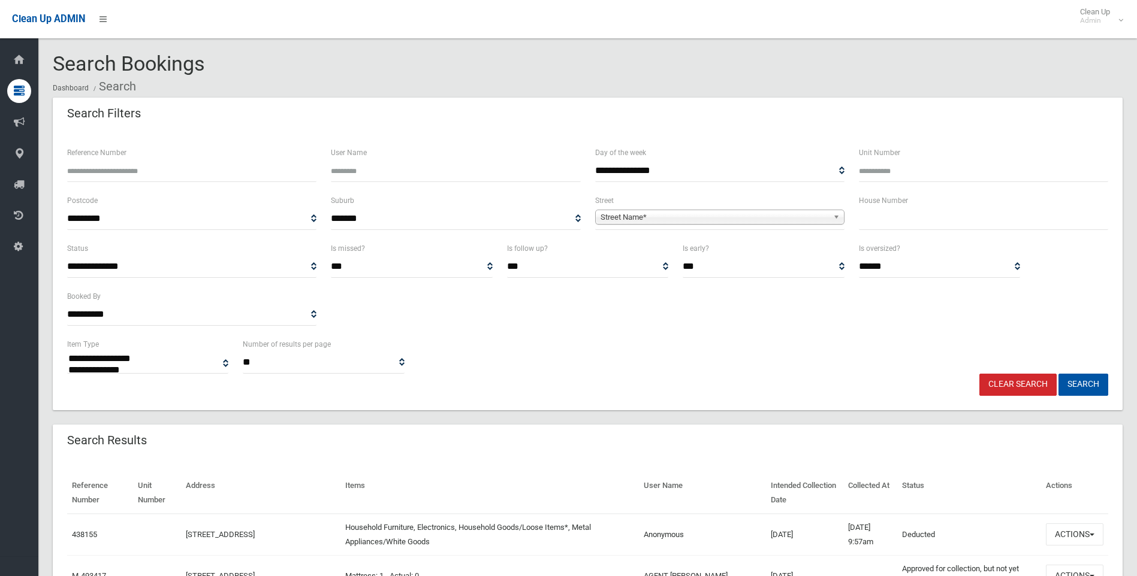
select select
click at [923, 223] on input "text" at bounding box center [983, 219] width 249 height 22
click at [879, 217] on input "text" at bounding box center [983, 219] width 249 height 22
type input "**"
click at [743, 215] on span "Street Name*" at bounding box center [714, 217] width 228 height 14
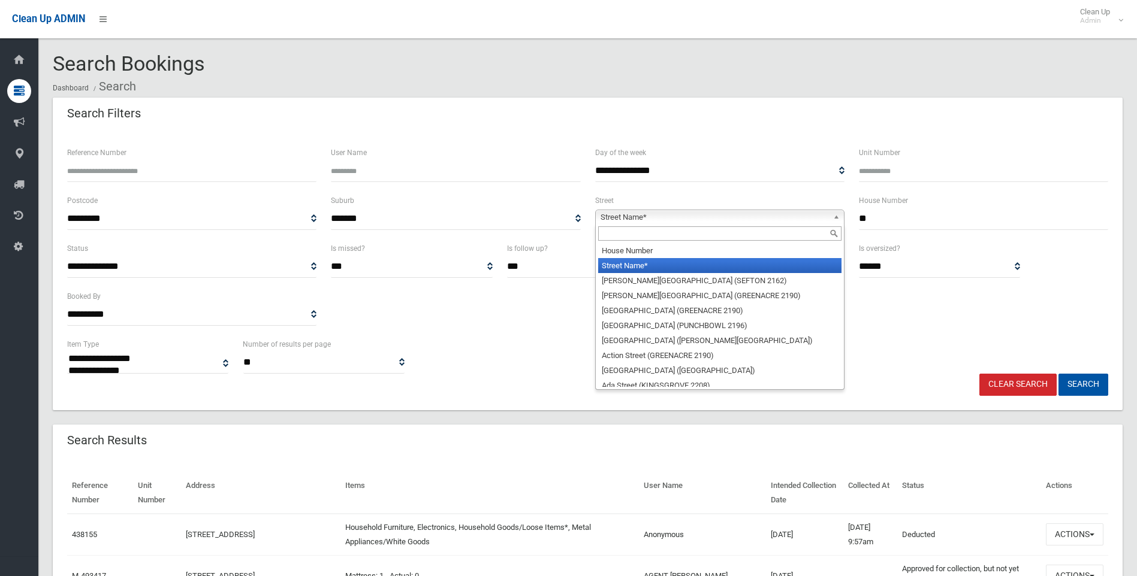
click at [664, 227] on input "text" at bounding box center [719, 233] width 243 height 14
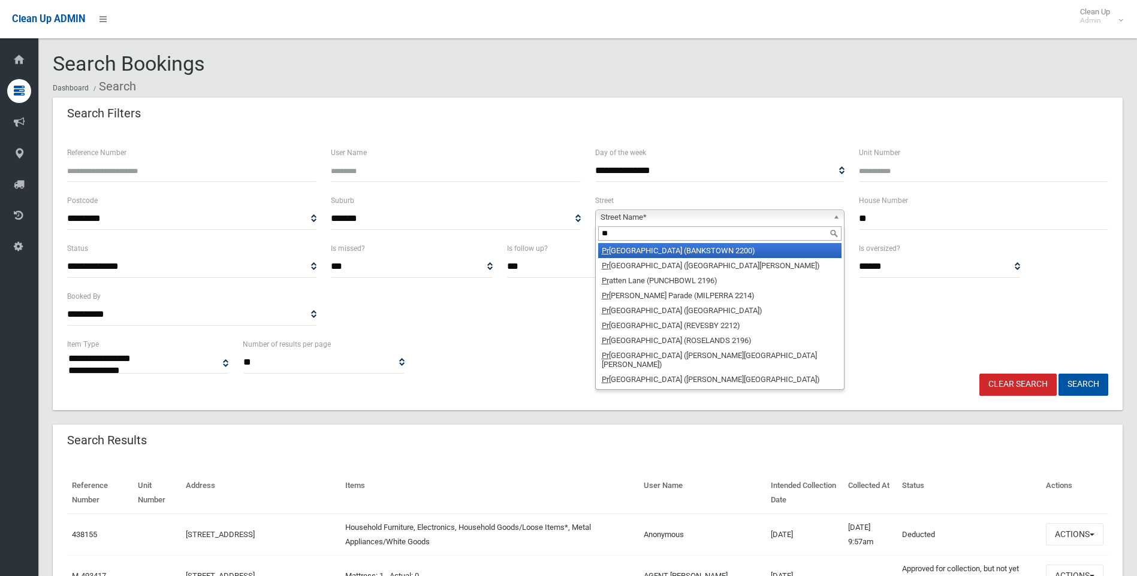
type input "*"
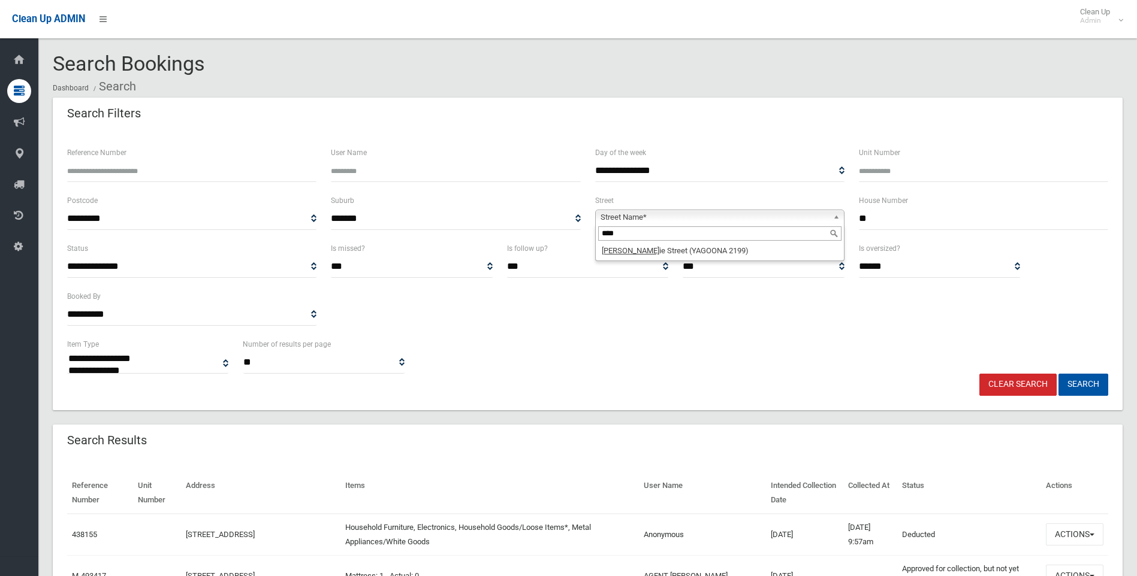
type input "****"
click at [648, 250] on li "Brod ie Street (YAGOONA 2199)" at bounding box center [719, 250] width 243 height 15
click at [1074, 385] on button "Search" at bounding box center [1083, 385] width 50 height 22
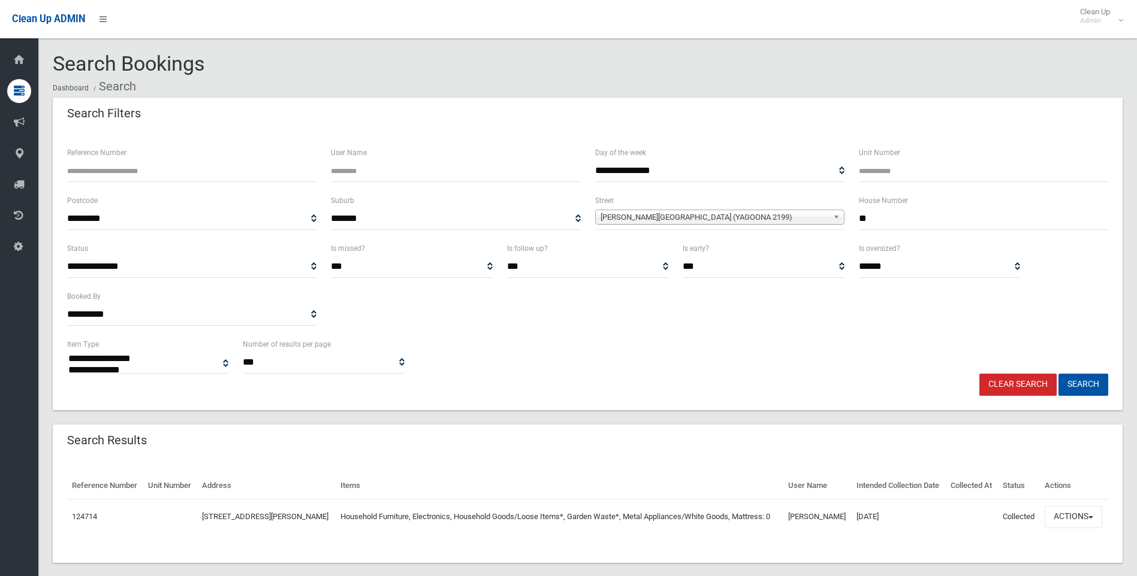
select select
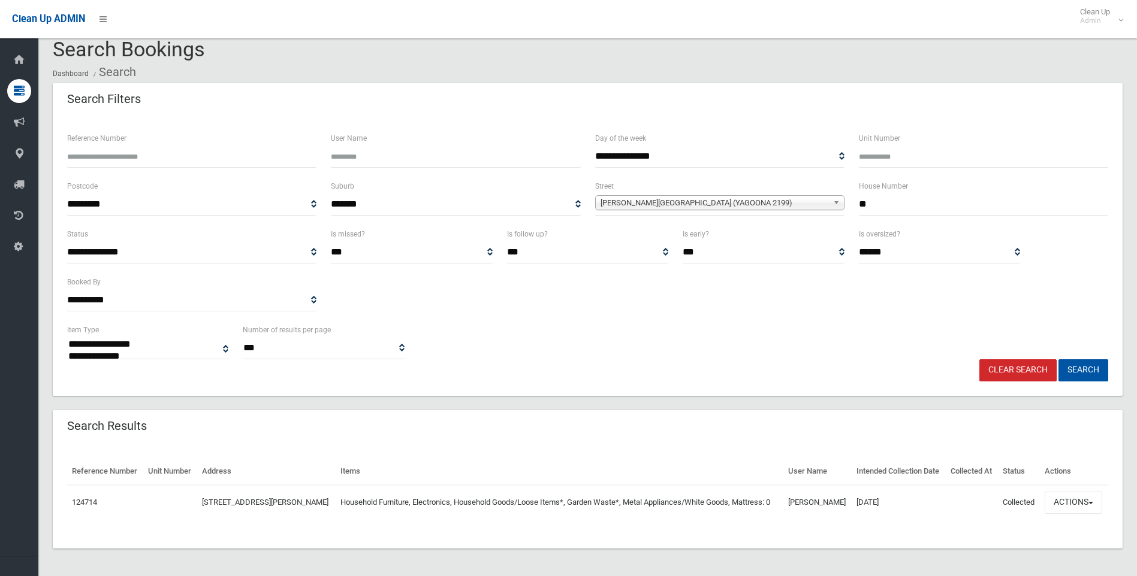
scroll to position [22, 0]
click at [1061, 494] on button "Actions" at bounding box center [1073, 502] width 58 height 22
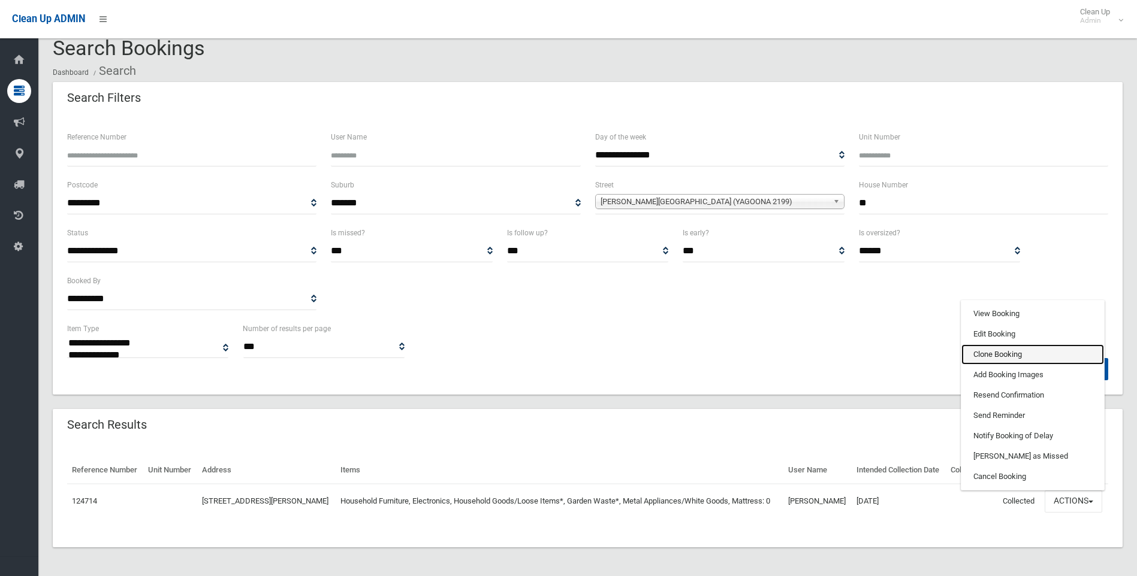
click at [1007, 347] on link "Clone Booking" at bounding box center [1032, 354] width 143 height 20
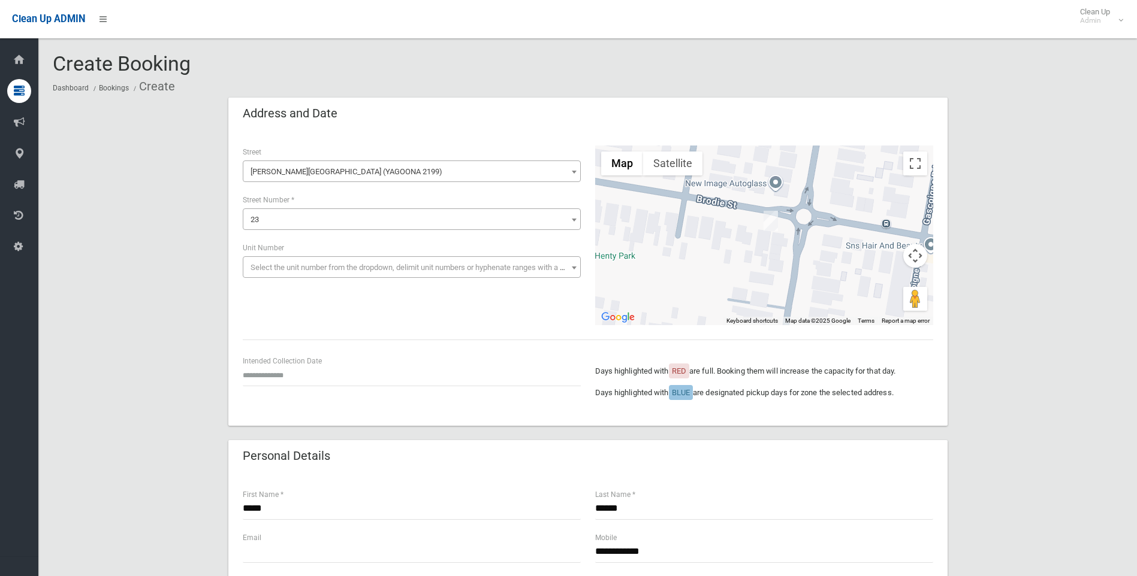
type input "*****"
drag, startPoint x: 682, startPoint y: 507, endPoint x: 549, endPoint y: 507, distance: 132.4
click at [549, 507] on div "***** First Name * ****** Last Name *" at bounding box center [587, 509] width 705 height 43
type input "******"
click at [304, 371] on input "text" at bounding box center [412, 375] width 338 height 22
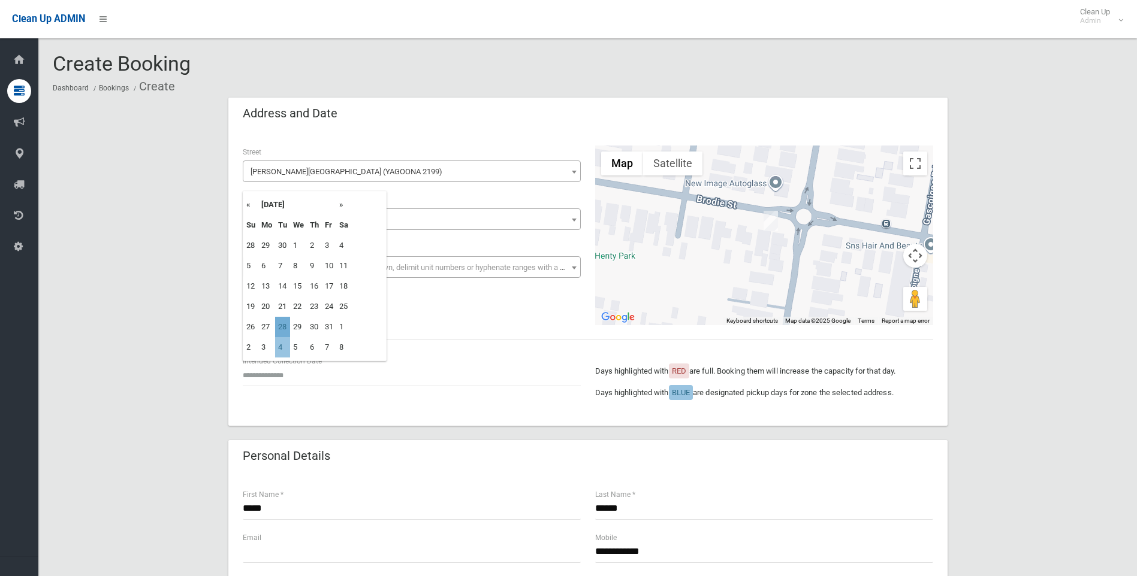
click at [279, 327] on td "28" at bounding box center [282, 327] width 15 height 20
type input "**********"
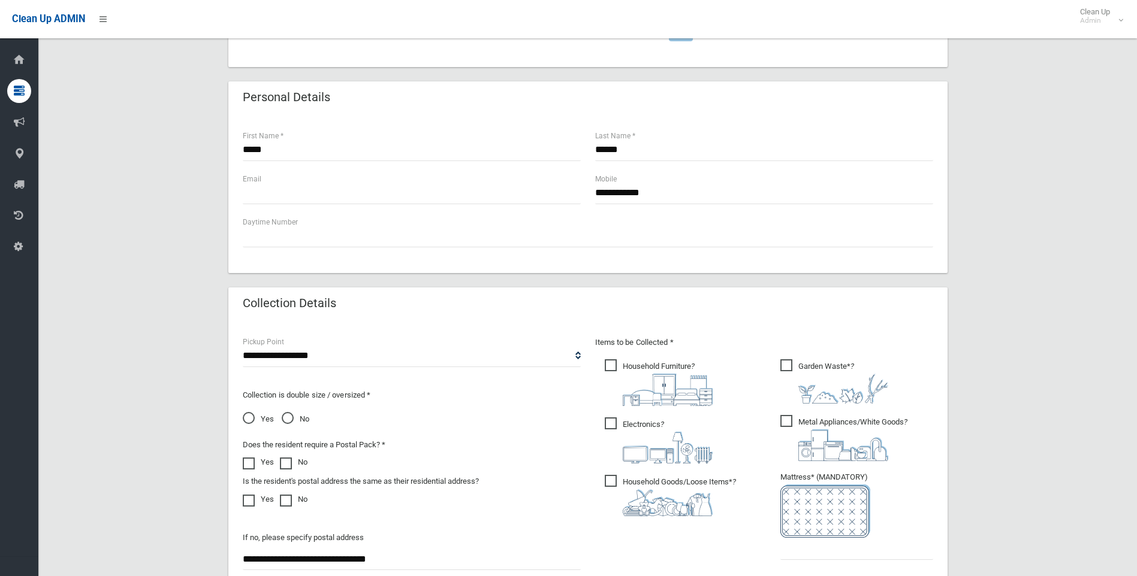
scroll to position [359, 0]
drag, startPoint x: 669, startPoint y: 191, endPoint x: 539, endPoint y: 201, distance: 130.5
click at [539, 201] on div "**********" at bounding box center [587, 193] width 705 height 43
paste input "**********"
type input "**********"
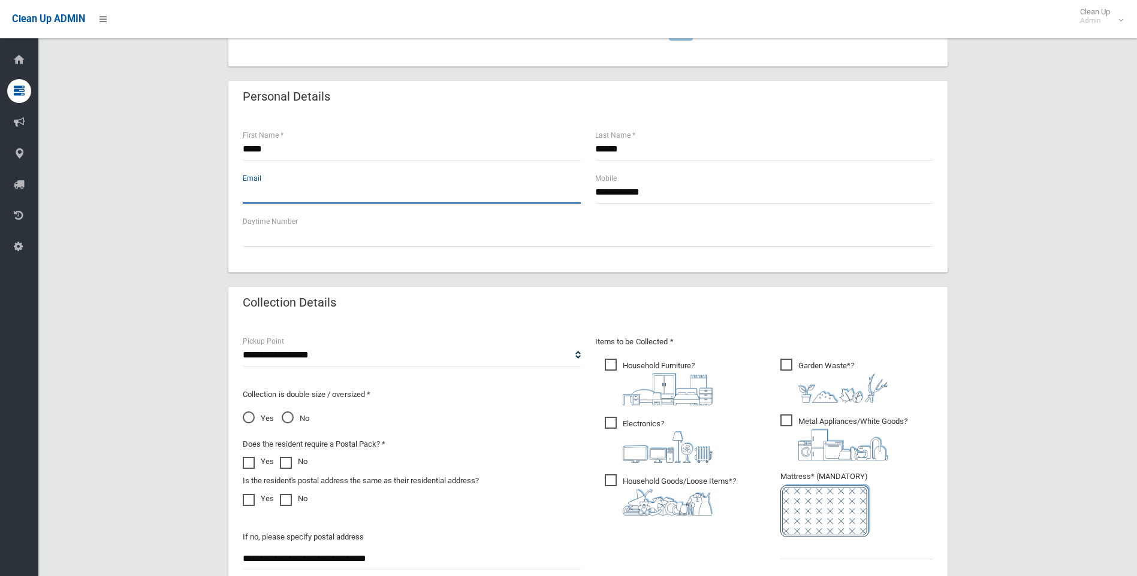
click at [316, 196] on input "text" at bounding box center [412, 193] width 338 height 22
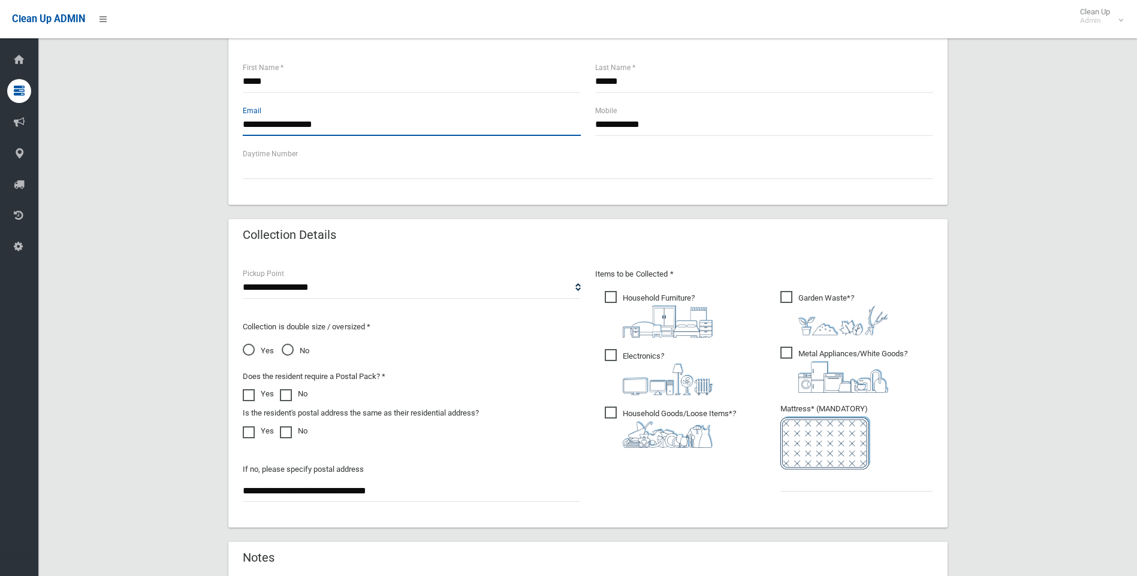
scroll to position [539, 0]
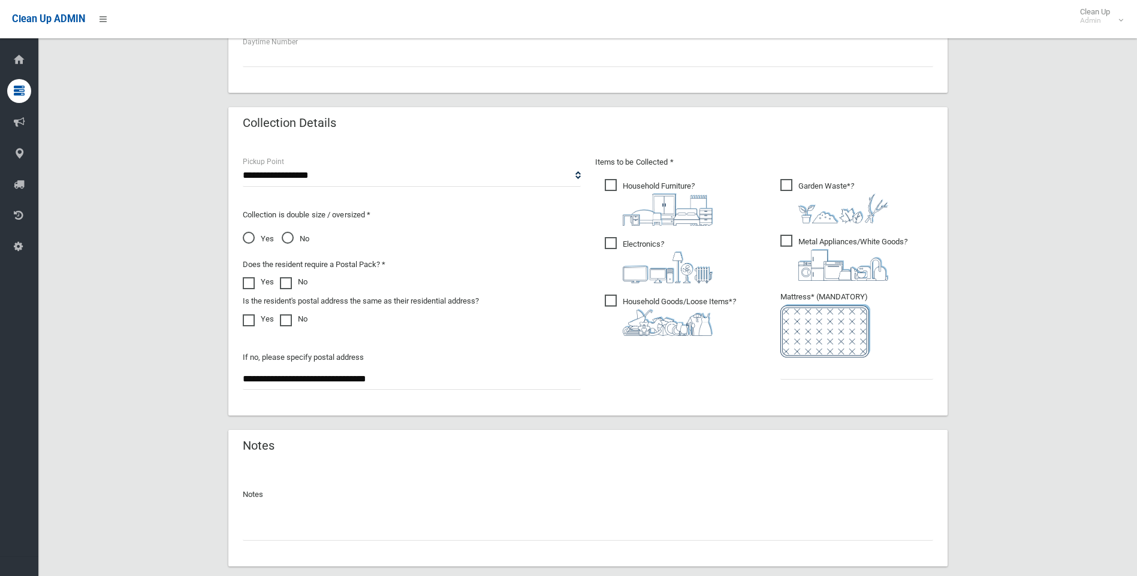
type input "**********"
click at [827, 380] on ul "Garden Waste* ?" at bounding box center [851, 283] width 162 height 212
click at [826, 374] on input "text" at bounding box center [856, 369] width 153 height 22
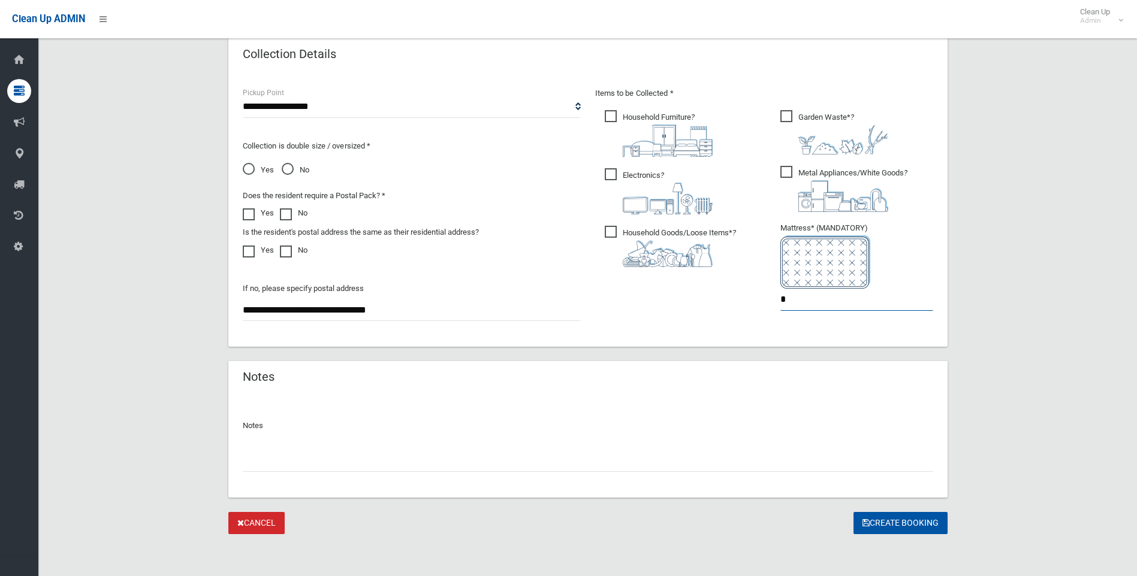
scroll to position [609, 0]
type input "*"
click at [252, 171] on span "Yes" at bounding box center [258, 169] width 31 height 14
click at [893, 514] on button "Create Booking" at bounding box center [900, 522] width 94 height 22
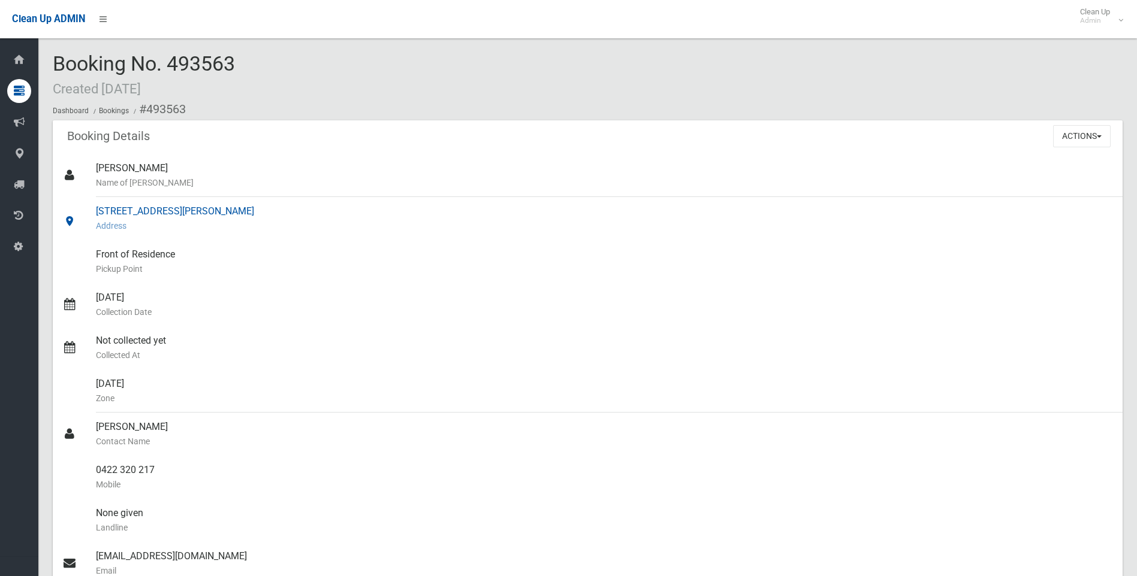
drag, startPoint x: 269, startPoint y: 217, endPoint x: 95, endPoint y: 211, distance: 174.4
click at [95, 211] on link "[STREET_ADDRESS][PERSON_NAME] Address" at bounding box center [587, 218] width 1069 height 43
drag, startPoint x: 95, startPoint y: 211, endPoint x: 330, endPoint y: 92, distance: 263.7
click at [330, 92] on div "Booking No. 493563 Created [DATE] Dashboard Bookings #493563" at bounding box center [587, 87] width 1069 height 68
drag, startPoint x: 303, startPoint y: 217, endPoint x: 86, endPoint y: 207, distance: 217.1
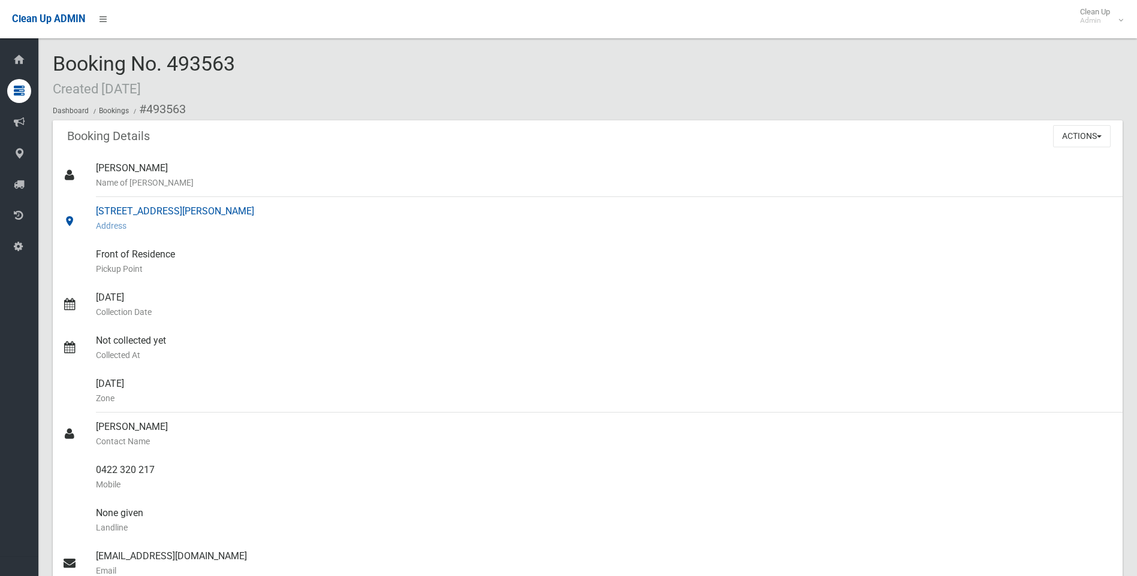
click at [86, 207] on link "[STREET_ADDRESS][PERSON_NAME] Address" at bounding box center [587, 218] width 1069 height 43
drag, startPoint x: 86, startPoint y: 207, endPoint x: 113, endPoint y: 207, distance: 27.0
copy link "[STREET_ADDRESS][PERSON_NAME]"
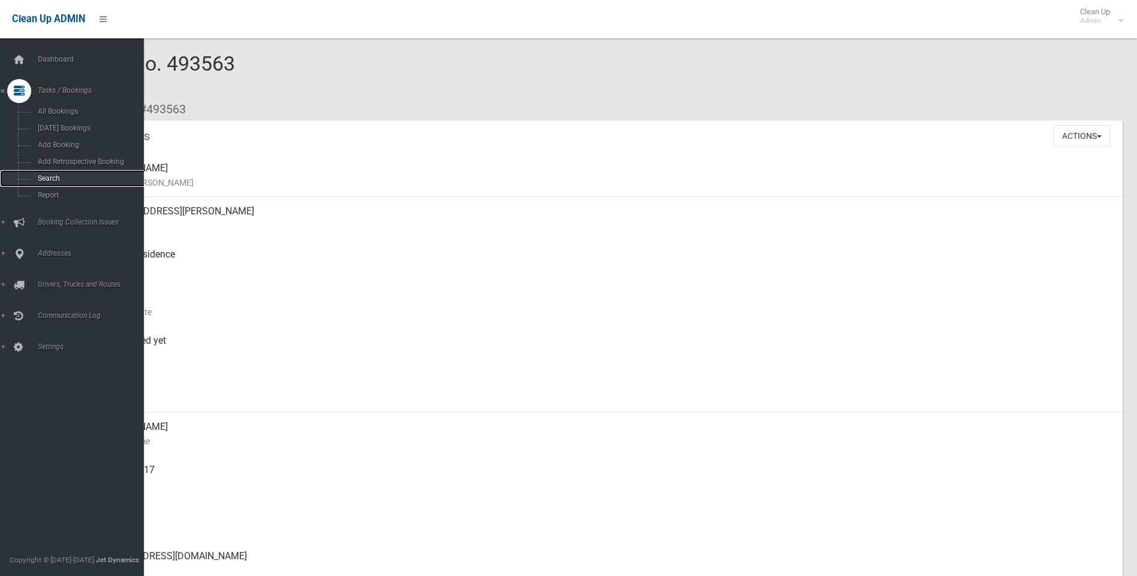
click at [49, 179] on span "Search" at bounding box center [88, 178] width 108 height 8
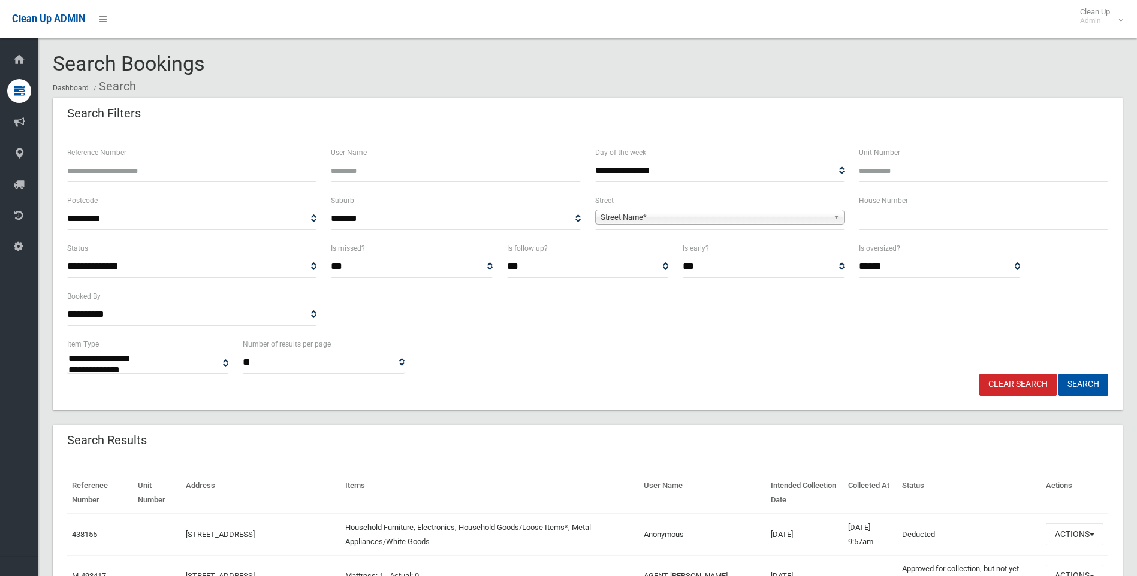
select select
type input "******"
click at [1058, 374] on button "Search" at bounding box center [1083, 385] width 50 height 22
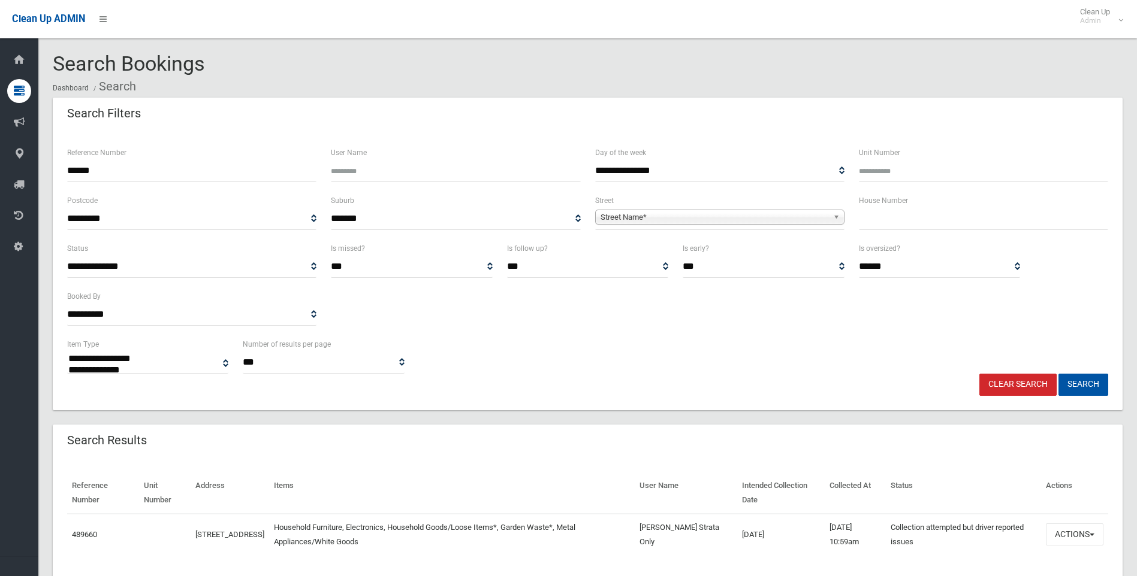
select select
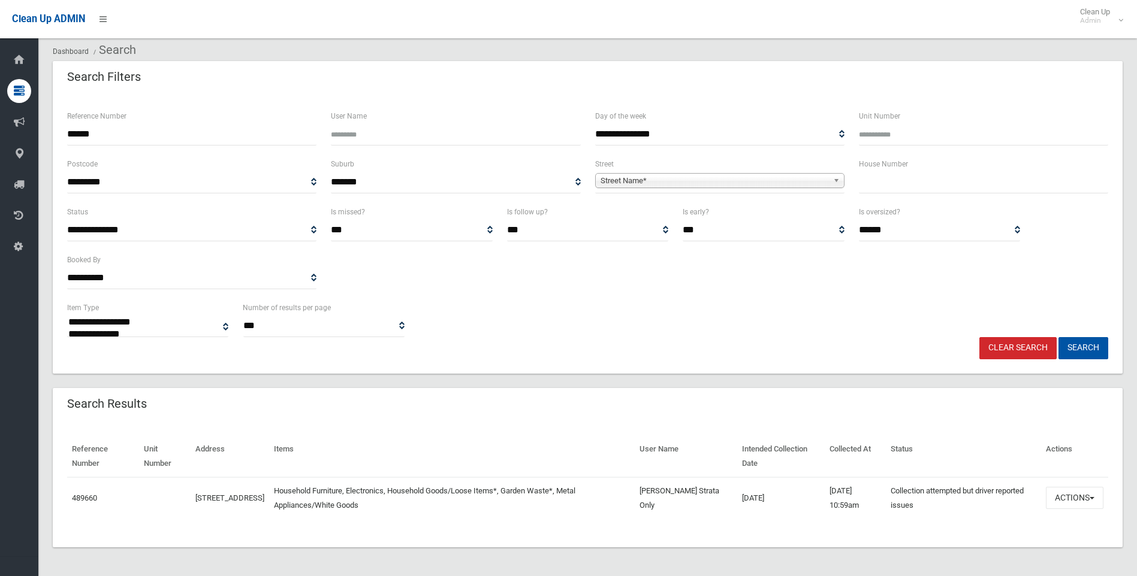
scroll to position [37, 0]
click at [1059, 507] on button "Actions" at bounding box center [1074, 498] width 58 height 22
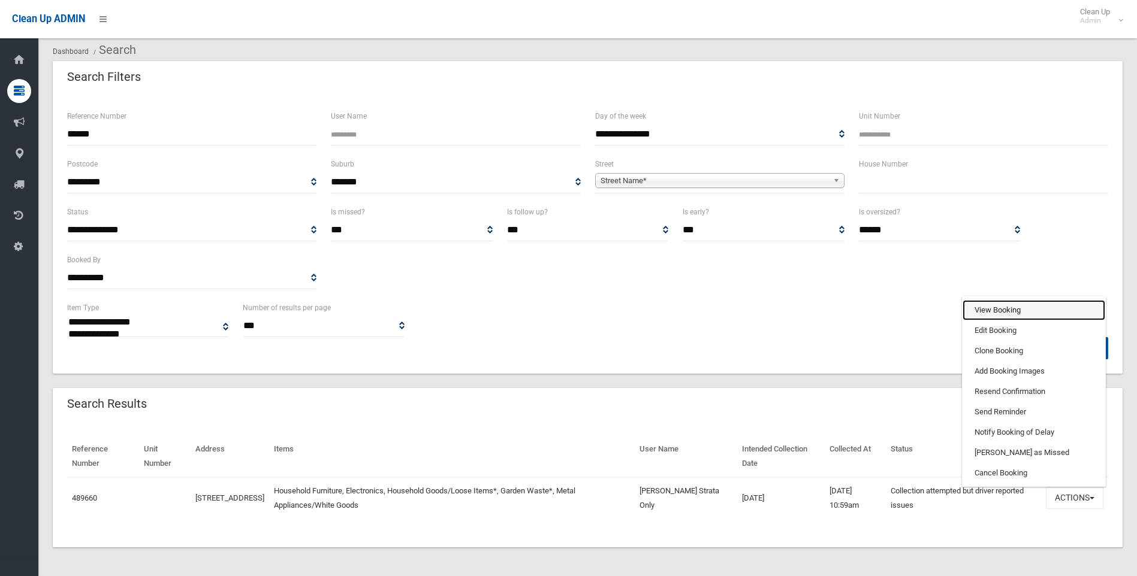
click at [981, 312] on link "View Booking" at bounding box center [1033, 310] width 143 height 20
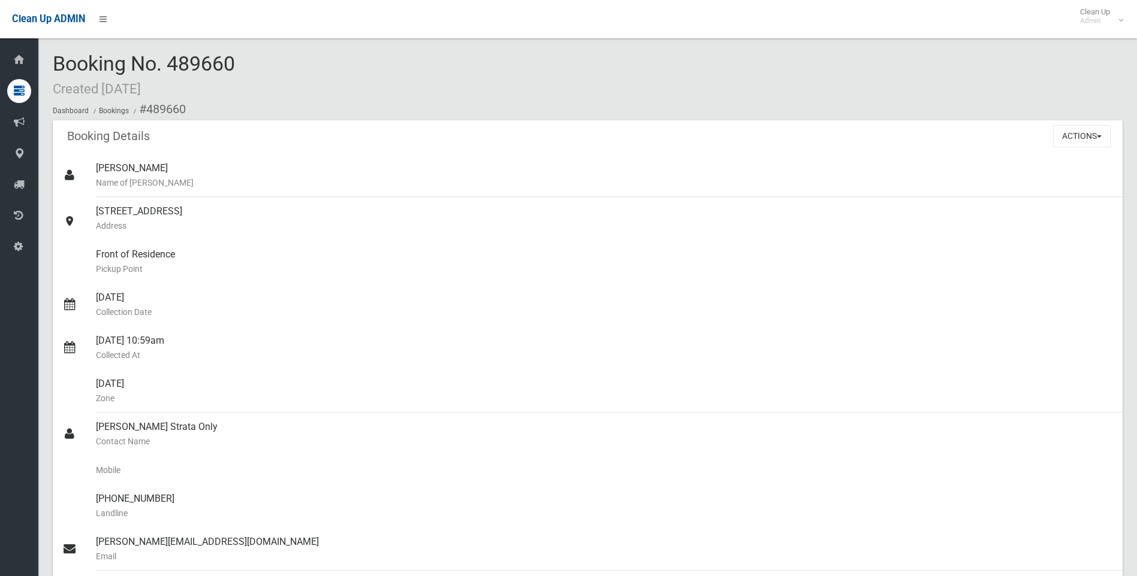
scroll to position [779, 0]
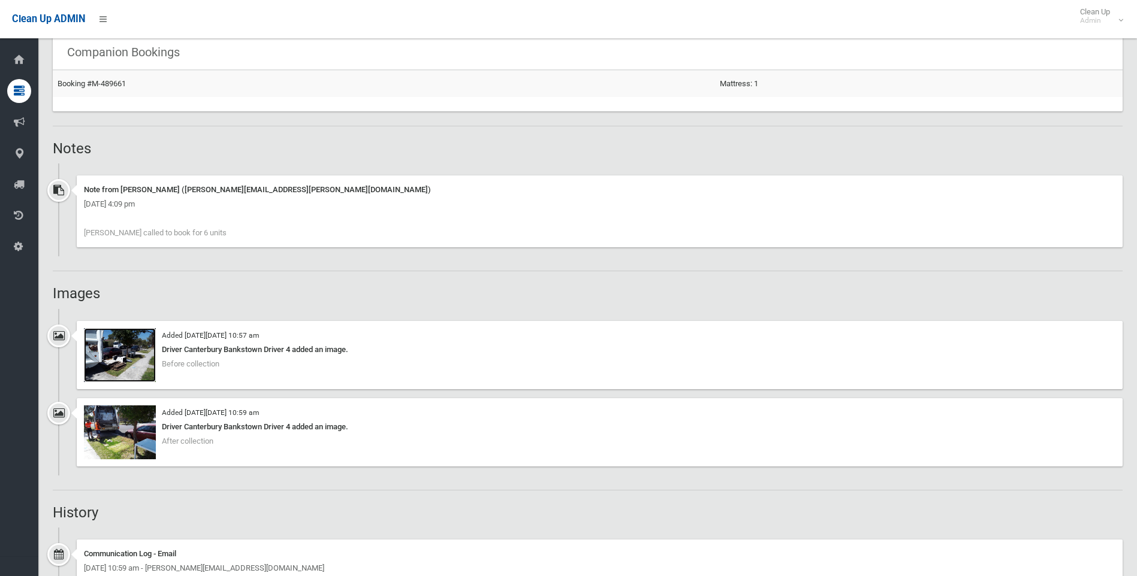
click at [126, 361] on img at bounding box center [120, 355] width 72 height 54
click at [140, 428] on img at bounding box center [120, 433] width 72 height 54
click at [121, 340] on img at bounding box center [120, 355] width 72 height 54
click at [106, 441] on img at bounding box center [120, 433] width 72 height 54
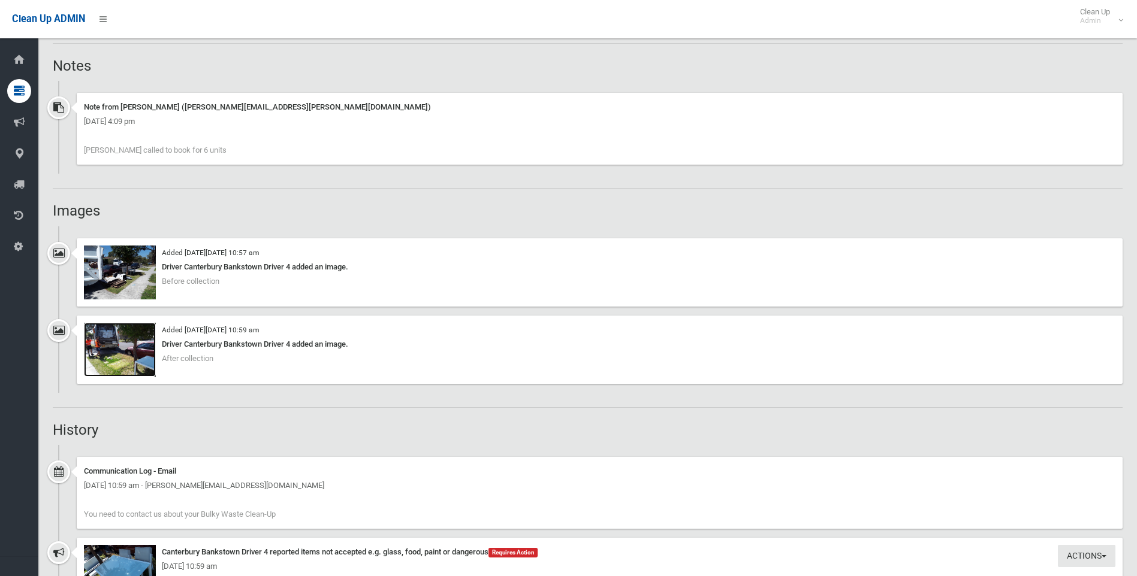
scroll to position [959, 0]
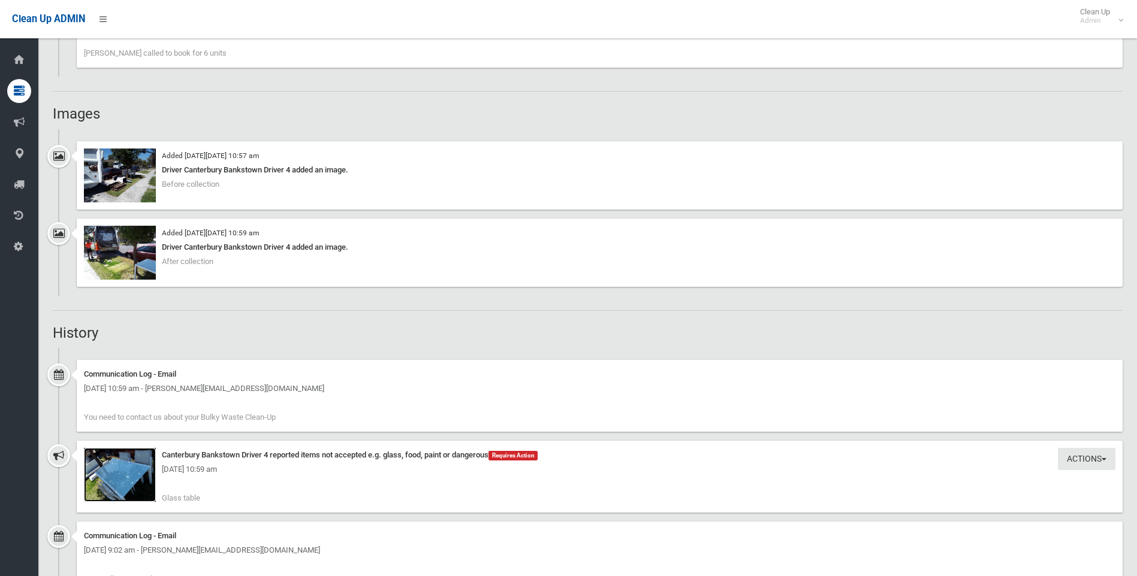
click at [117, 482] on img at bounding box center [120, 475] width 72 height 54
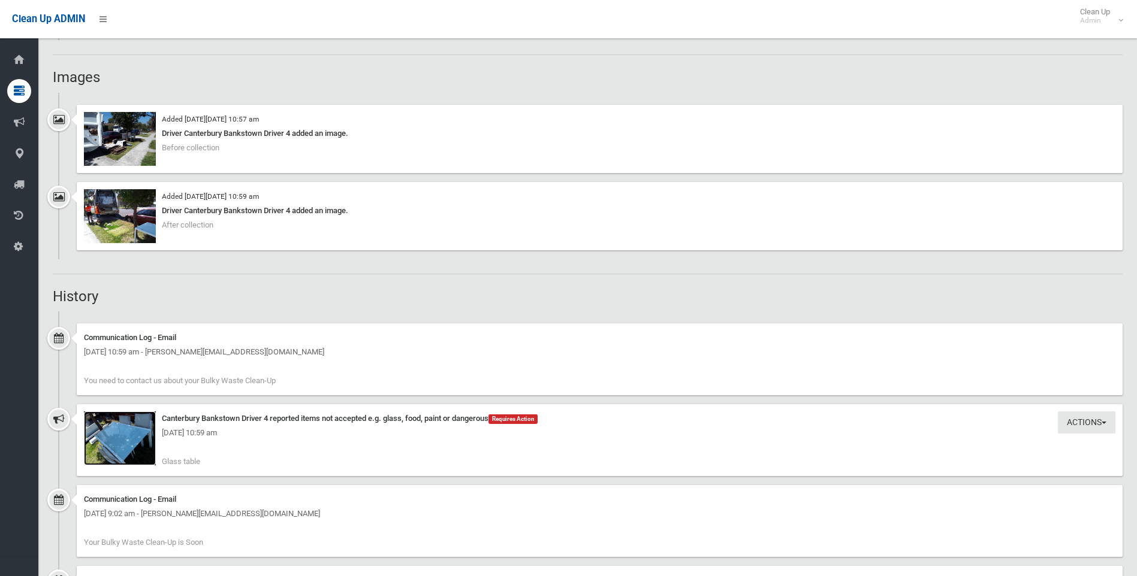
scroll to position [1108, 0]
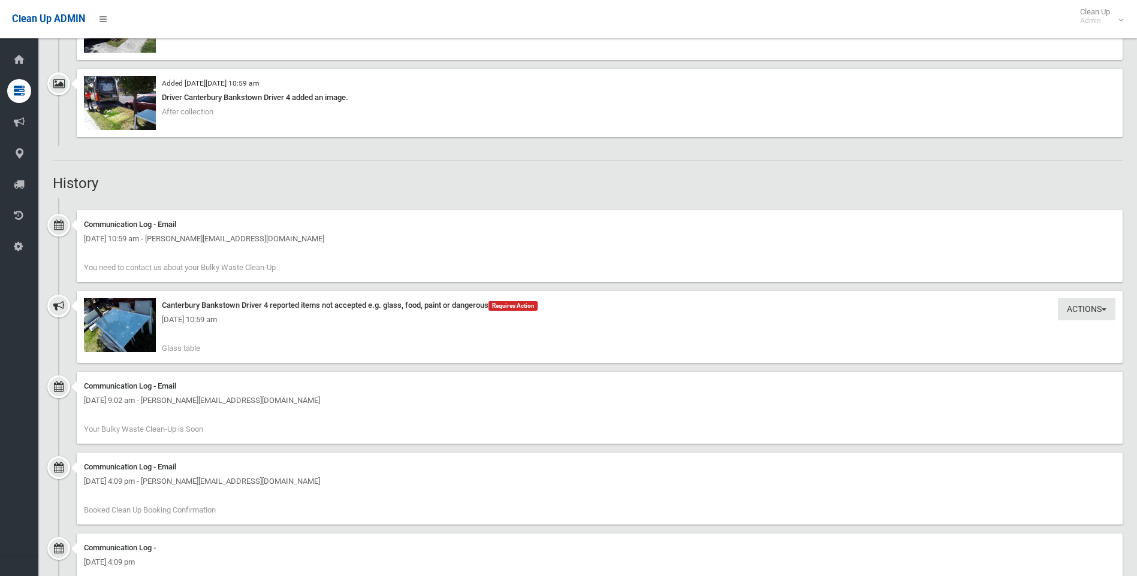
click at [120, 323] on div "Thursday 16th October 2025 - 10:59 am" at bounding box center [599, 320] width 1031 height 14
click at [112, 336] on img at bounding box center [120, 325] width 72 height 54
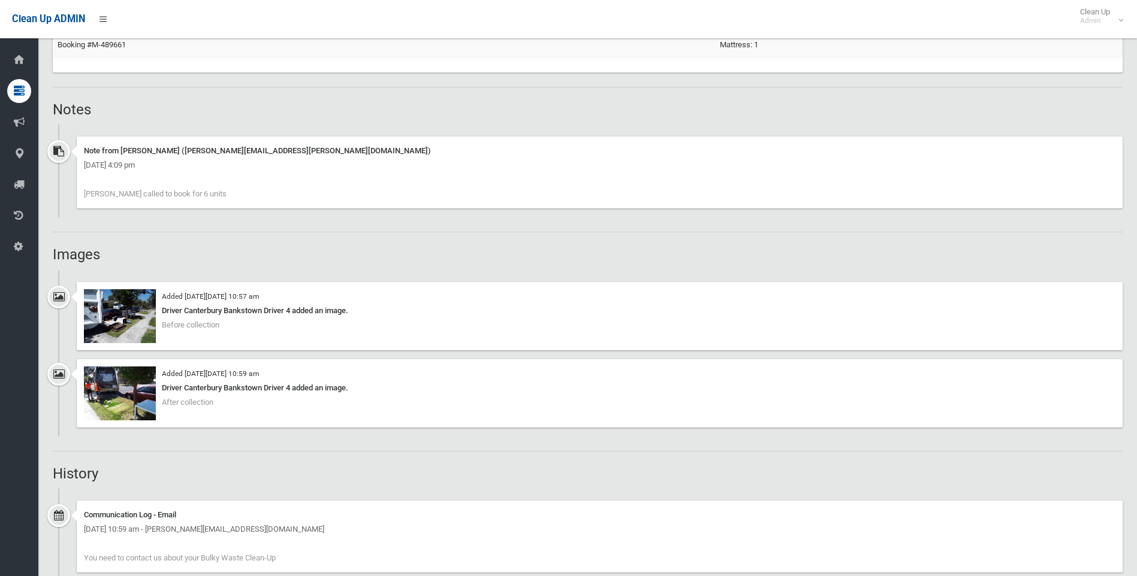
scroll to position [989, 0]
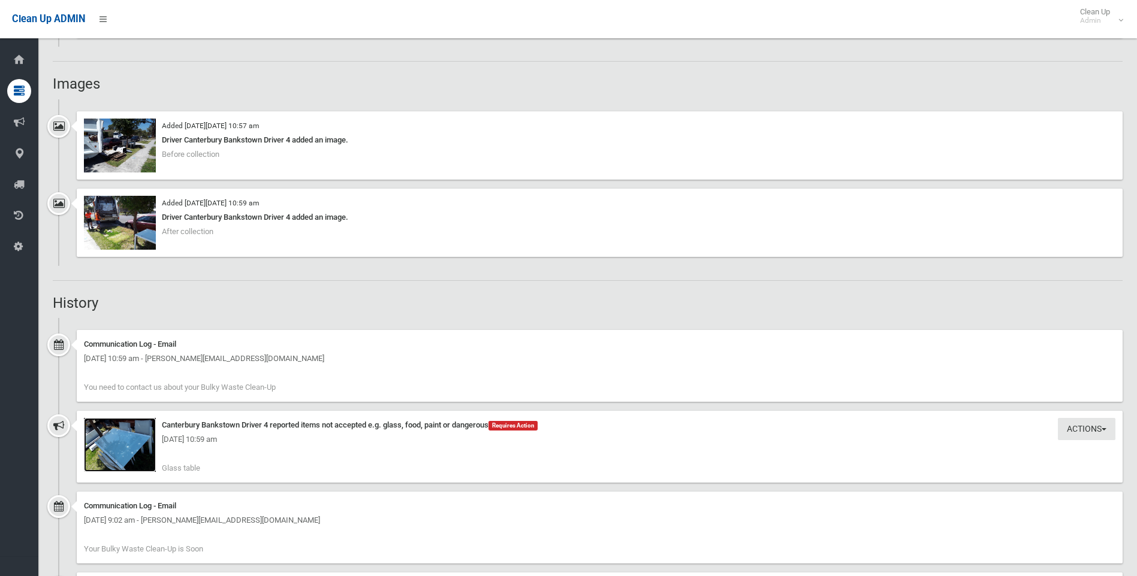
click at [111, 455] on img at bounding box center [120, 445] width 72 height 54
click at [119, 234] on img at bounding box center [120, 223] width 72 height 54
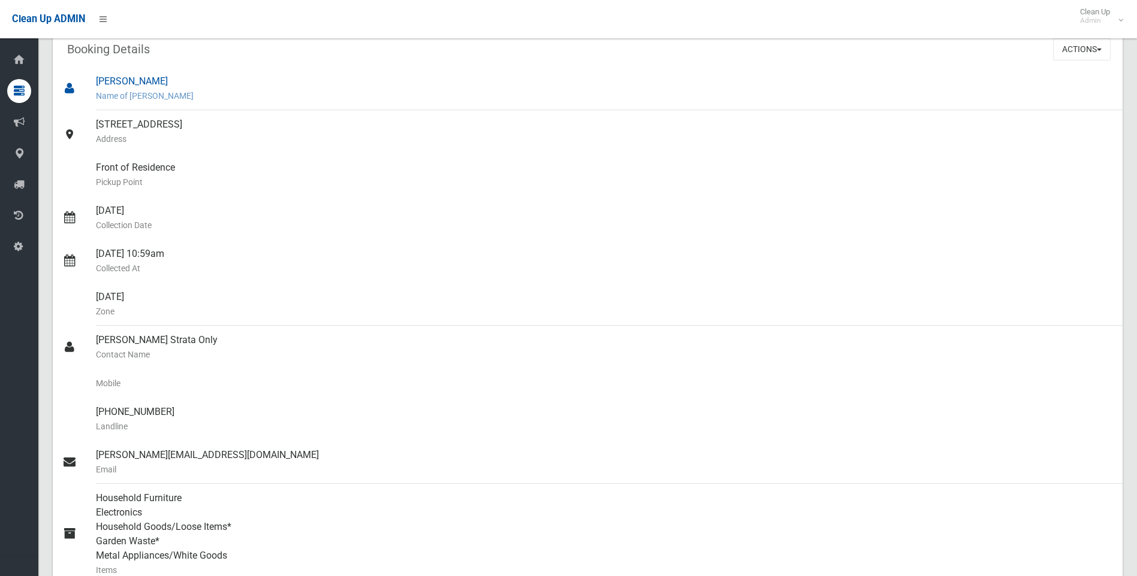
scroll to position [0, 0]
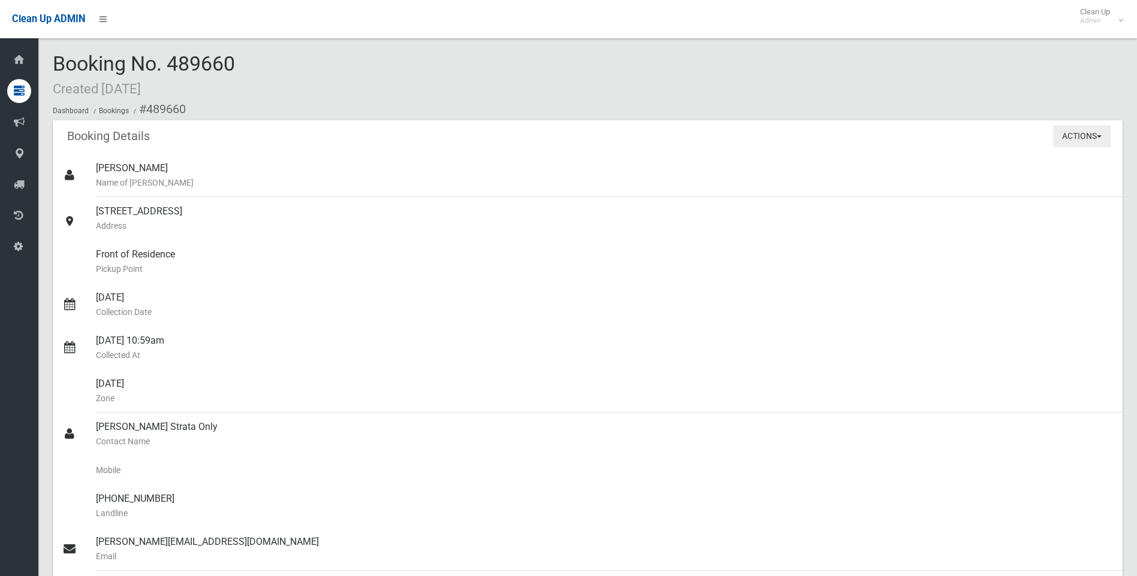
click at [1074, 137] on button "Actions" at bounding box center [1082, 136] width 58 height 22
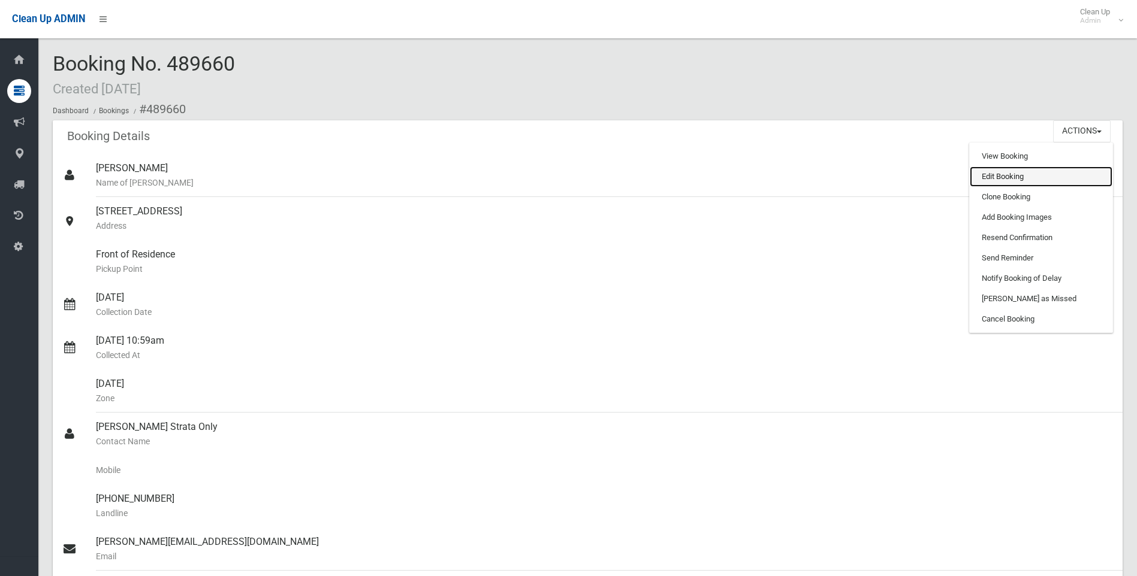
click at [1036, 173] on link "Edit Booking" at bounding box center [1040, 177] width 143 height 20
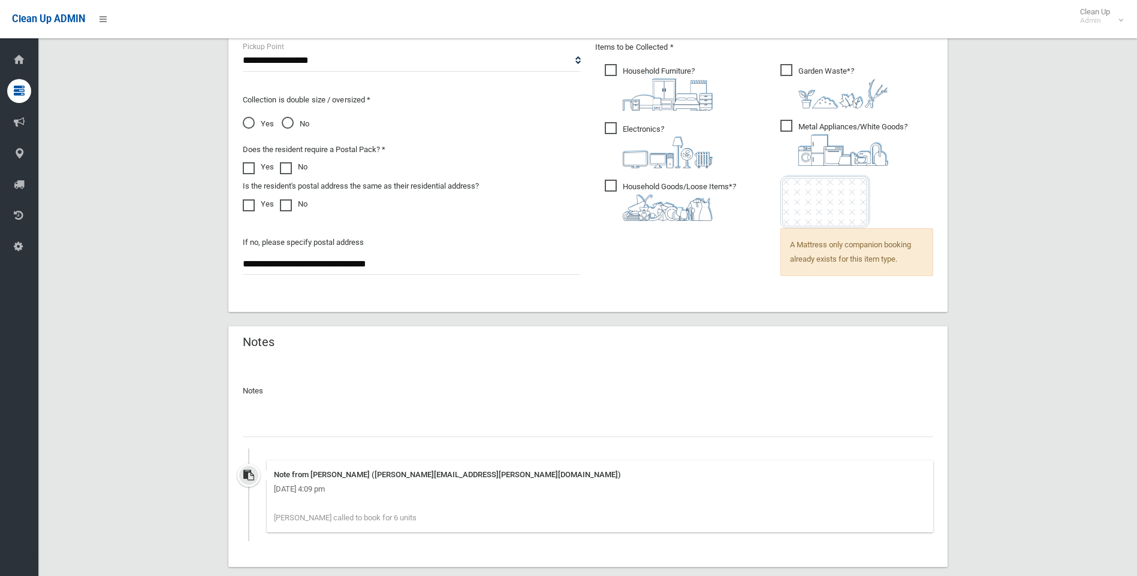
scroll to position [839, 0]
click at [316, 418] on input "text" at bounding box center [588, 424] width 690 height 22
paste input "**********"
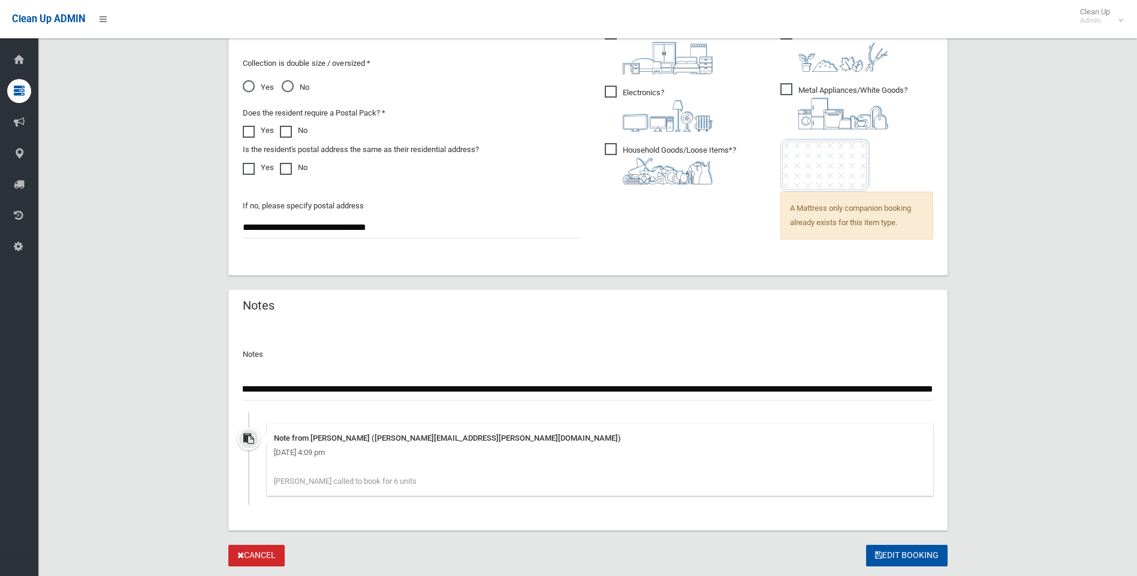
scroll to position [907, 0]
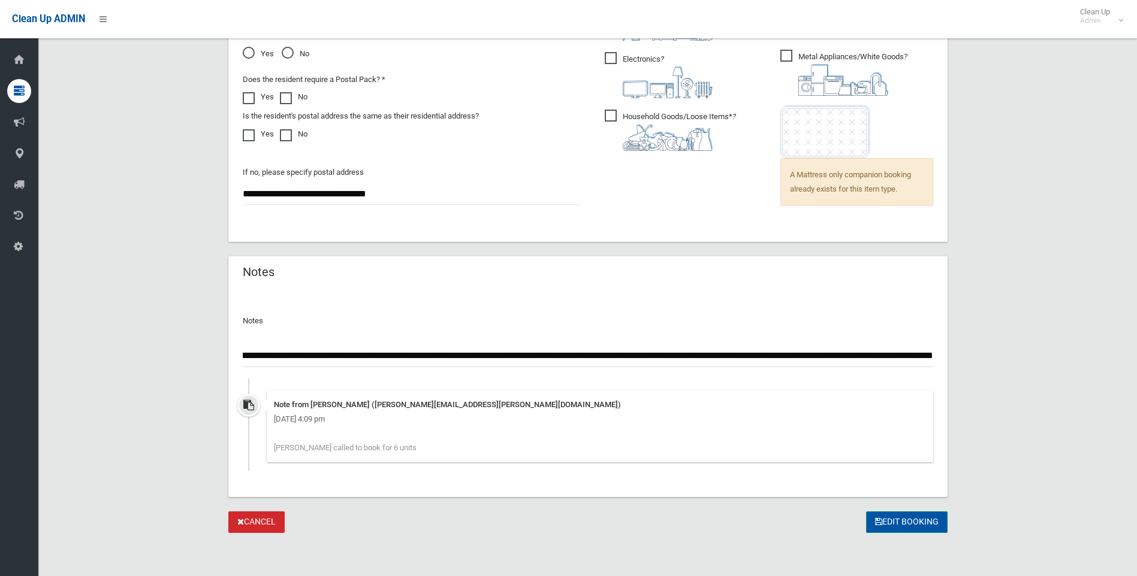
type input "**********"
drag, startPoint x: 874, startPoint y: 520, endPoint x: 925, endPoint y: 504, distance: 53.4
click at [875, 521] on icon "submit" at bounding box center [878, 522] width 7 height 8
